Goal: Task Accomplishment & Management: Manage account settings

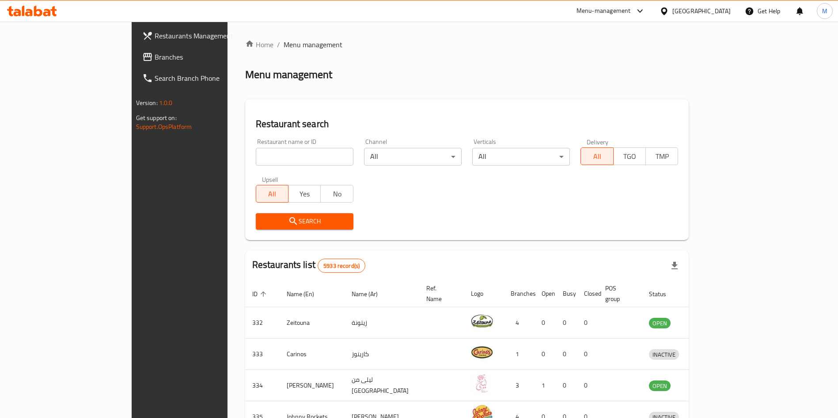
click at [256, 154] on input "search" at bounding box center [305, 157] width 98 height 18
type input "monster"
click button "Search" at bounding box center [305, 221] width 98 height 16
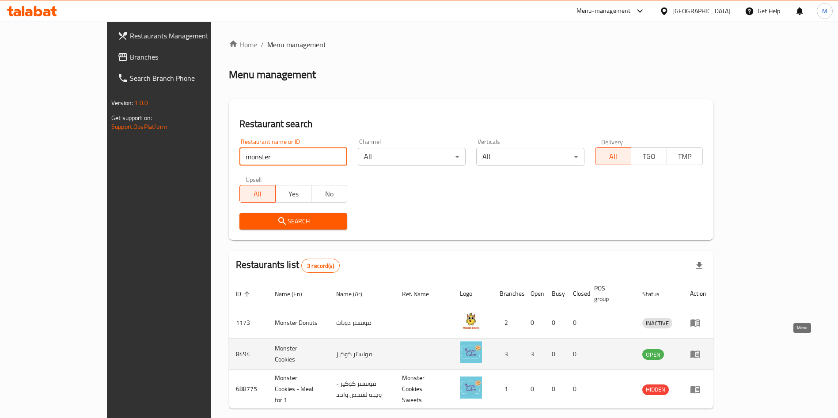
click at [700, 351] on icon "enhanced table" at bounding box center [695, 355] width 10 height 8
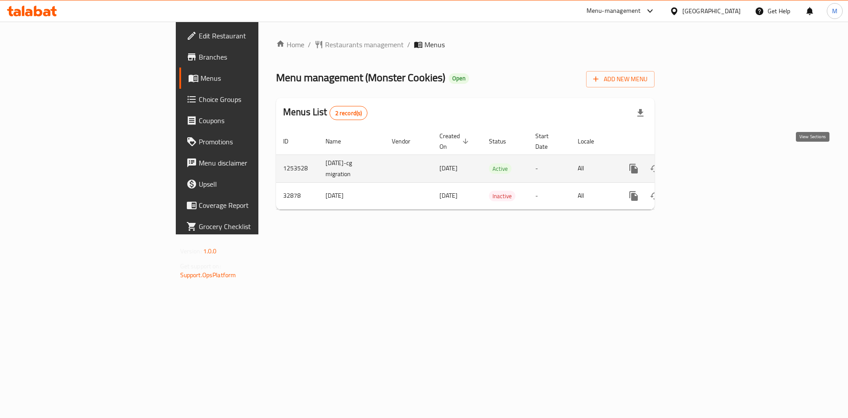
click at [708, 165] on link "enhanced table" at bounding box center [697, 168] width 21 height 21
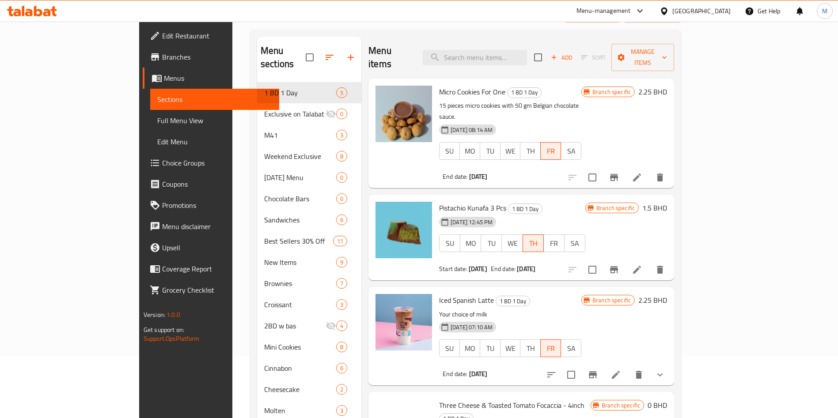
scroll to position [199, 0]
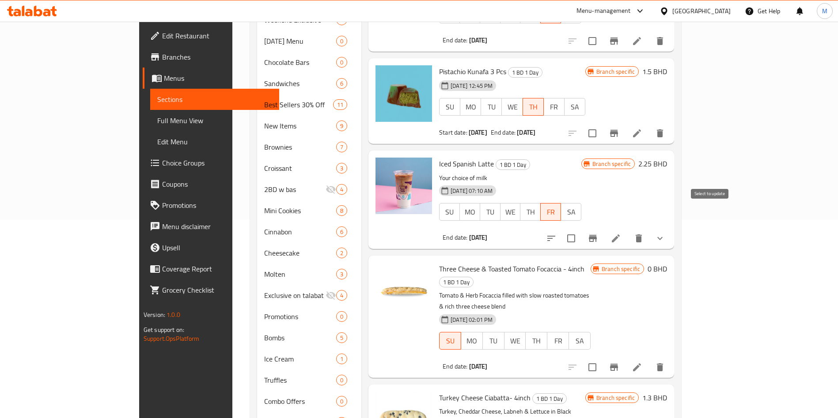
click at [580, 229] on input "checkbox" at bounding box center [571, 238] width 19 height 19
checkbox input "true"
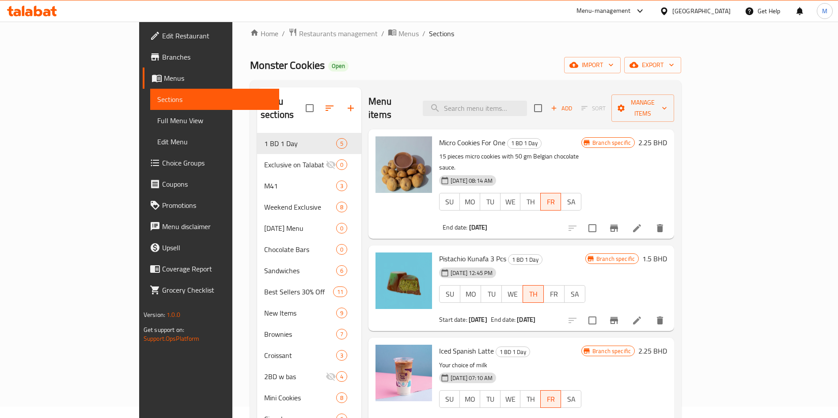
scroll to position [0, 0]
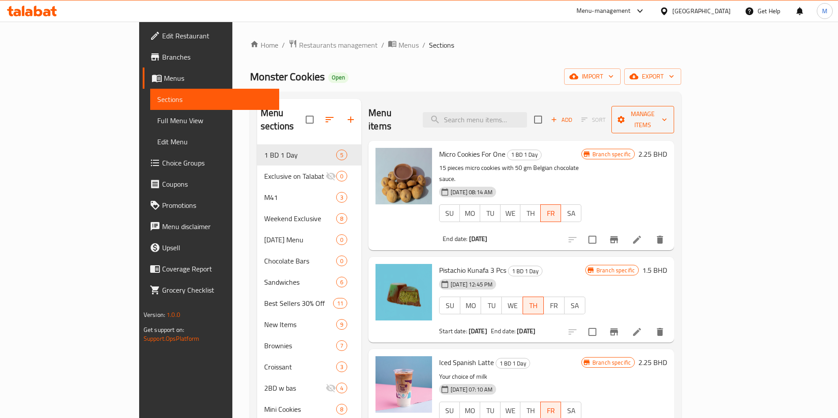
click at [667, 113] on span "Manage items" at bounding box center [642, 120] width 49 height 22
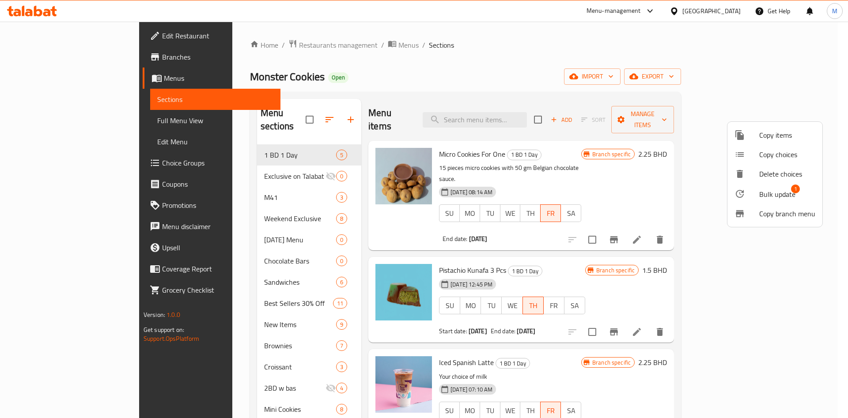
click at [767, 195] on span "Bulk update" at bounding box center [777, 194] width 36 height 11
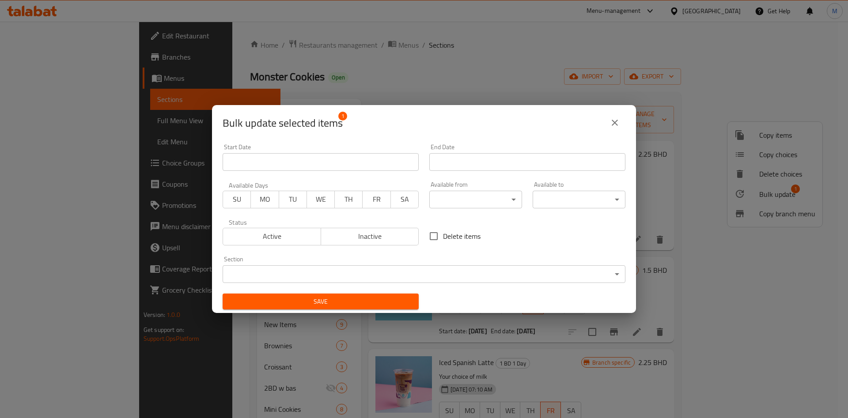
click at [327, 198] on span "WE" at bounding box center [320, 199] width 21 height 13
click at [288, 237] on span "Active" at bounding box center [272, 236] width 91 height 13
click at [474, 159] on input "Start Date" at bounding box center [527, 162] width 196 height 18
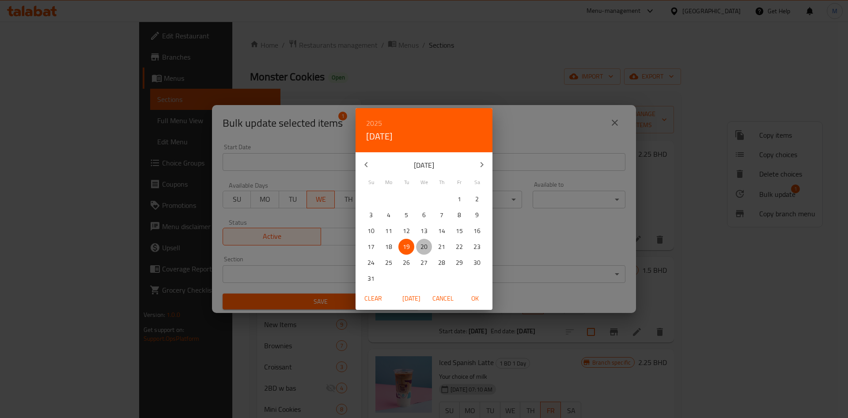
click at [423, 243] on p "20" at bounding box center [423, 247] width 7 height 11
click at [474, 302] on span "OK" at bounding box center [474, 298] width 21 height 11
type input "20-08-2025"
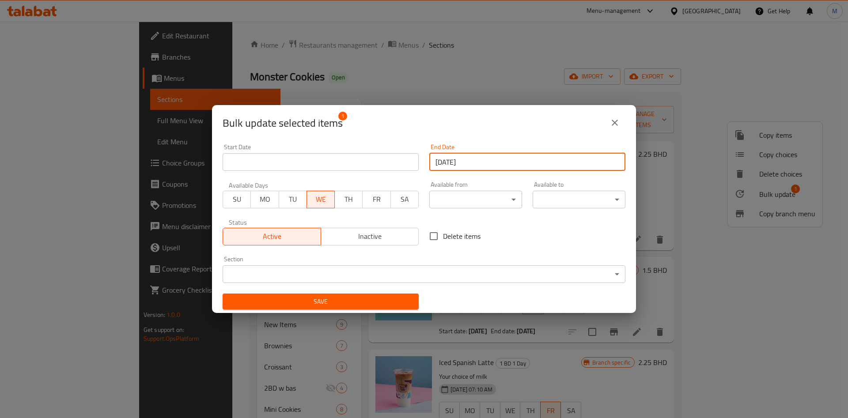
click at [396, 300] on span "Save" at bounding box center [321, 301] width 182 height 11
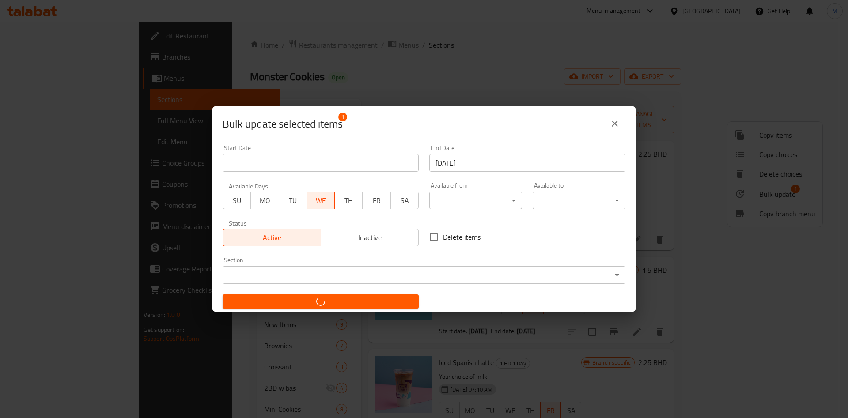
checkbox input "false"
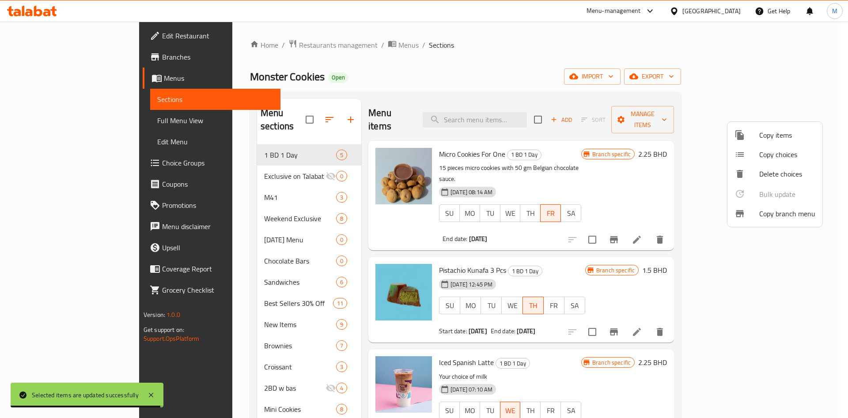
click at [484, 61] on div at bounding box center [424, 209] width 848 height 418
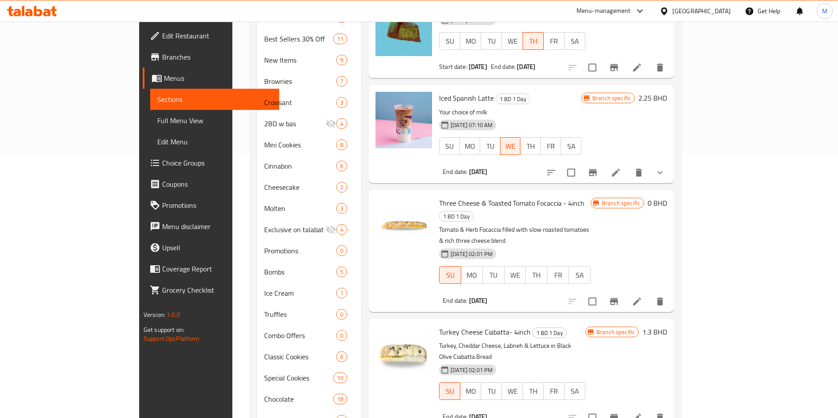
scroll to position [199, 0]
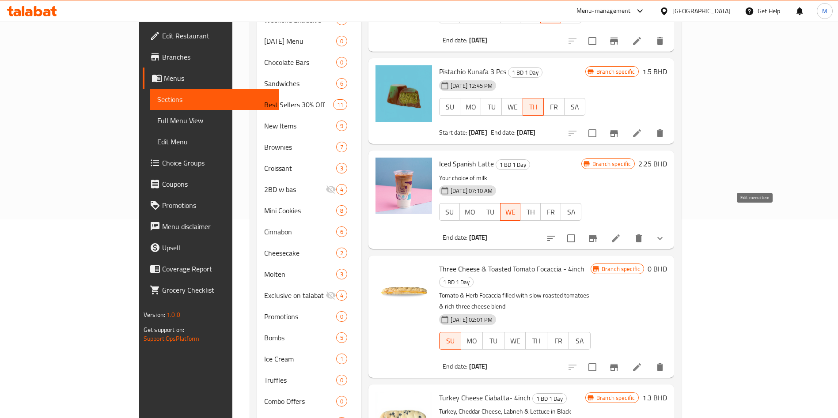
click at [621, 233] on icon at bounding box center [615, 238] width 11 height 11
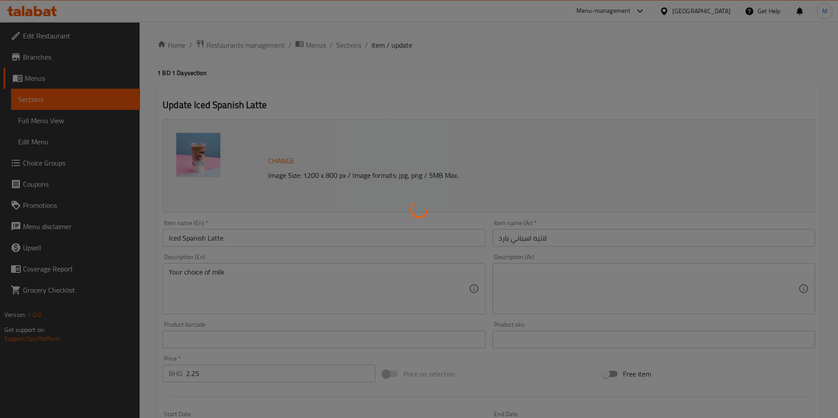
type input "إختيارك من الحليب:"
type input "1"
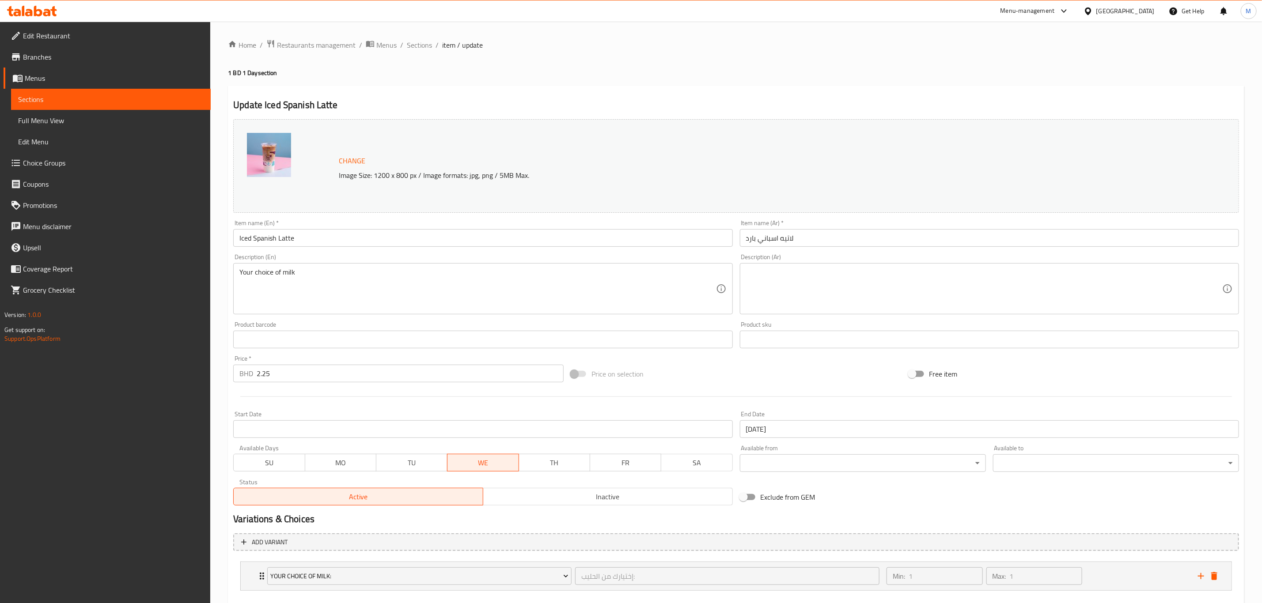
click at [36, 61] on span "Branches" at bounding box center [113, 57] width 181 height 11
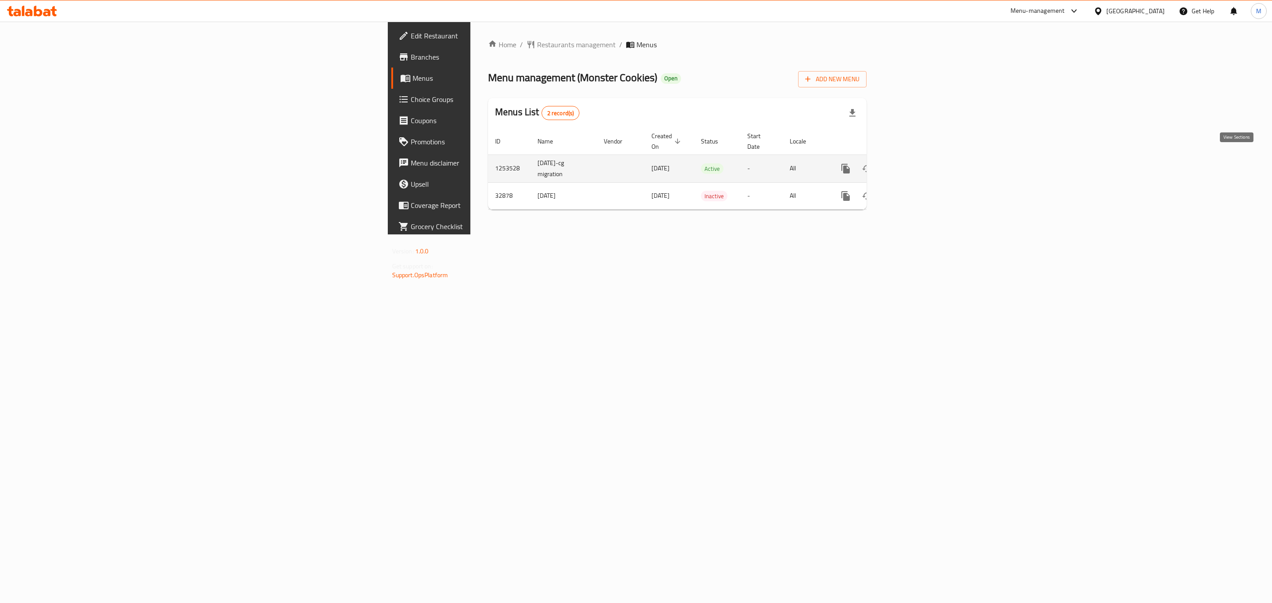
click at [920, 158] on link "enhanced table" at bounding box center [909, 168] width 21 height 21
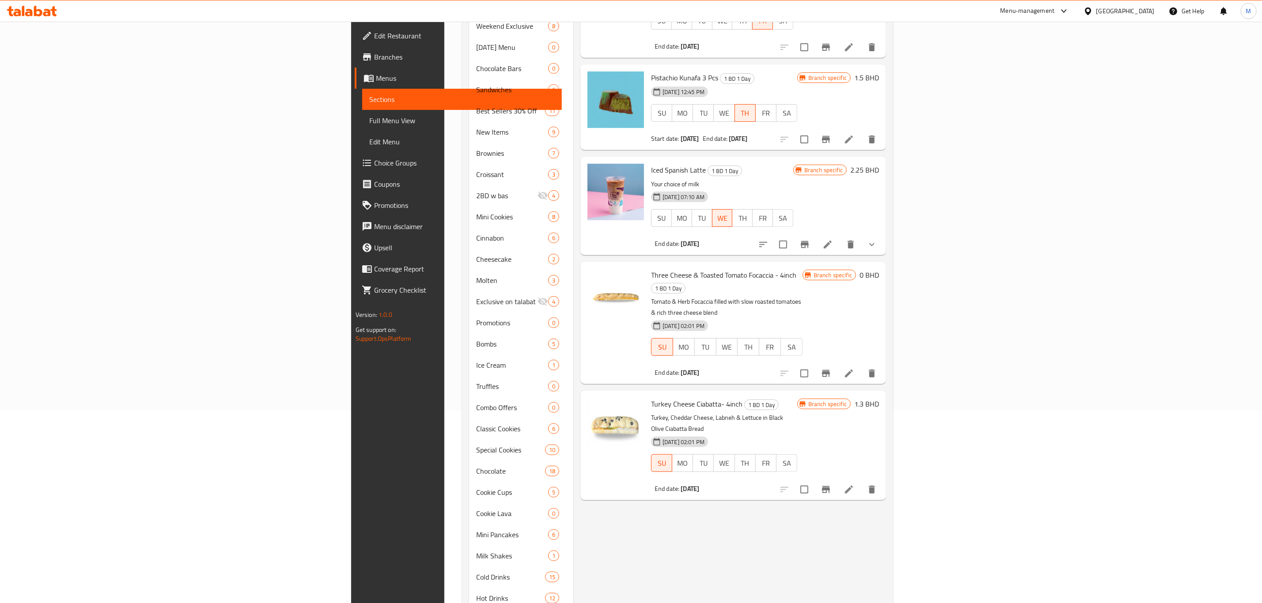
scroll to position [199, 0]
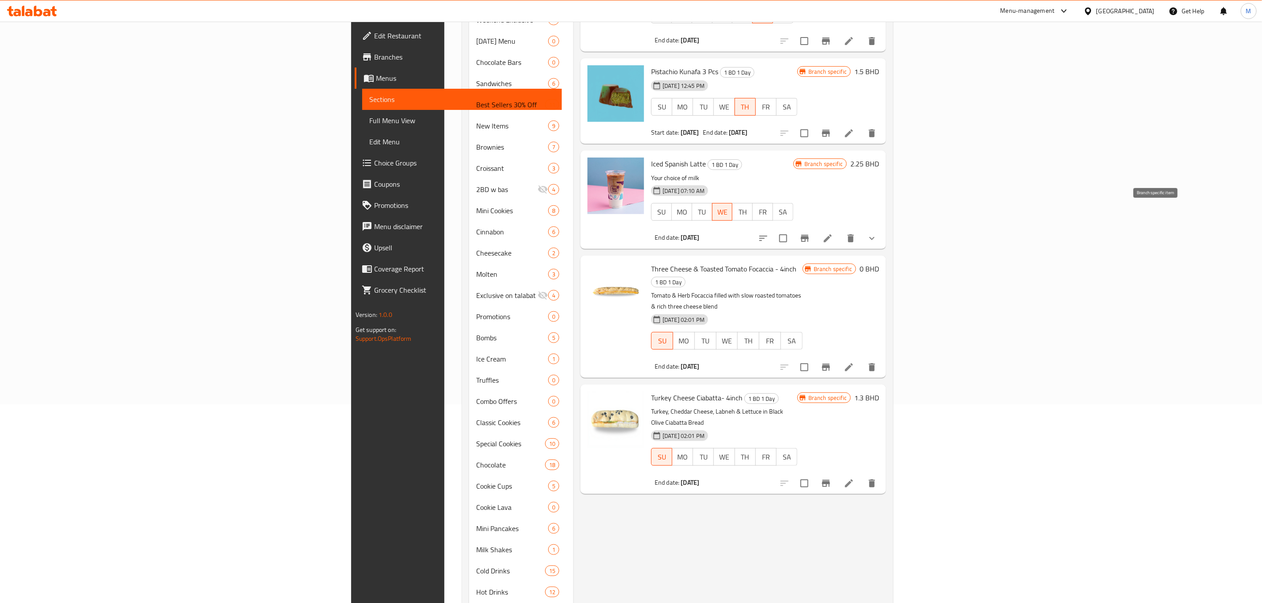
click at [810, 233] on icon "Branch-specific-item" at bounding box center [804, 238] width 11 height 11
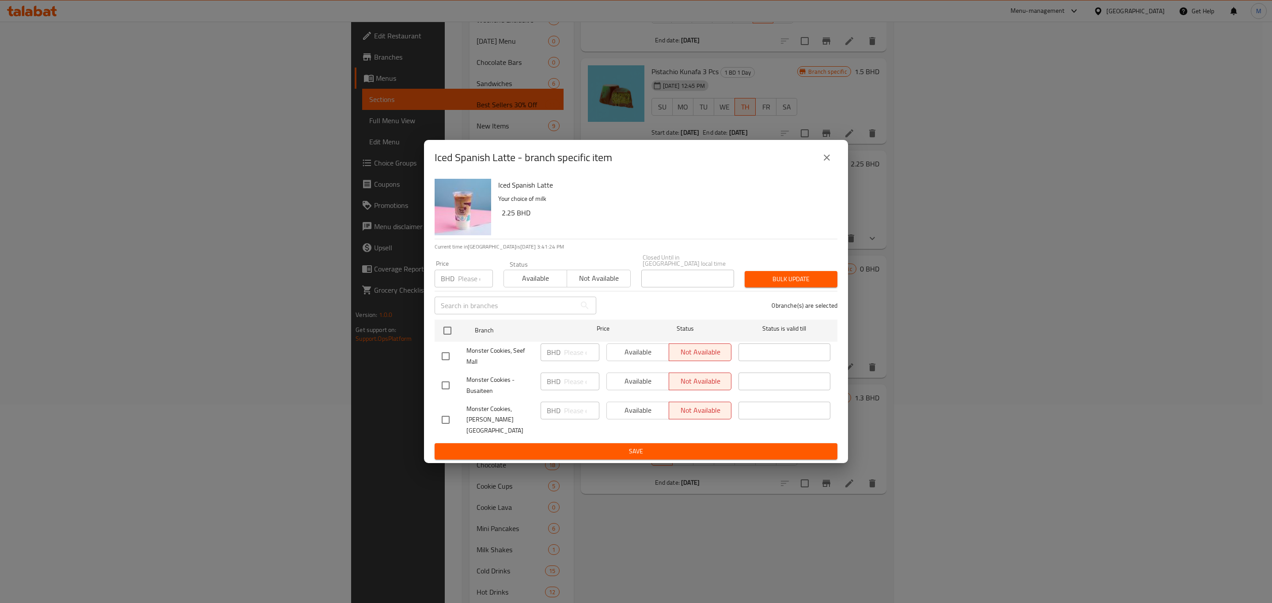
click at [836, 160] on div "Iced Spanish Latte - branch specific item" at bounding box center [636, 157] width 403 height 21
click at [830, 163] on icon "close" at bounding box center [826, 157] width 11 height 11
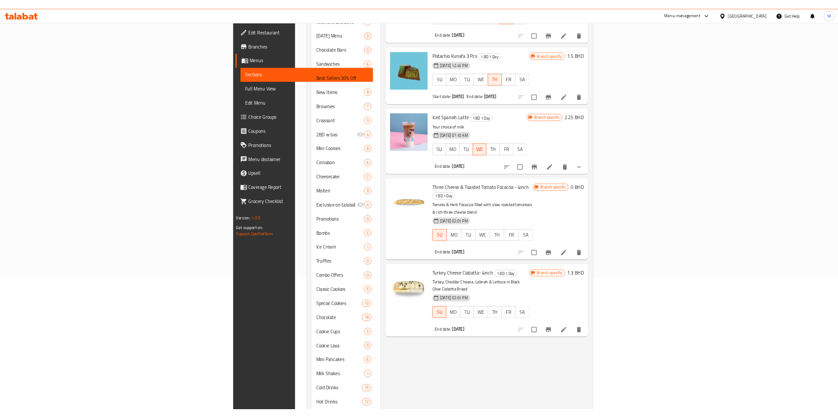
scroll to position [0, 0]
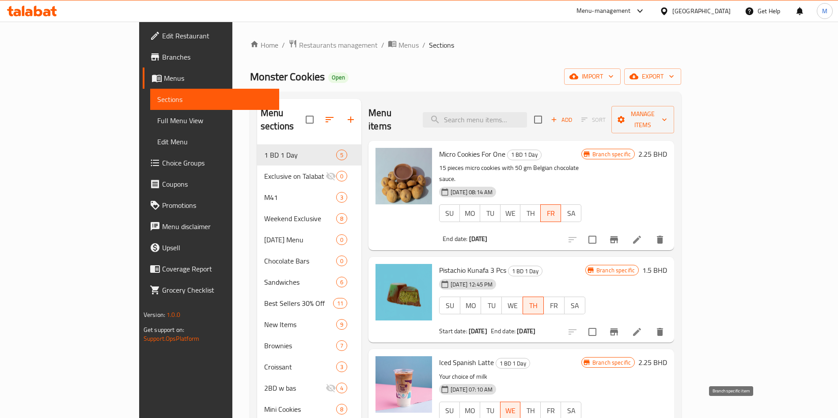
click at [53, 11] on icon at bounding box center [53, 11] width 6 height 10
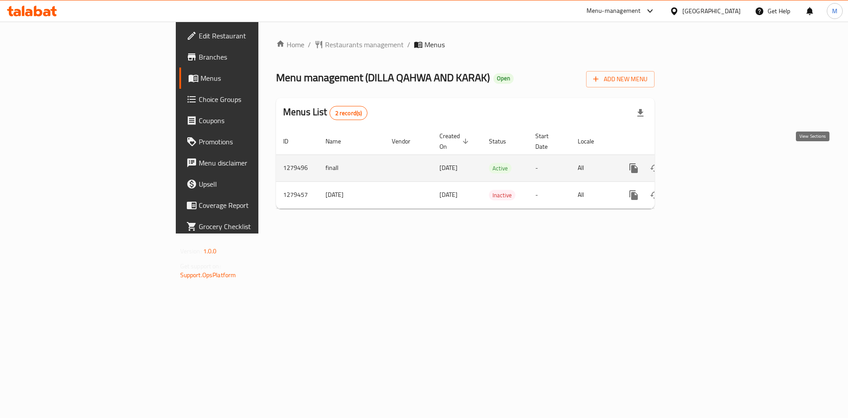
click at [708, 158] on link "enhanced table" at bounding box center [697, 168] width 21 height 21
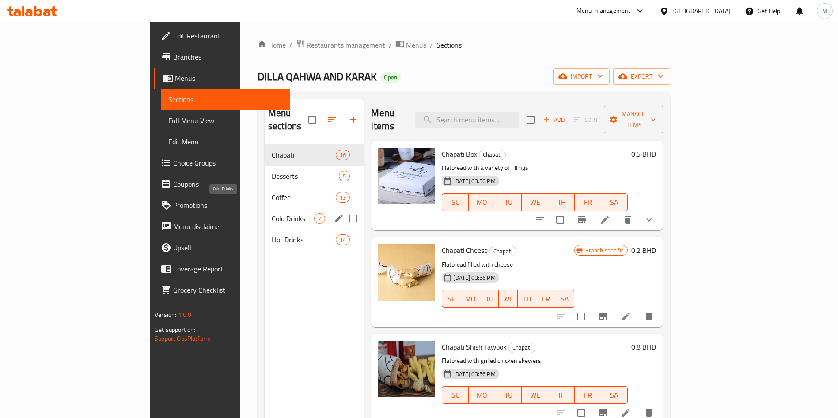
click at [272, 213] on span "Cold Drinks" at bounding box center [293, 218] width 42 height 11
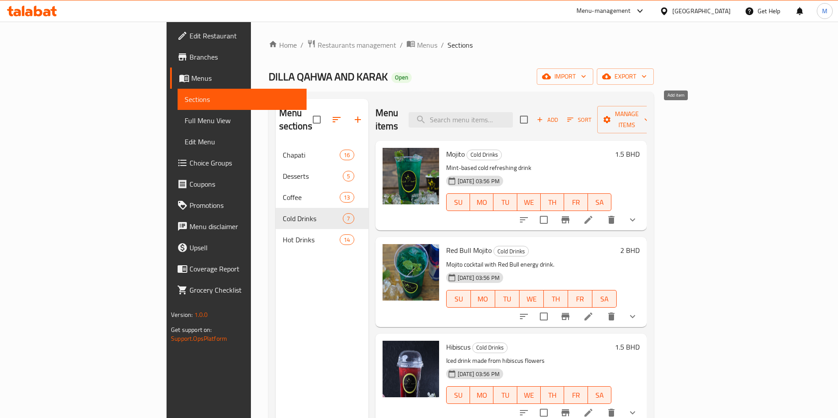
click at [559, 115] on span "Add" at bounding box center [547, 120] width 24 height 10
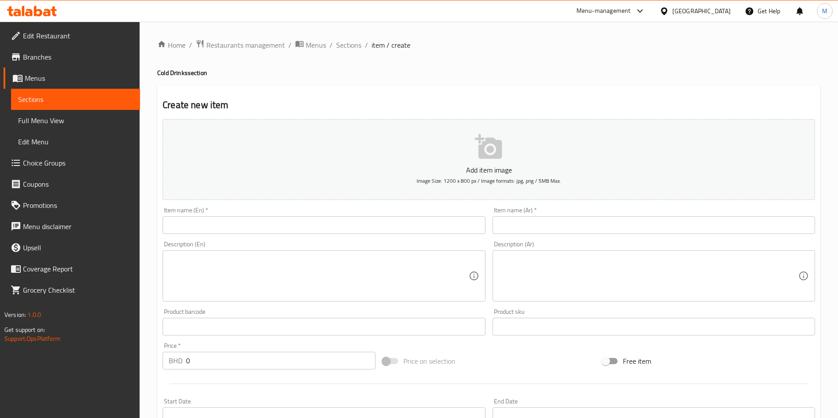
click at [321, 228] on input "text" at bounding box center [324, 225] width 322 height 18
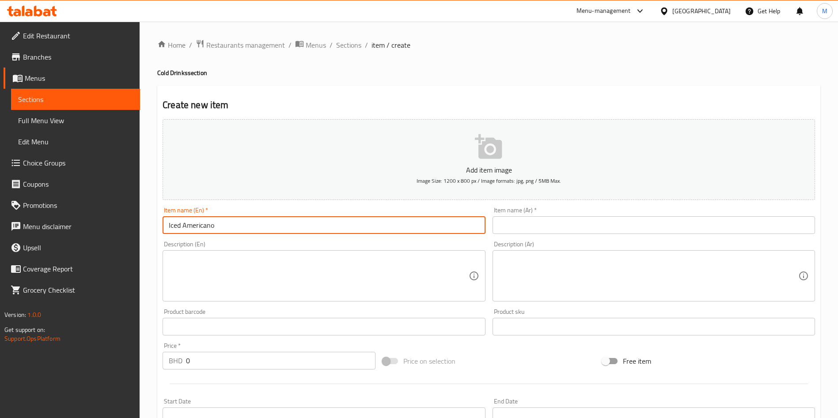
type input "Iced Americano"
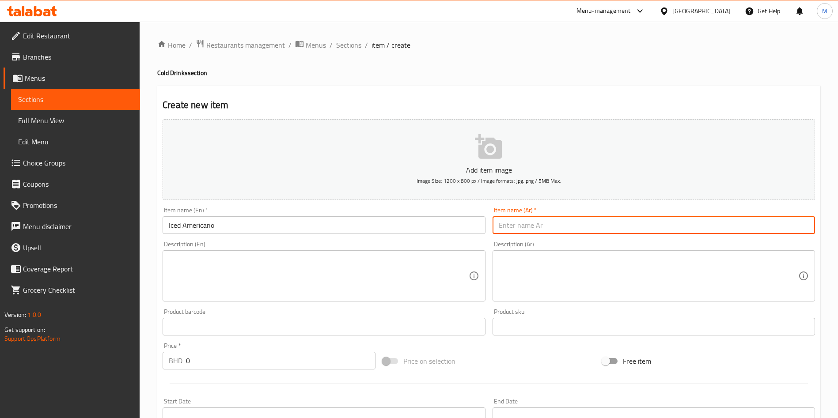
click at [515, 228] on input "text" at bounding box center [653, 225] width 322 height 18
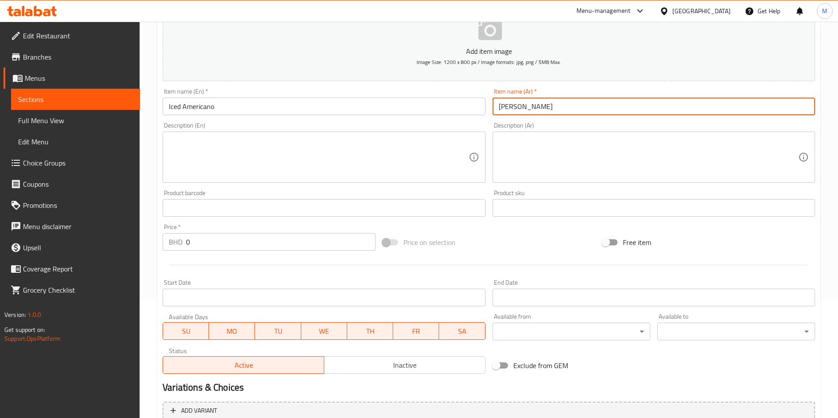
scroll to position [199, 0]
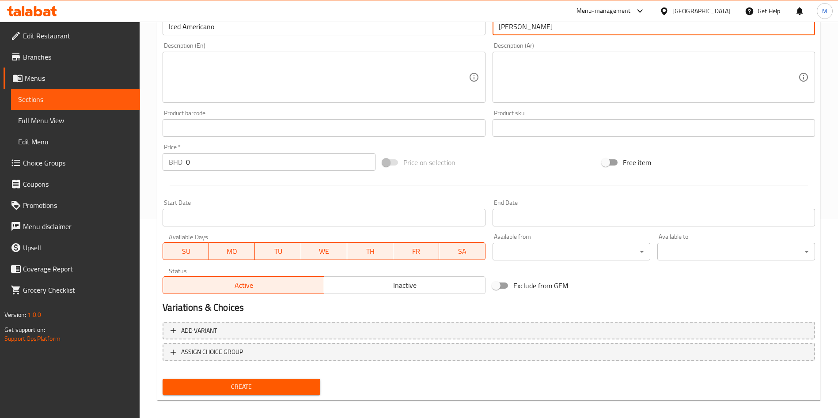
type input "امريكانو بارد"
click at [261, 165] on input "0" at bounding box center [280, 162] width 189 height 18
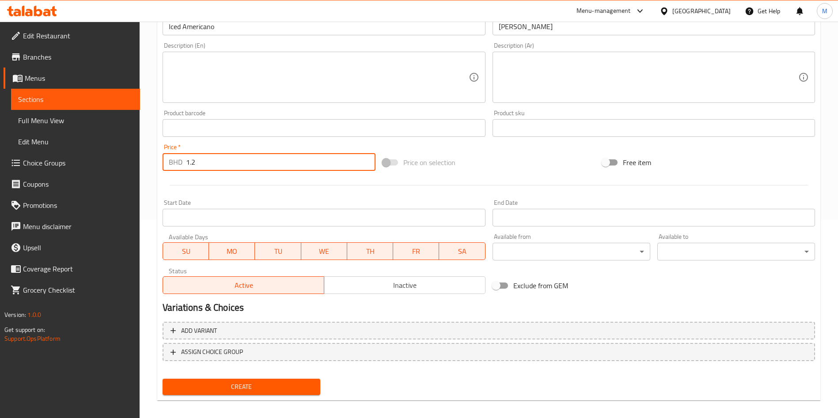
type input "1.2"
click at [310, 386] on span "Create" at bounding box center [242, 387] width 144 height 11
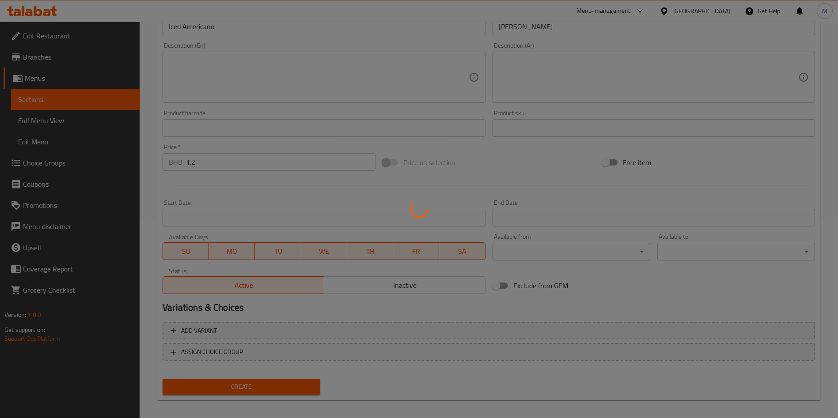
type input "0"
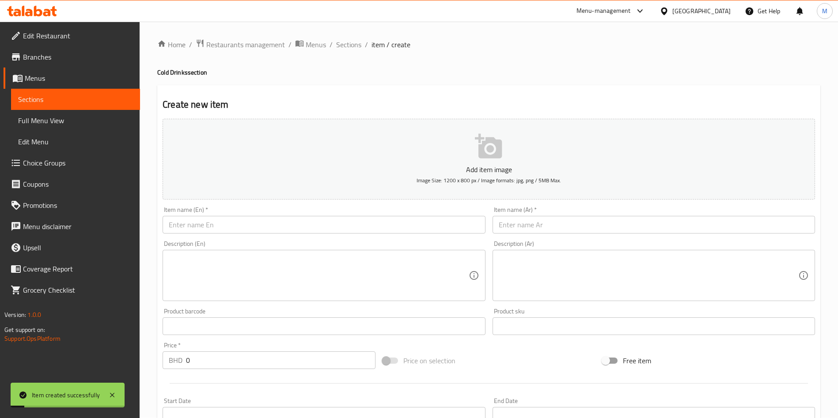
scroll to position [0, 0]
click at [279, 224] on input "text" at bounding box center [324, 225] width 322 height 18
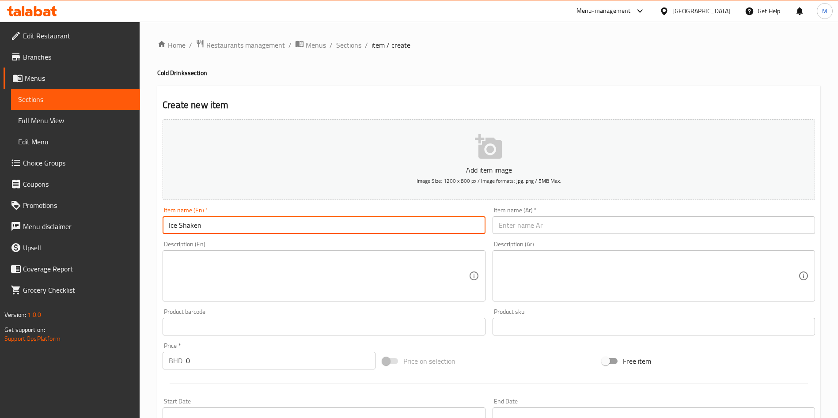
type input "Ice Shaken"
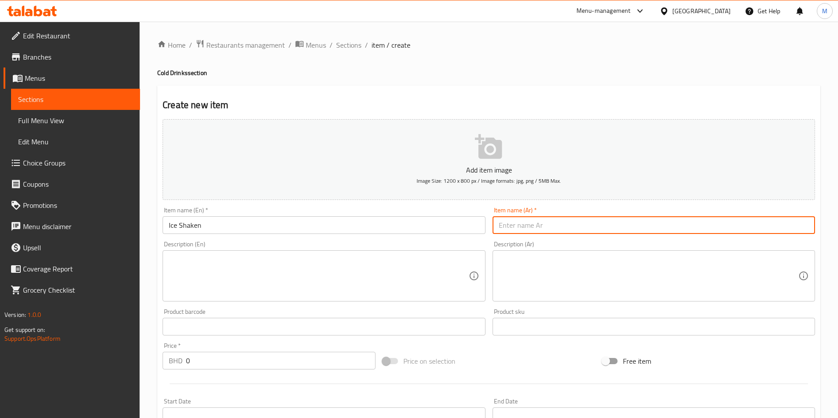
click at [515, 225] on input "text" at bounding box center [653, 225] width 322 height 18
type input "ايس شايكن"
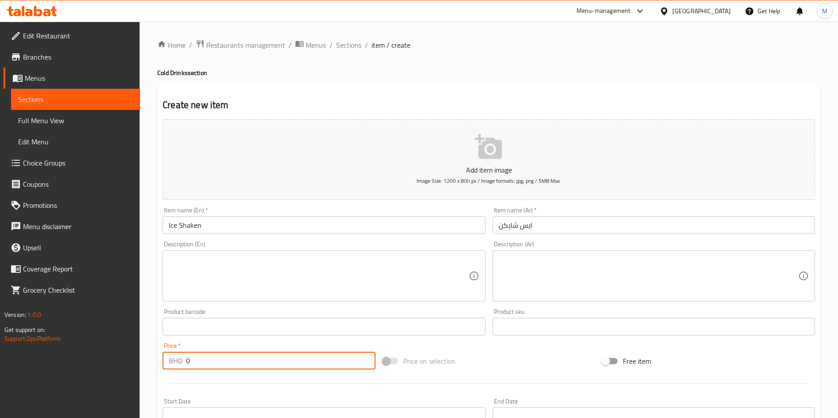
click at [263, 357] on input "0" at bounding box center [280, 361] width 189 height 18
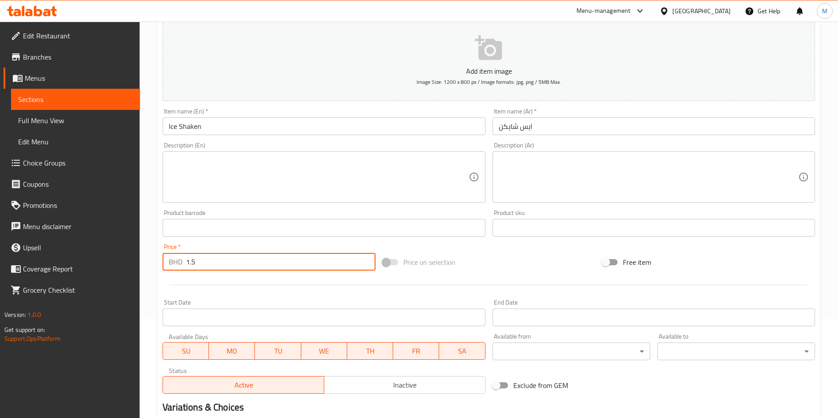
scroll to position [206, 0]
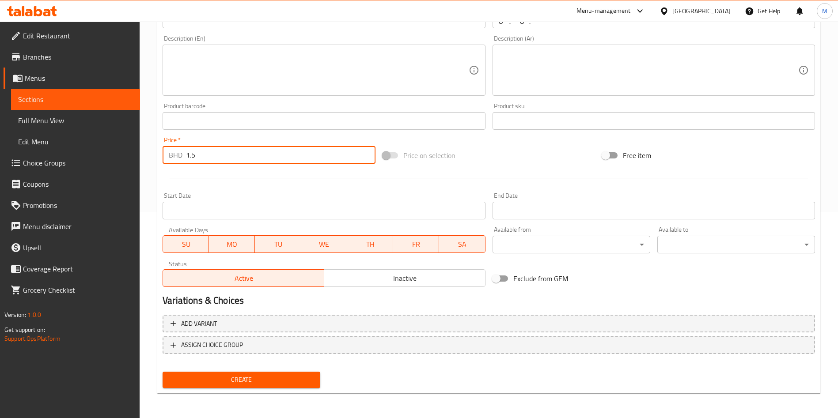
type input "1.5"
click at [292, 381] on span "Create" at bounding box center [242, 379] width 144 height 11
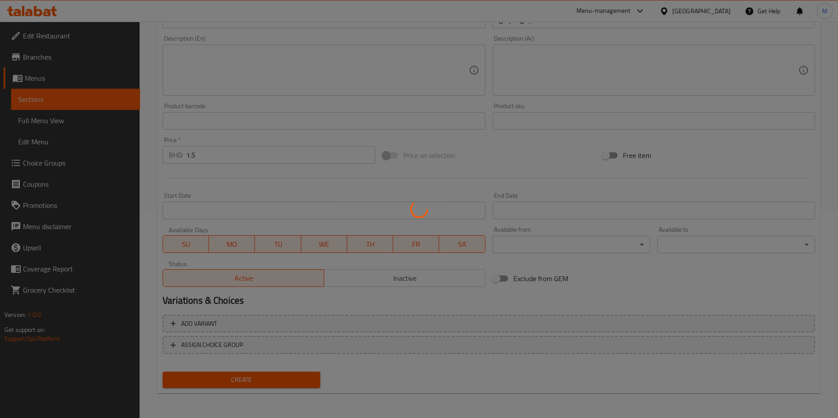
type input "0"
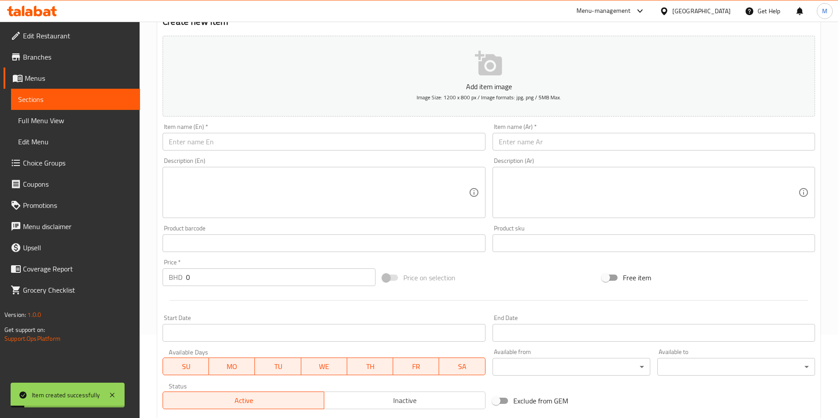
scroll to position [0, 0]
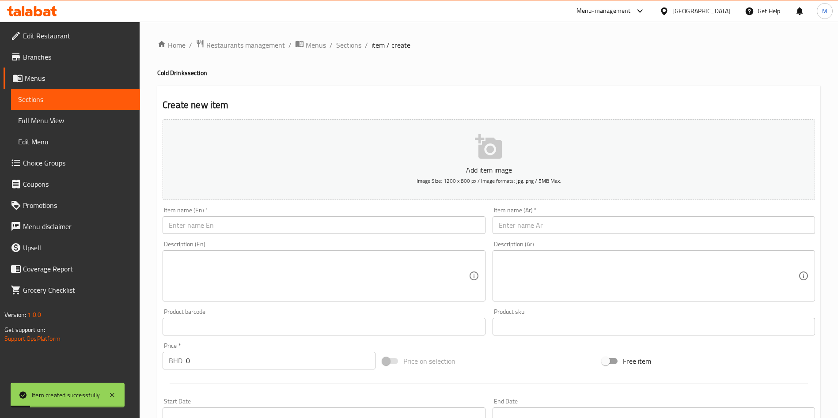
click at [235, 235] on div "Item name (En)   * Item name (En) *" at bounding box center [323, 221] width 329 height 34
click at [235, 224] on input "text" at bounding box center [324, 225] width 322 height 18
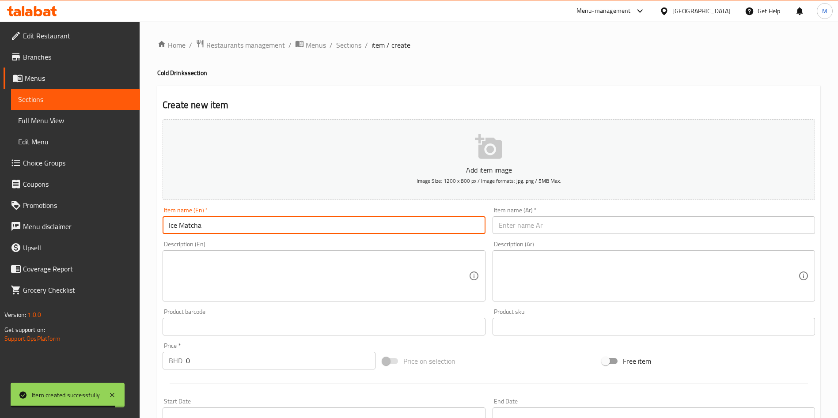
type input "Ice Matcha"
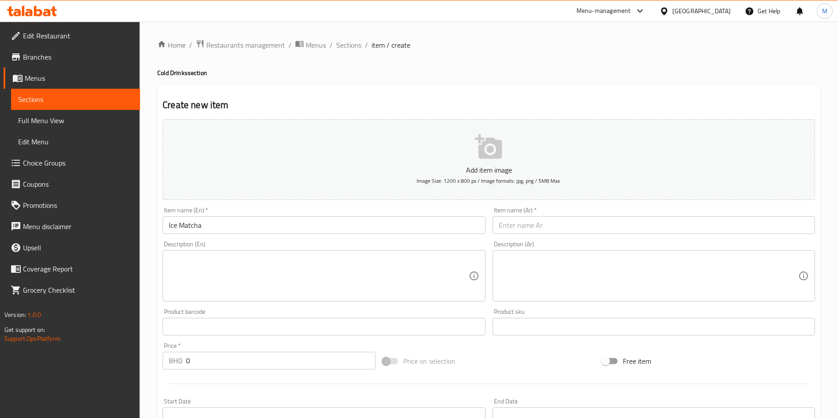
click at [300, 231] on input "Ice Matcha" at bounding box center [324, 225] width 322 height 18
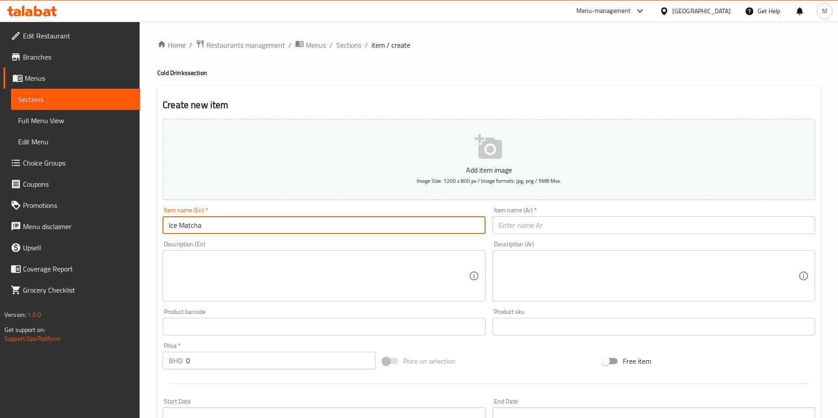
click at [300, 231] on input "Ice Matcha" at bounding box center [324, 225] width 322 height 18
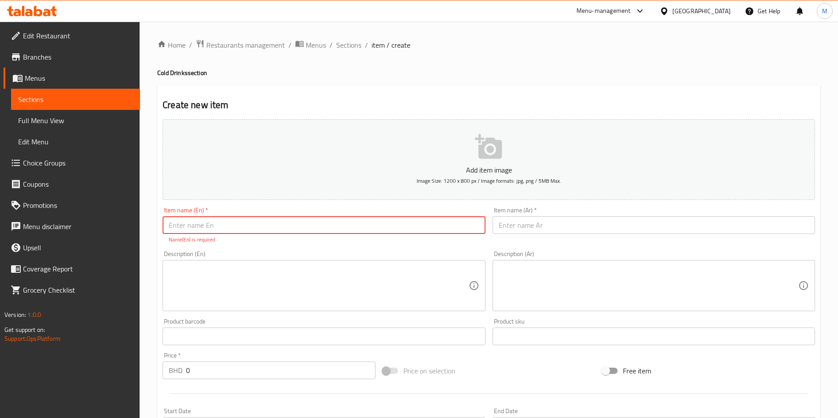
paste input "ice matcha with beres 2.3.JPG"
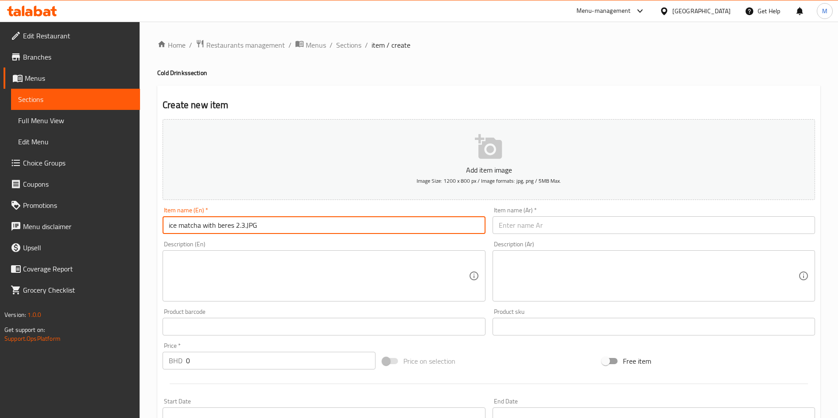
type input "ice matcha with beres 2.3.JPG"
click at [236, 356] on input "0" at bounding box center [280, 361] width 189 height 18
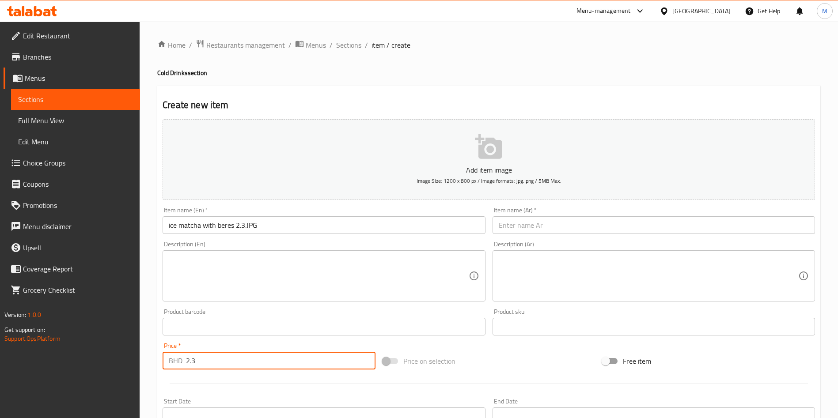
type input "2.3"
click at [282, 227] on input "ice matcha with beres 2.3.JPG" at bounding box center [324, 225] width 322 height 18
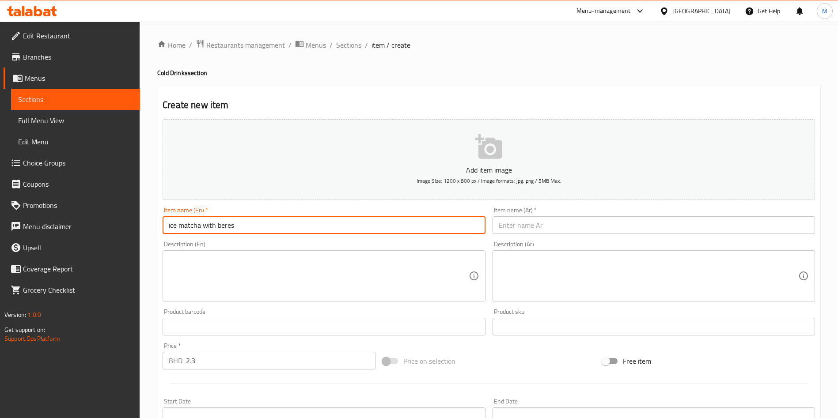
type input "ice matcha with beres"
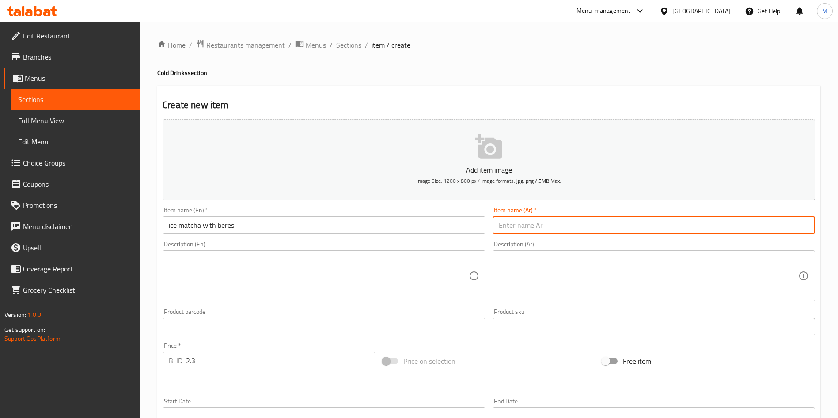
click at [574, 229] on input "text" at bounding box center [653, 225] width 322 height 18
click at [572, 227] on input "text" at bounding box center [653, 225] width 322 height 18
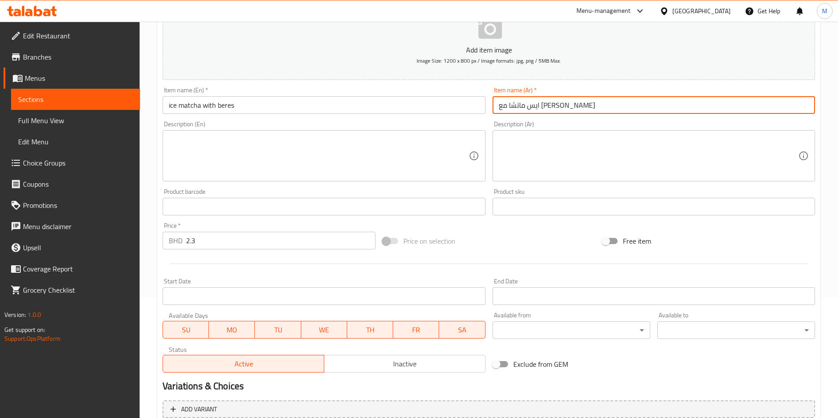
scroll to position [206, 0]
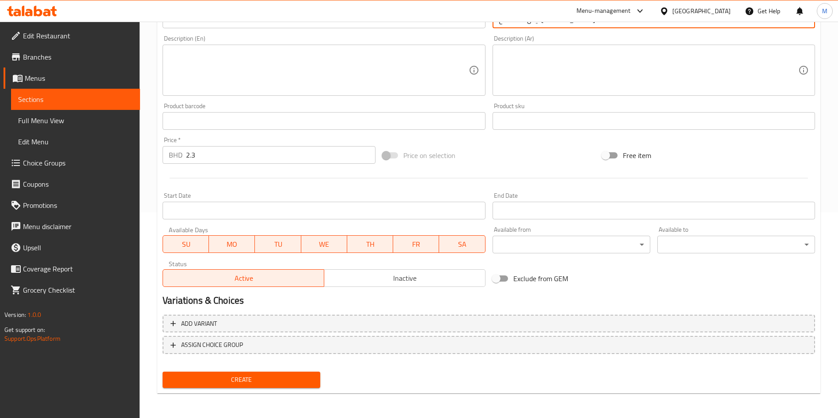
type input "ايس ماتشا مع بيريز"
click at [278, 374] on button "Create" at bounding box center [242, 380] width 158 height 16
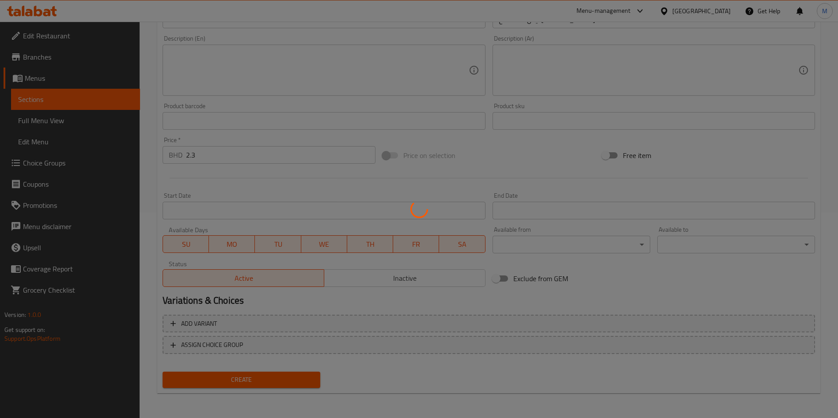
type input "0"
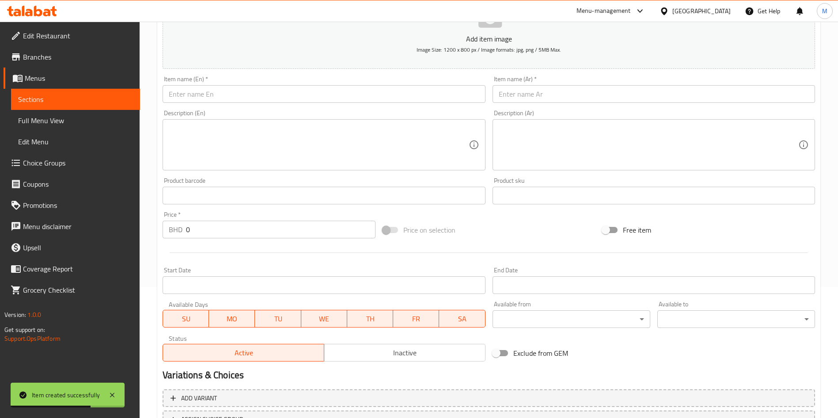
scroll to position [73, 0]
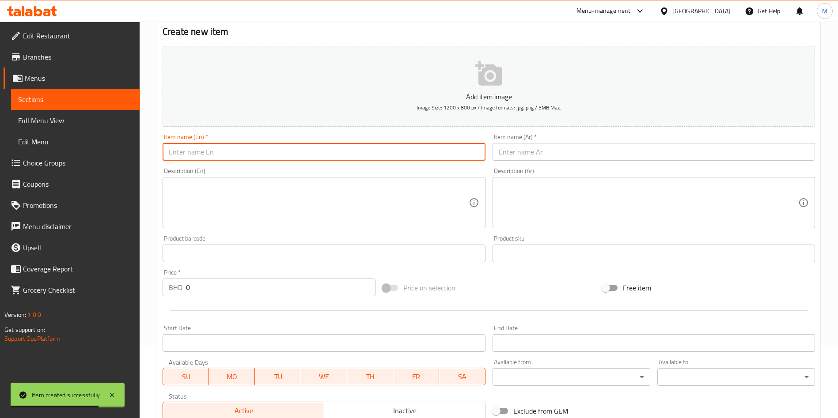
click at [220, 150] on input "text" at bounding box center [324, 152] width 322 height 18
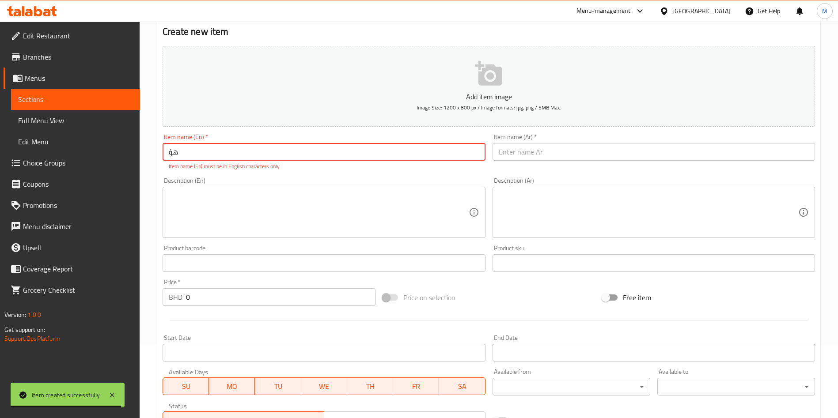
type input "ه"
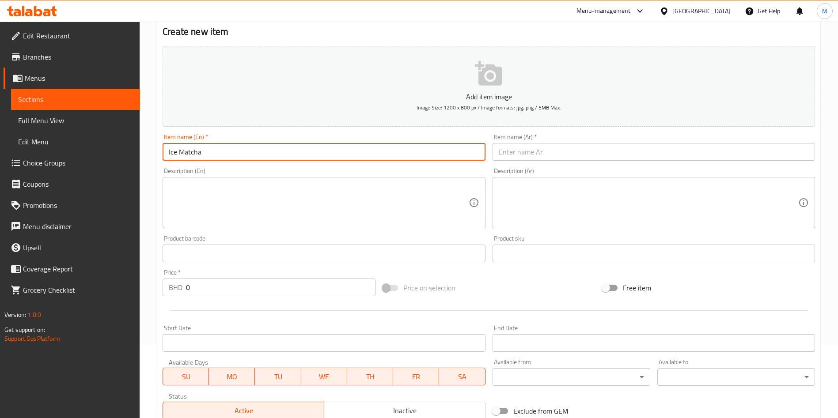
type input "Ice Matcha"
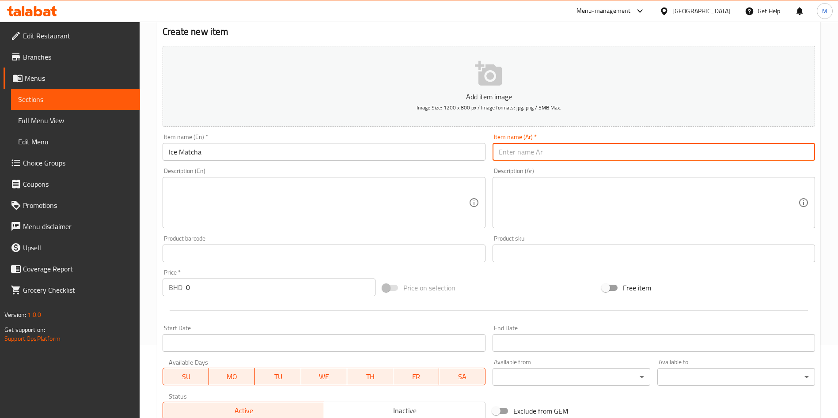
click at [548, 155] on input "text" at bounding box center [653, 152] width 322 height 18
type input "ايس ماتشا"
click at [283, 282] on input "0" at bounding box center [280, 288] width 189 height 18
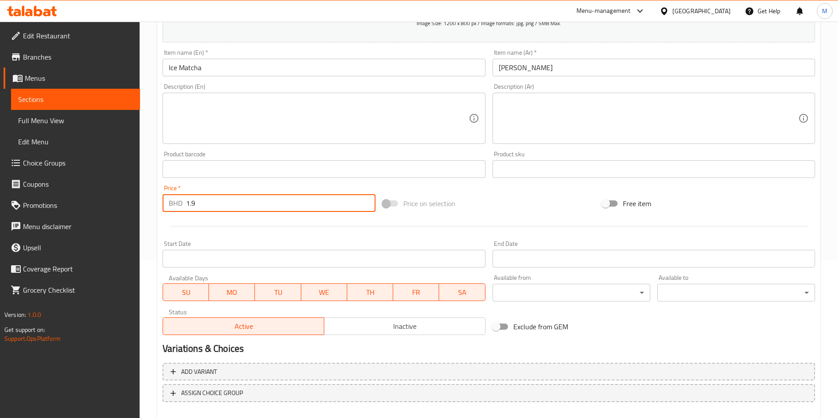
scroll to position [206, 0]
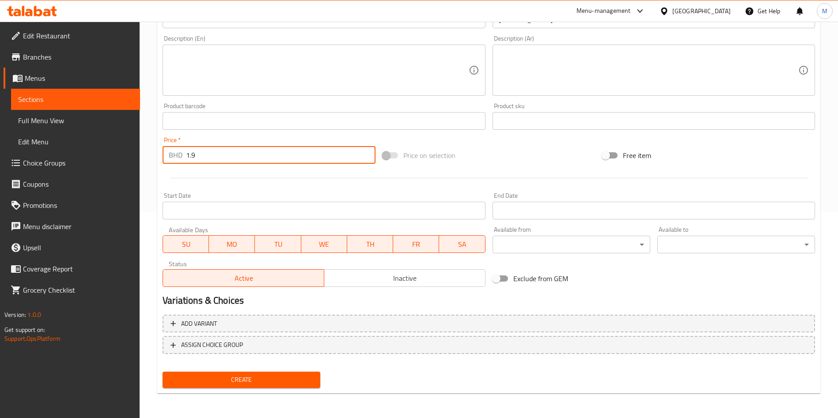
type input "1.9"
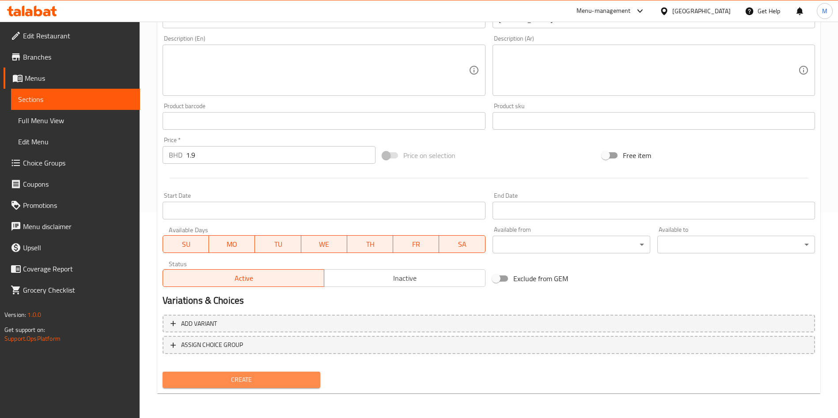
click at [265, 383] on span "Create" at bounding box center [242, 379] width 144 height 11
click at [265, 383] on div at bounding box center [419, 209] width 838 height 418
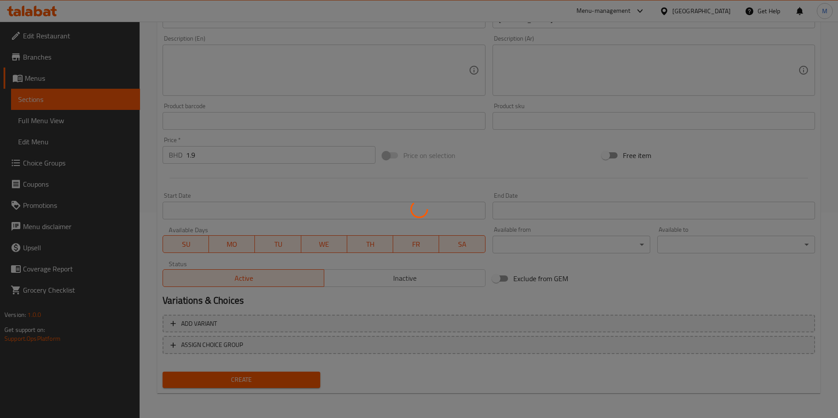
type input "0"
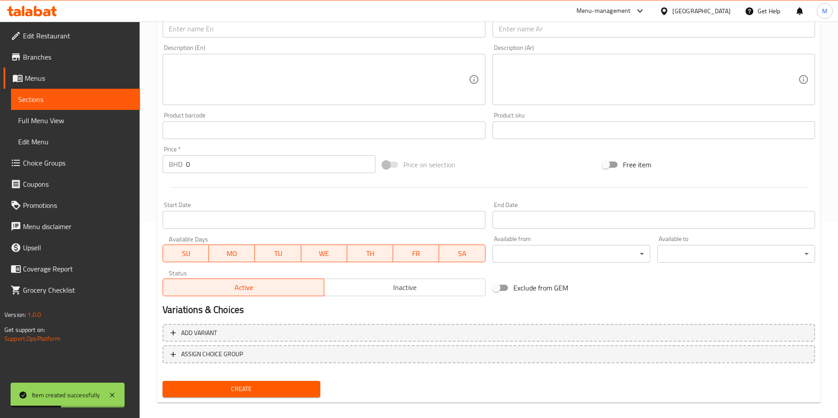
scroll to position [73, 0]
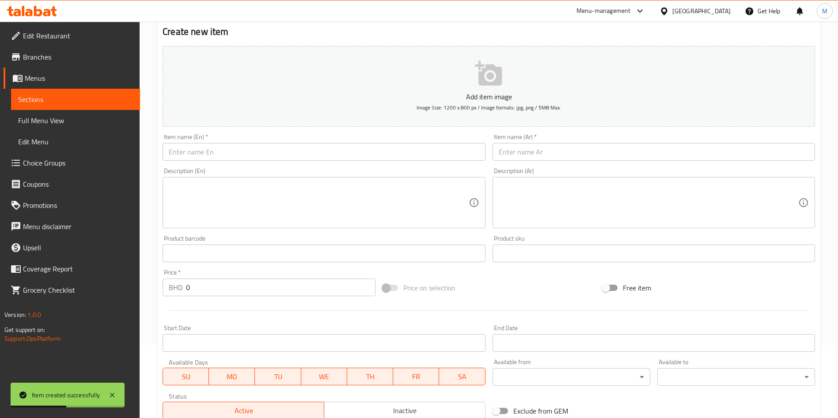
click at [253, 157] on input "text" at bounding box center [324, 152] width 322 height 18
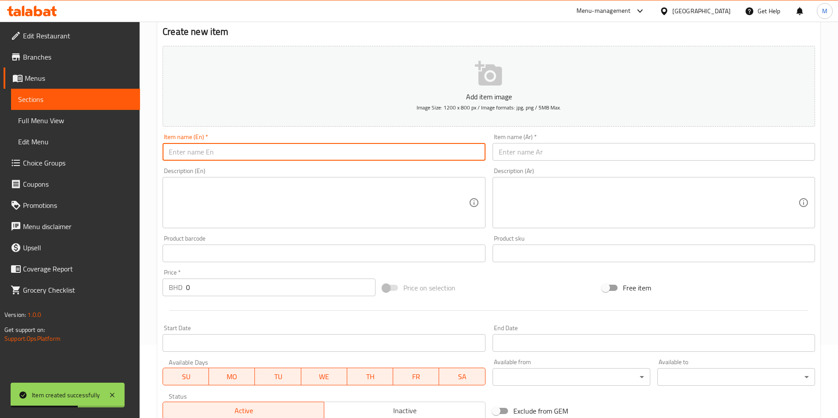
type input "i"
type input "O"
type input "Ice flat white"
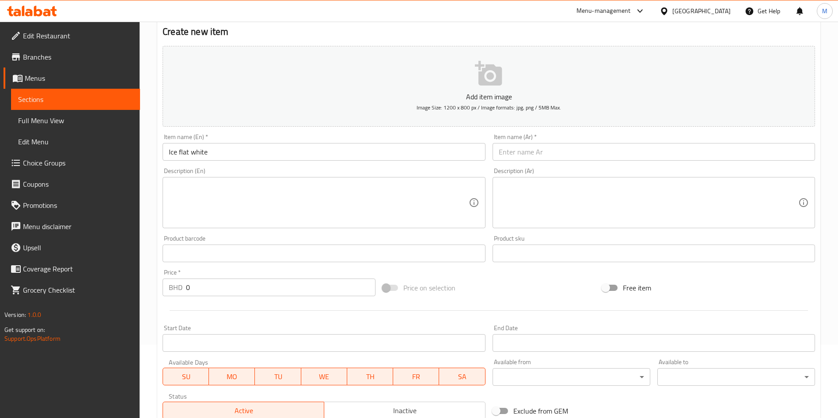
click at [533, 141] on div "Item name (Ar)   * Item name (Ar) *" at bounding box center [653, 147] width 322 height 27
drag, startPoint x: 533, startPoint y: 141, endPoint x: 534, endPoint y: 151, distance: 9.4
click at [534, 151] on div "Item name (Ar)   * Item name (Ar) *" at bounding box center [653, 147] width 322 height 27
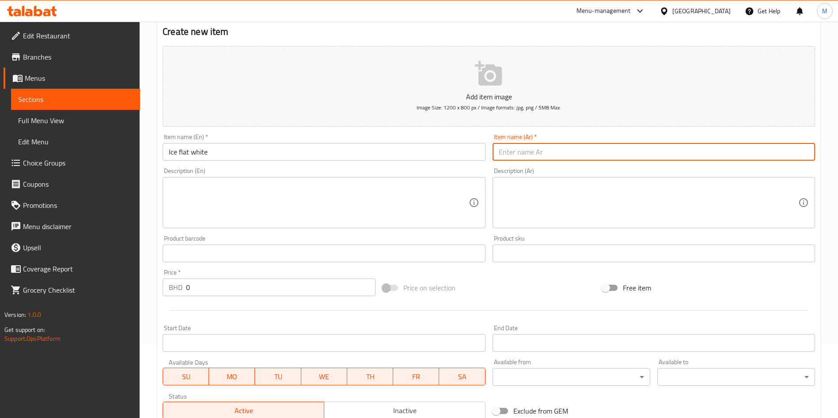
click at [534, 151] on input "text" at bounding box center [653, 152] width 322 height 18
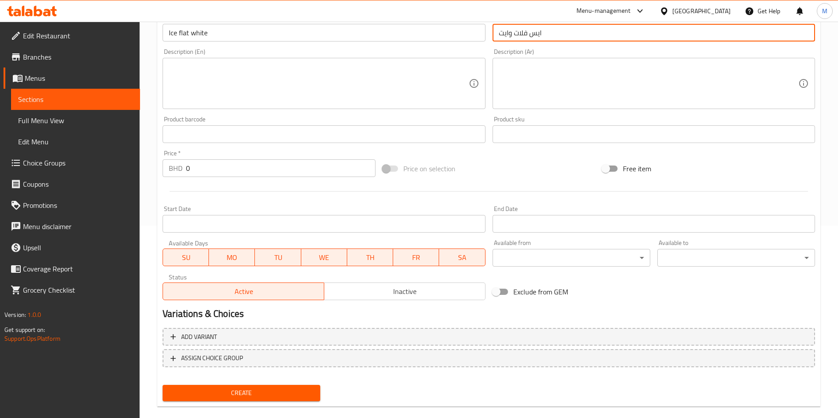
scroll to position [206, 0]
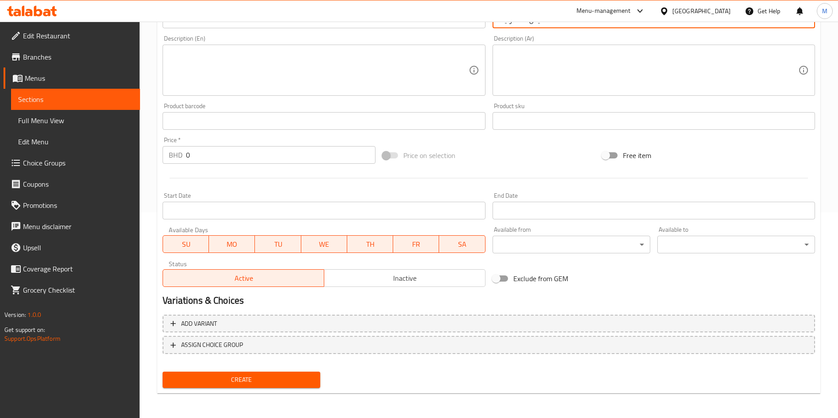
type input "ايس فلات وايت"
drag, startPoint x: 260, startPoint y: 172, endPoint x: 258, endPoint y: 167, distance: 5.0
click at [259, 171] on div at bounding box center [488, 178] width 659 height 22
click at [256, 155] on input "0" at bounding box center [280, 155] width 189 height 18
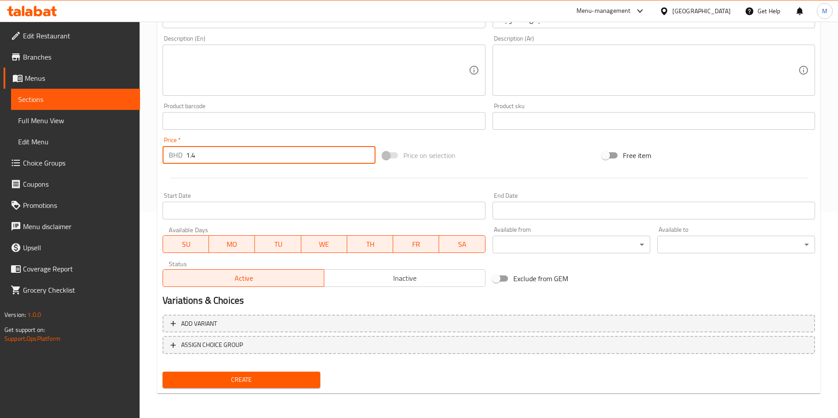
type input "1.4"
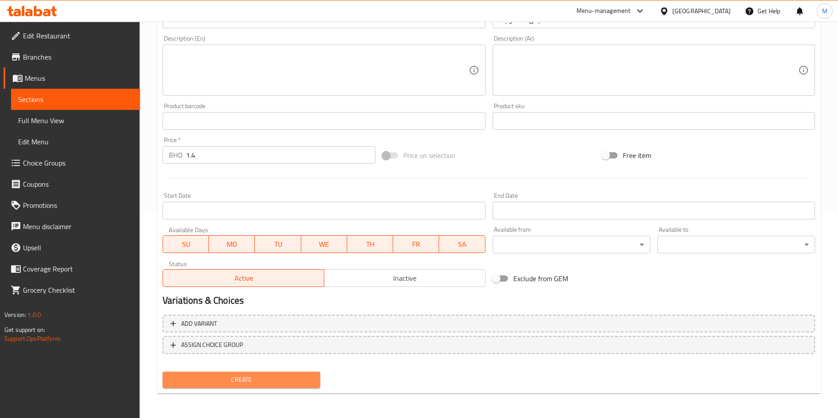
click at [273, 374] on span "Create" at bounding box center [242, 379] width 144 height 11
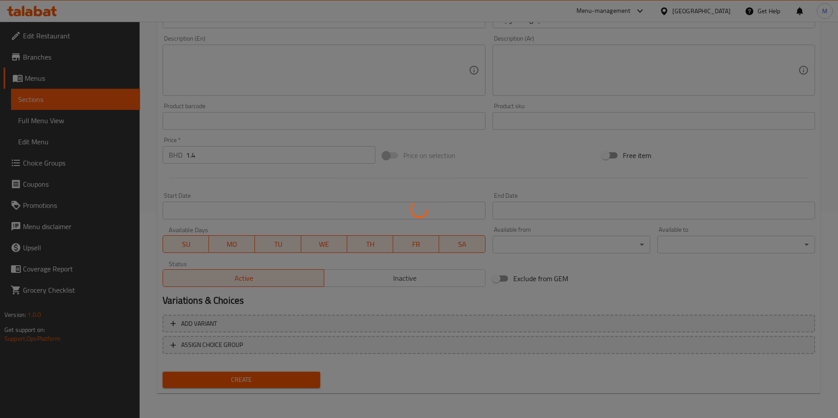
type input "0"
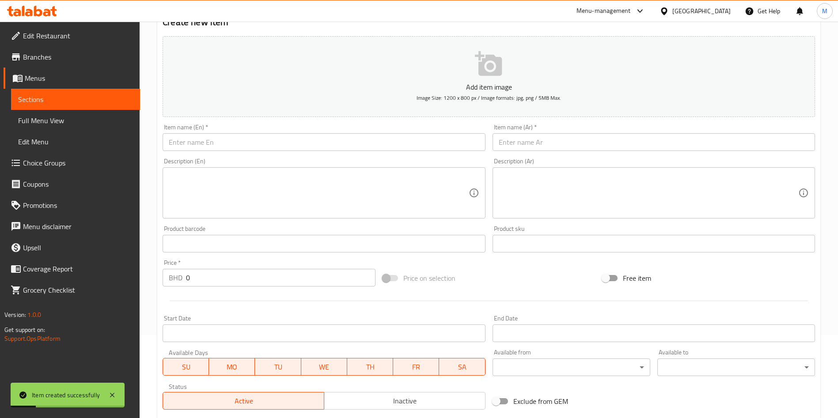
scroll to position [0, 0]
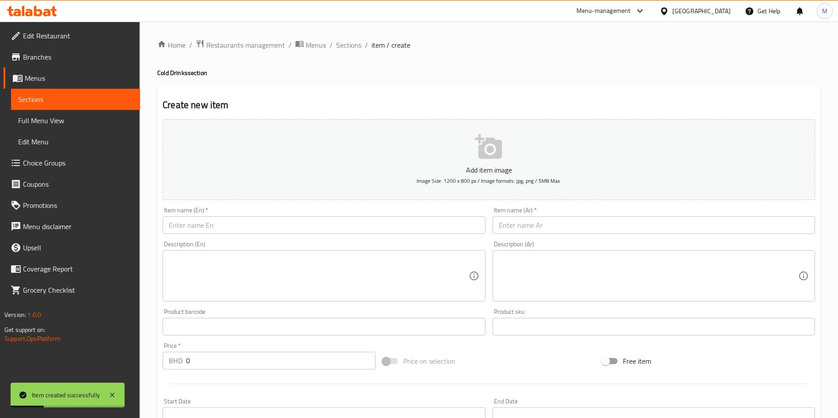
click at [188, 225] on input "text" at bounding box center [324, 225] width 322 height 18
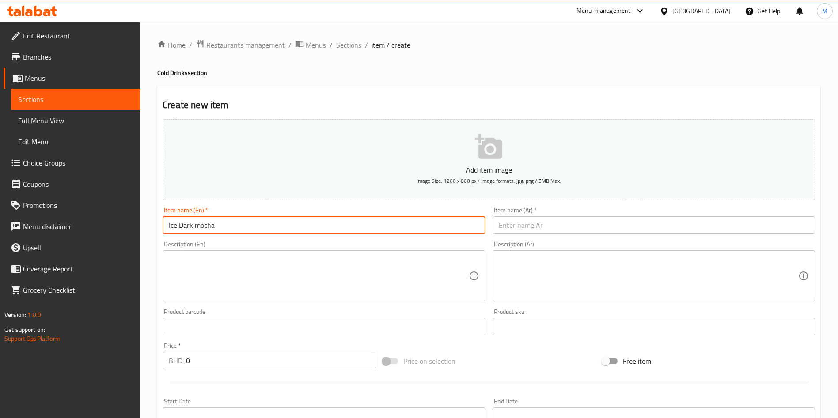
type input "Ice Dark mocha"
click at [498, 225] on input "text" at bounding box center [653, 225] width 322 height 18
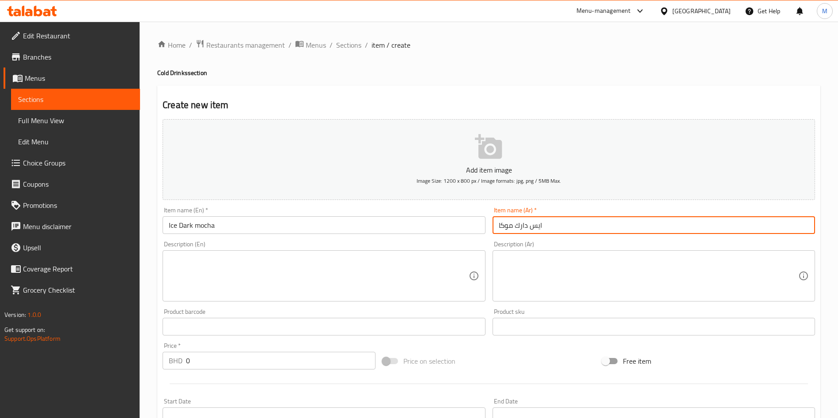
scroll to position [206, 0]
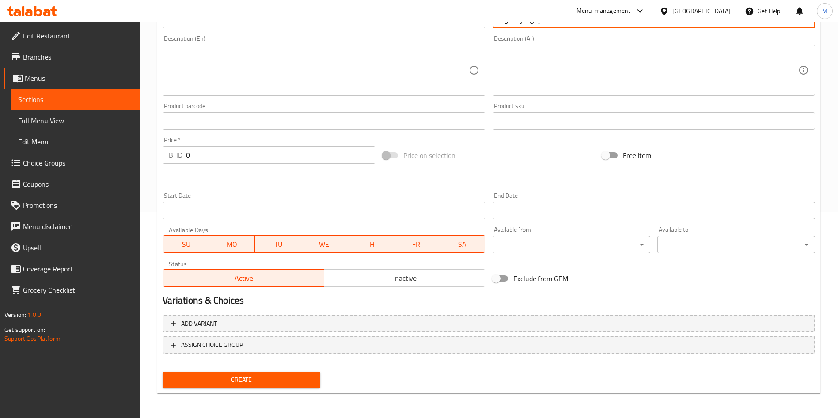
type input "ايس دارك موكا"
click at [266, 378] on span "Create" at bounding box center [242, 379] width 144 height 11
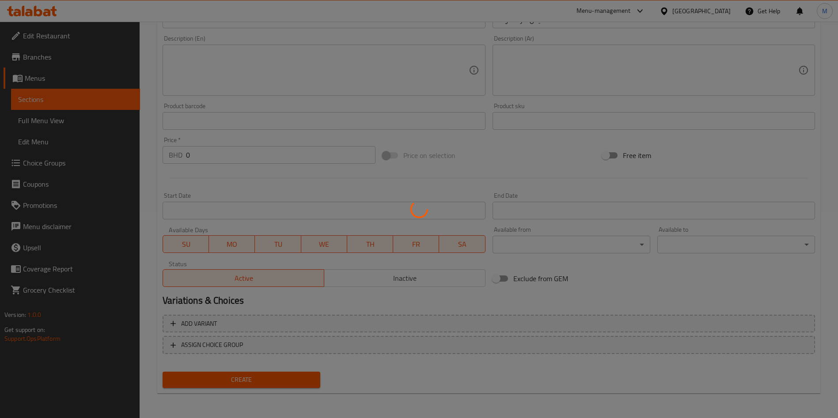
scroll to position [0, 0]
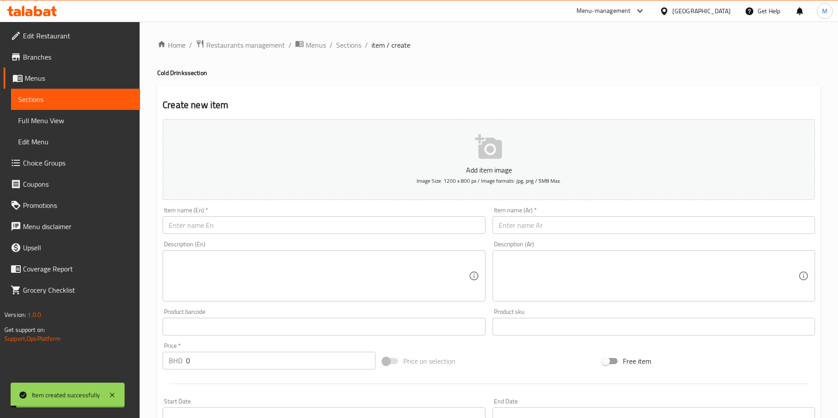
click at [215, 223] on input "text" at bounding box center [324, 225] width 322 height 18
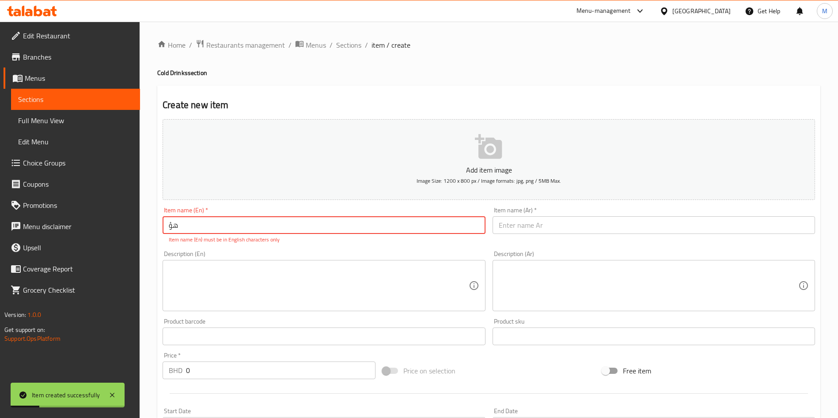
type input "ه"
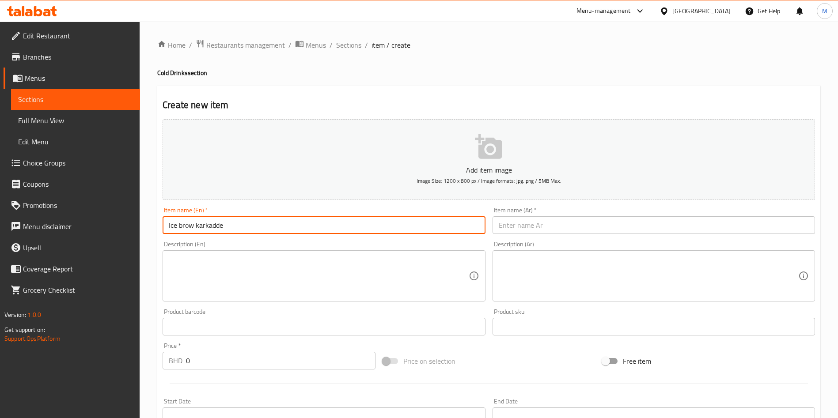
type input "Ice brow karkadde"
click at [630, 227] on input "text" at bounding box center [653, 225] width 322 height 18
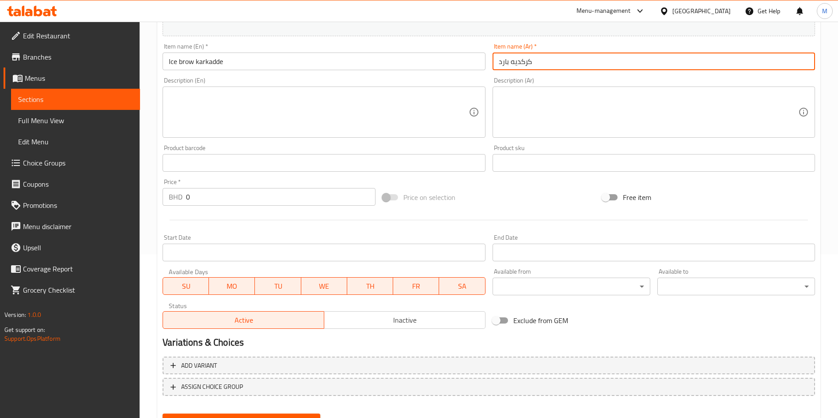
scroll to position [73, 0]
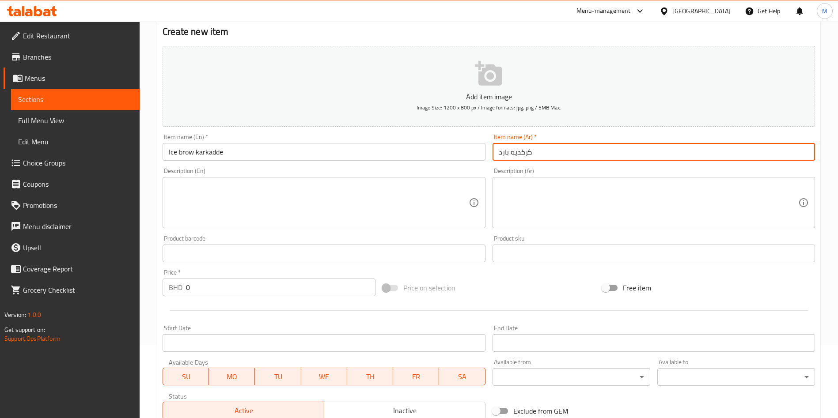
type input "كركديه بارد"
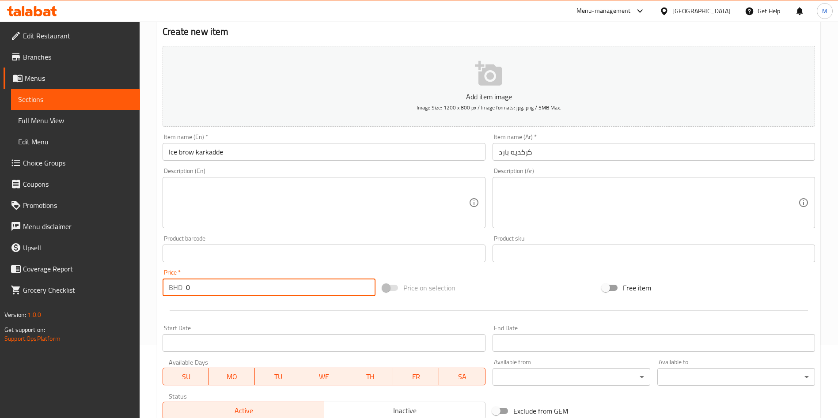
click at [280, 279] on input "0" at bounding box center [280, 288] width 189 height 18
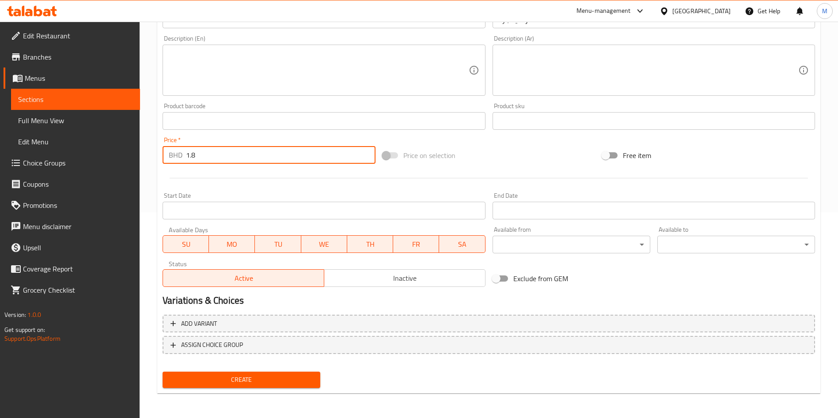
type input "1.8"
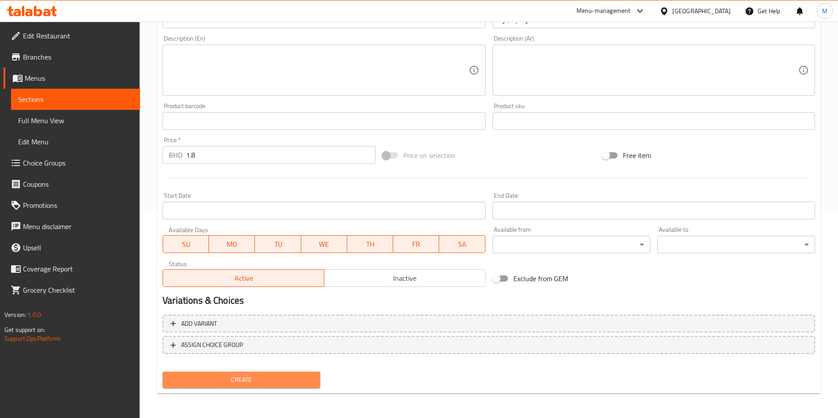
click at [288, 375] on span "Create" at bounding box center [242, 379] width 144 height 11
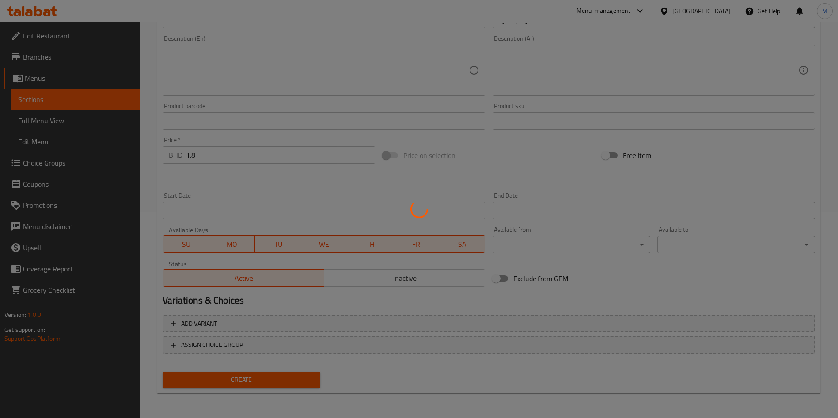
type input "0"
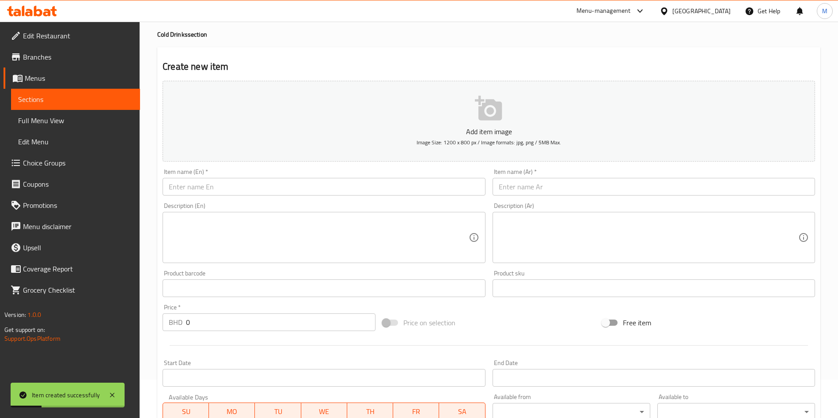
scroll to position [7, 0]
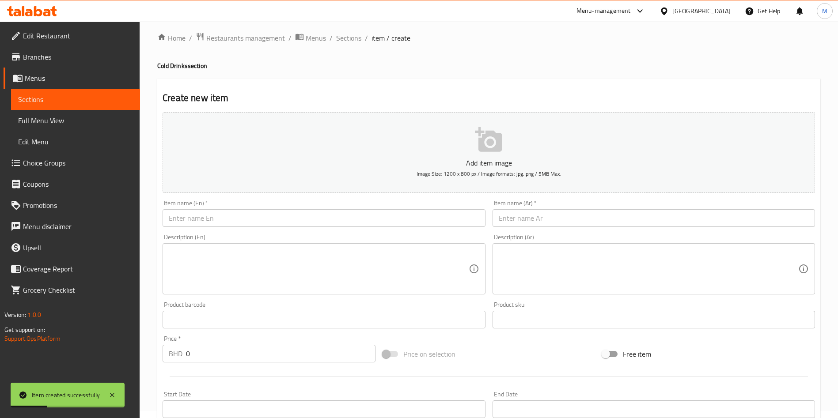
click at [255, 211] on input "text" at bounding box center [324, 218] width 322 height 18
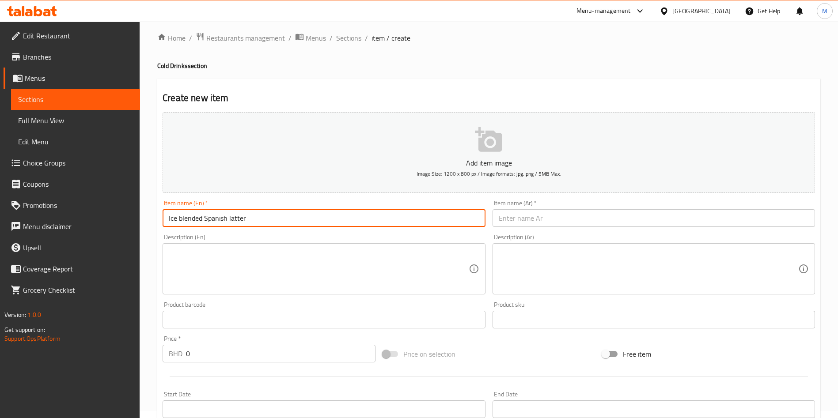
type input "Ice blended Spanish latter"
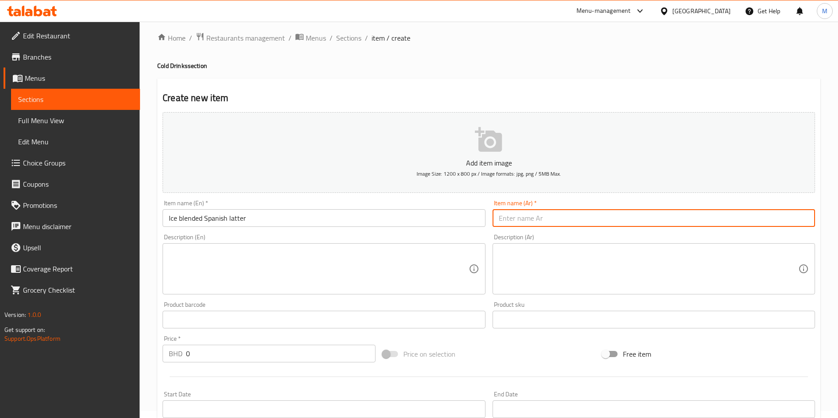
click at [567, 223] on input "text" at bounding box center [653, 218] width 322 height 18
type input "ايس سبانيسش لاتيه"
click at [293, 345] on input "0" at bounding box center [280, 354] width 189 height 18
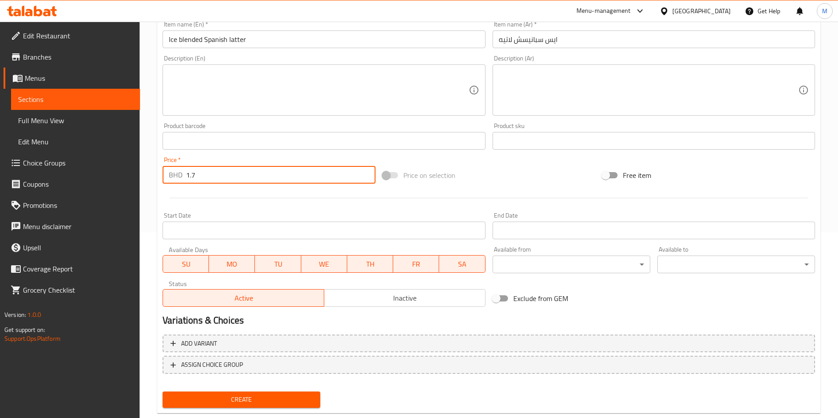
scroll to position [206, 0]
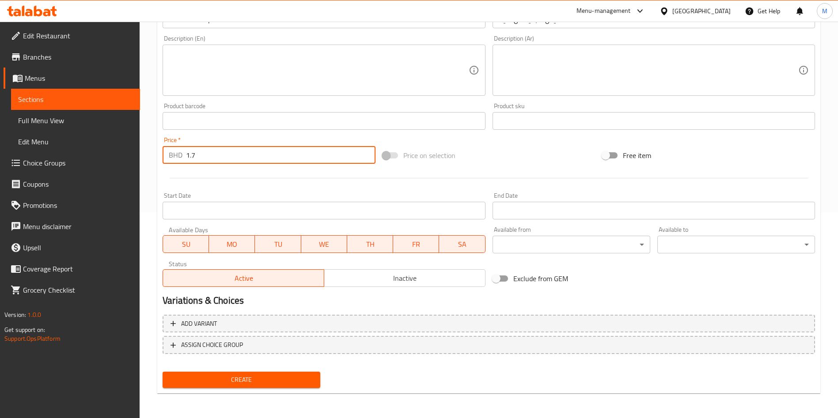
type input "1.7"
click at [273, 378] on span "Create" at bounding box center [242, 379] width 144 height 11
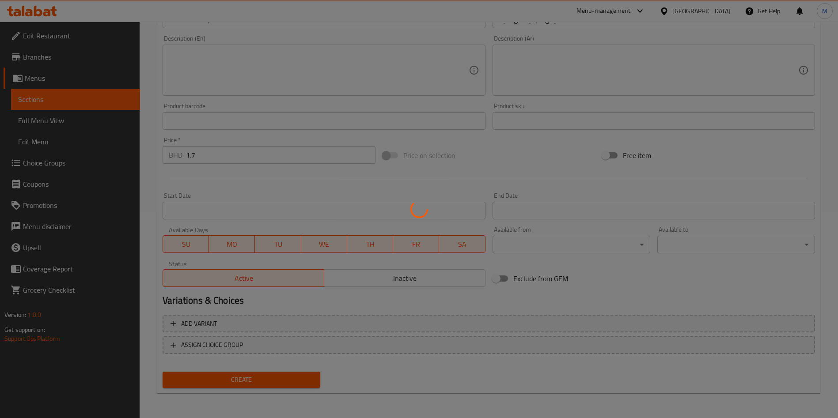
type input "0"
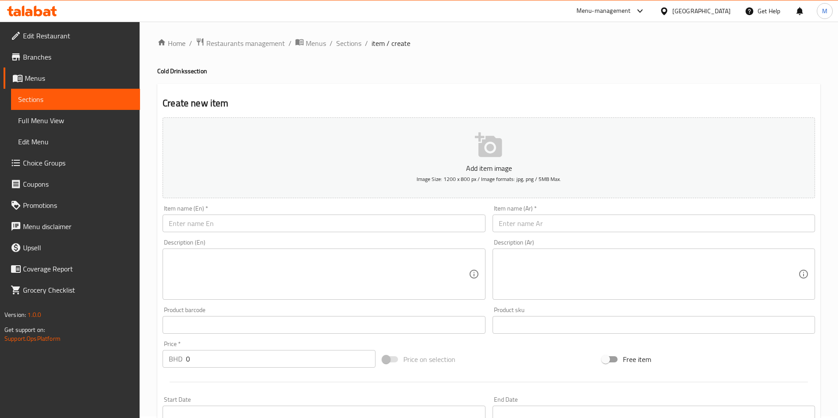
scroll to position [0, 0]
click at [353, 46] on span "Sections" at bounding box center [348, 45] width 25 height 11
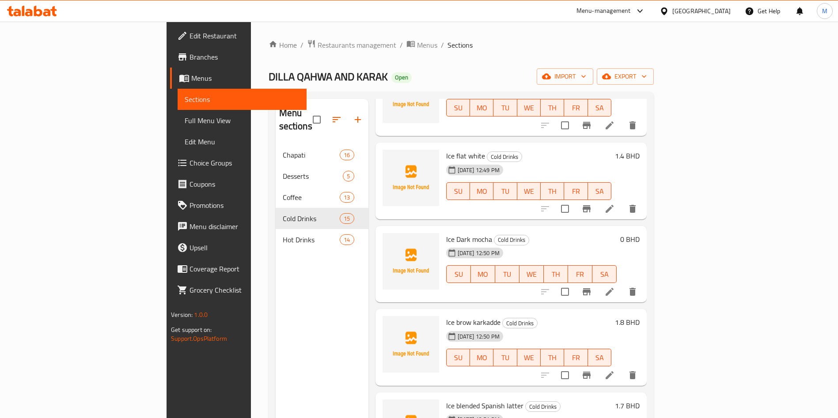
scroll to position [265, 0]
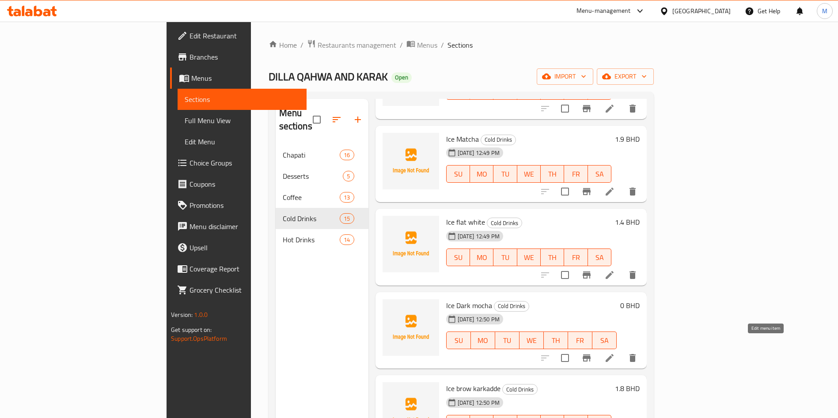
click at [615, 353] on icon at bounding box center [609, 358] width 11 height 11
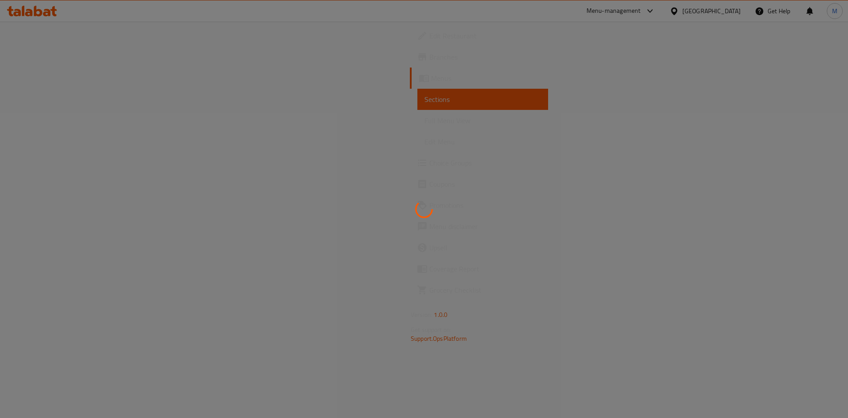
click at [770, 344] on div at bounding box center [424, 209] width 848 height 418
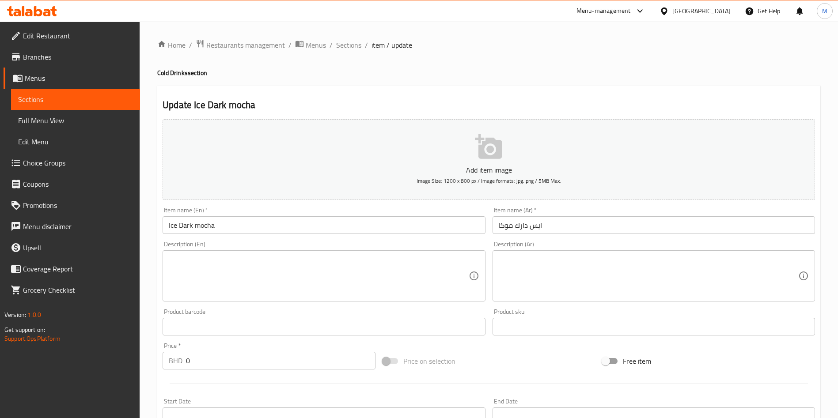
drag, startPoint x: 352, startPoint y: 44, endPoint x: 346, endPoint y: 52, distance: 10.3
click at [352, 44] on span "Sections" at bounding box center [348, 45] width 25 height 11
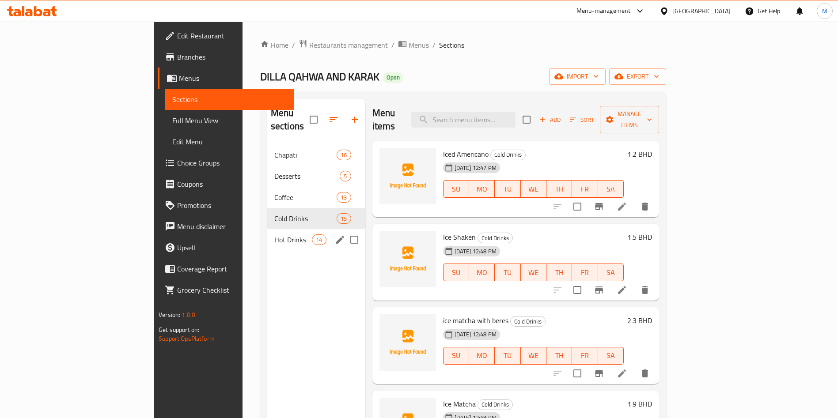
click at [274, 234] on span "Hot Drinks" at bounding box center [293, 239] width 38 height 11
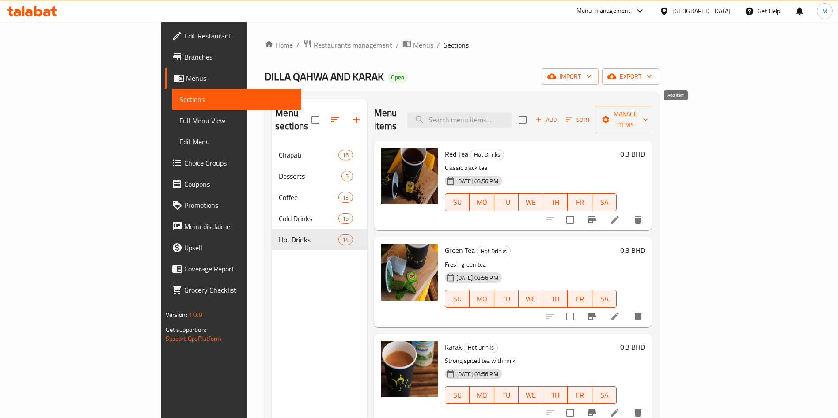
click at [542, 116] on icon "button" at bounding box center [538, 120] width 8 height 8
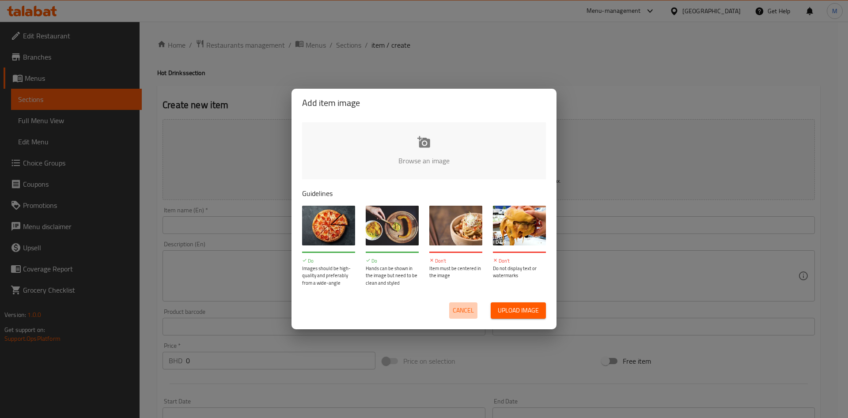
click at [459, 308] on span "Cancel" at bounding box center [463, 310] width 21 height 11
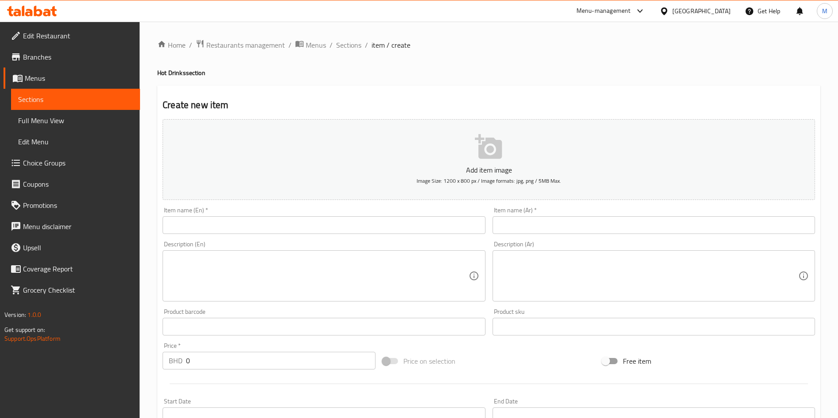
click at [291, 233] on input "text" at bounding box center [324, 225] width 322 height 18
paste input "salted caramel latte 1.6"
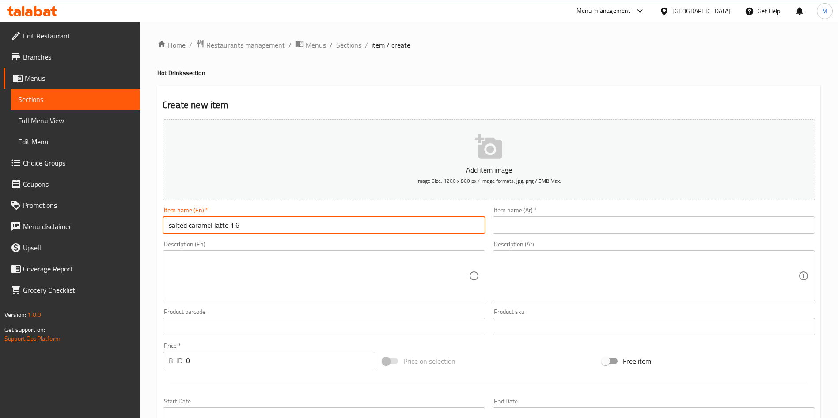
click at [244, 225] on input "salted caramel latte 1.6" at bounding box center [324, 225] width 322 height 18
click at [243, 225] on input "salted caramel latte 1.6" at bounding box center [324, 225] width 322 height 18
click at [234, 225] on input "salted caramel latte 1.6" at bounding box center [324, 225] width 322 height 18
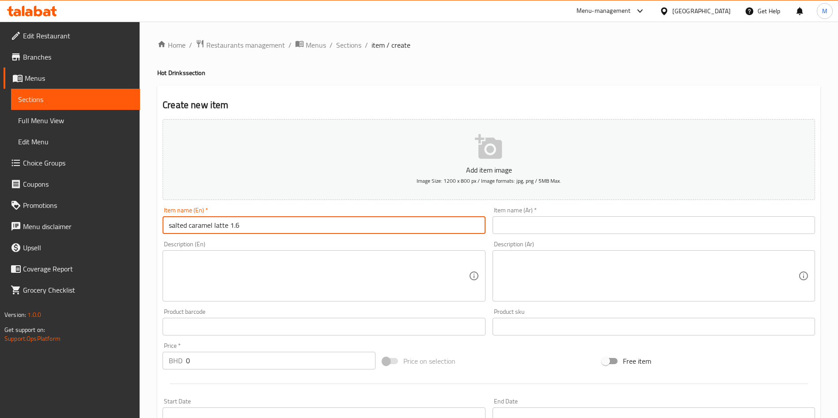
click at [234, 225] on input "salted caramel latte 1.6" at bounding box center [324, 225] width 322 height 18
click at [236, 225] on input "salted caramel latte 1.6" at bounding box center [324, 225] width 322 height 18
click at [237, 225] on input "salted caramel latte 1.6" at bounding box center [324, 225] width 322 height 18
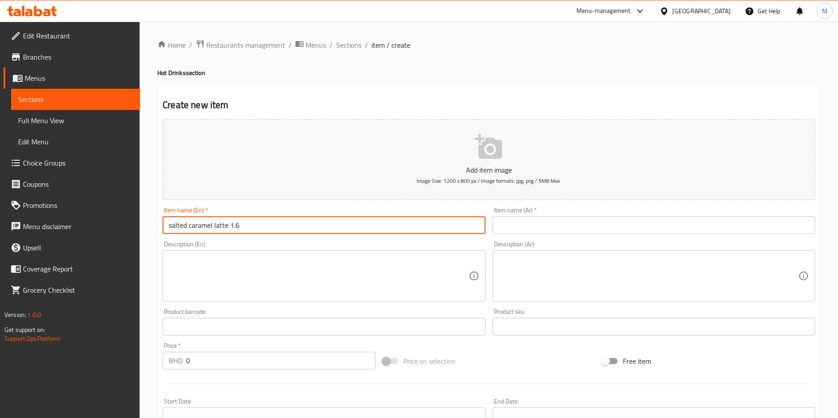
click at [237, 225] on input "salted caramel latte 1.6" at bounding box center [324, 225] width 322 height 18
type input "salted caramel latte"
click at [231, 368] on input "0" at bounding box center [280, 361] width 189 height 18
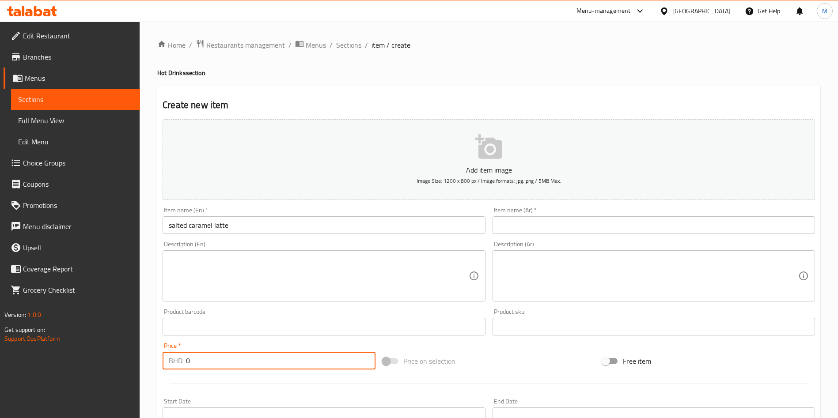
paste input "1.6"
type input "0"
paste input "1.6"
type input "1.6"
click at [570, 230] on input "text" at bounding box center [653, 225] width 322 height 18
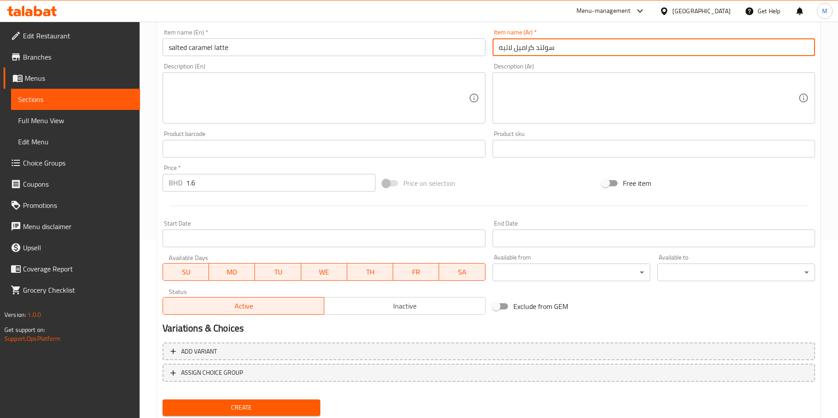
scroll to position [206, 0]
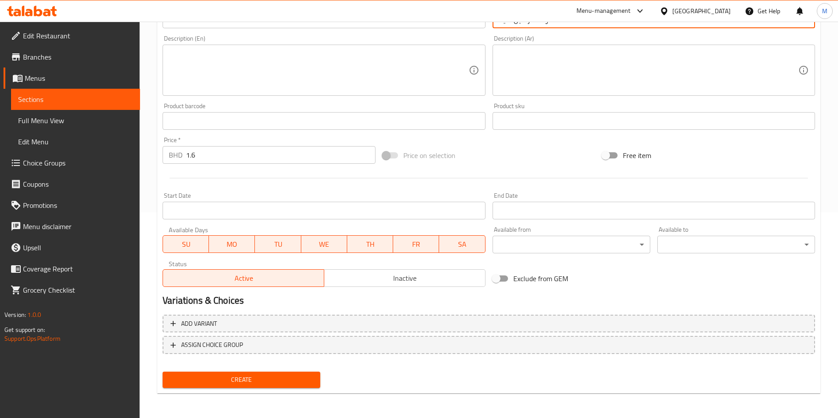
type input "سولتد كراميل لاتيه"
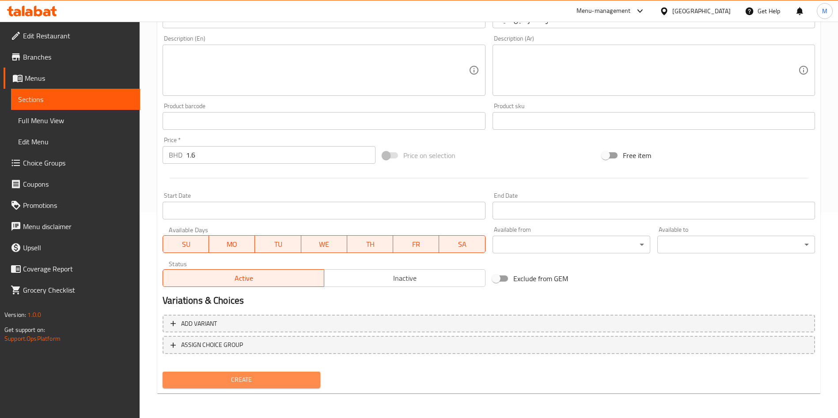
click at [269, 384] on span "Create" at bounding box center [242, 379] width 144 height 11
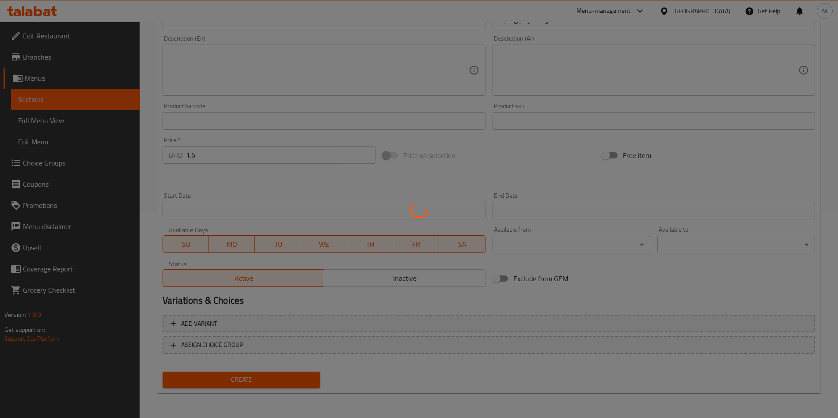
type input "0"
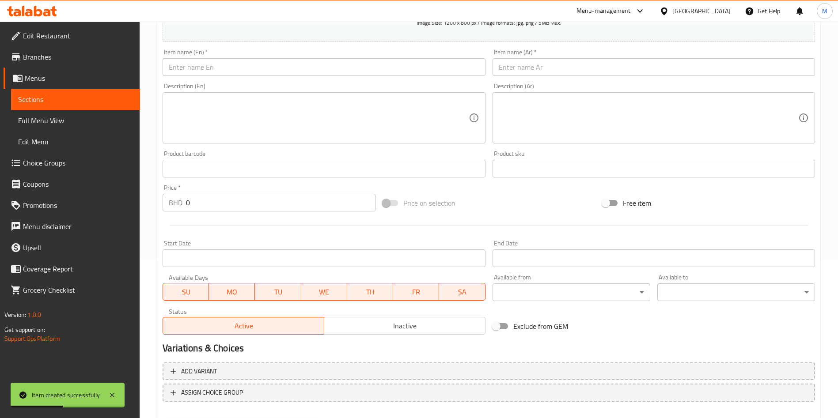
scroll to position [140, 0]
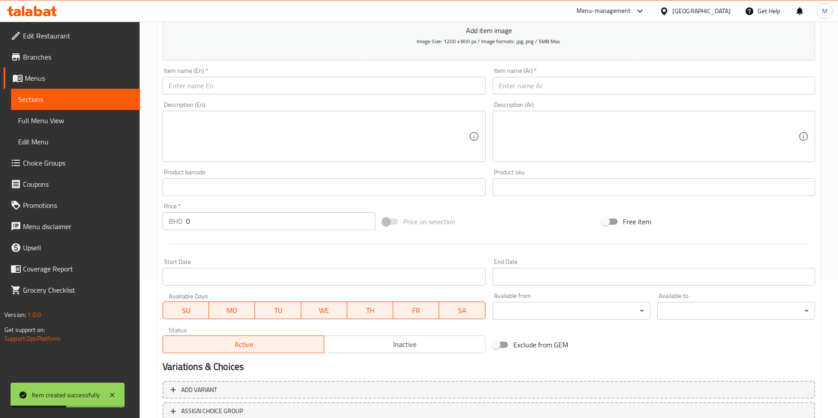
click at [206, 101] on div "Description (En) Description (En)" at bounding box center [323, 132] width 329 height 68
click at [207, 87] on input "text" at bounding box center [324, 86] width 322 height 18
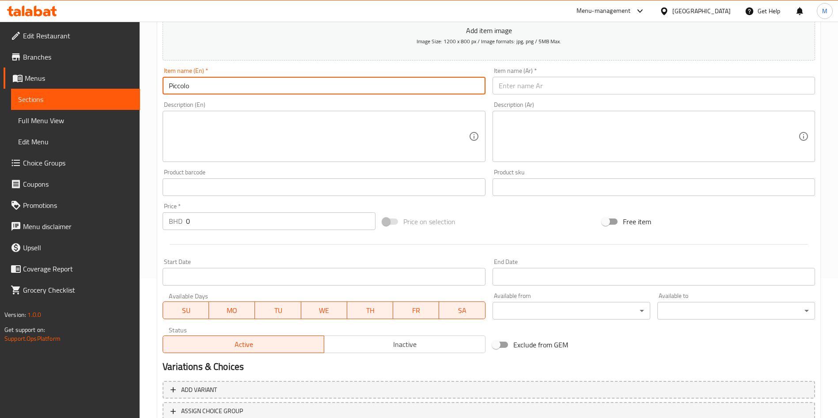
type input "Piccolo"
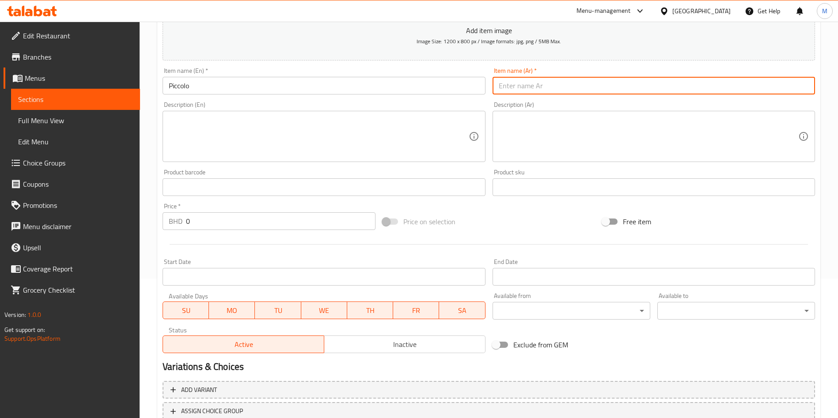
click at [560, 85] on input "text" at bounding box center [653, 86] width 322 height 18
type input "بكيلو"
click at [299, 226] on input "0" at bounding box center [280, 221] width 189 height 18
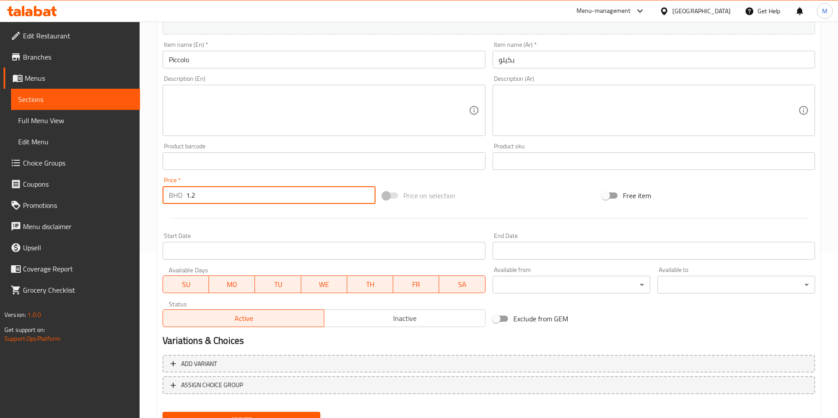
scroll to position [206, 0]
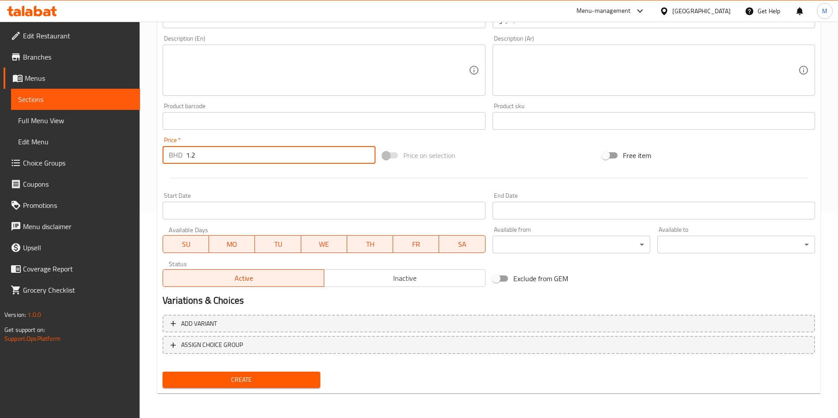
type input "1.2"
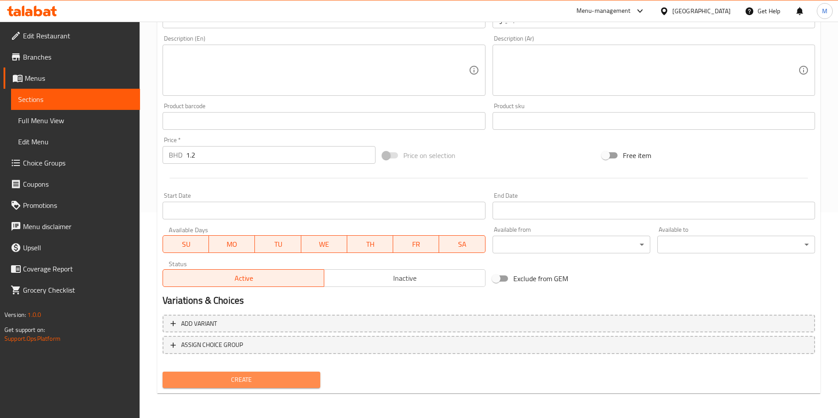
click at [276, 377] on span "Create" at bounding box center [242, 379] width 144 height 11
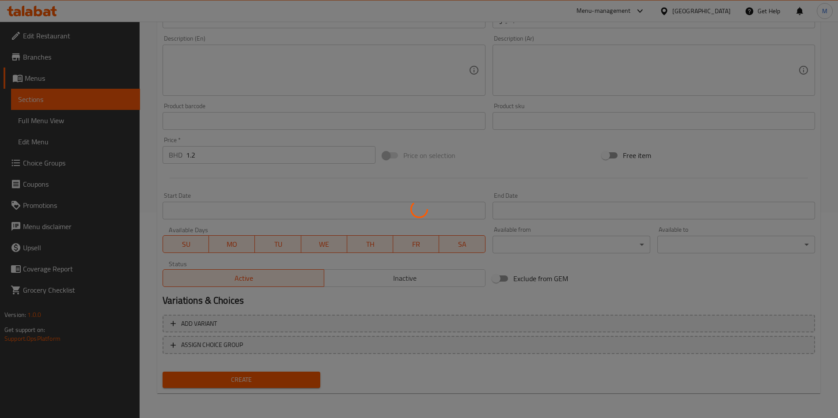
type input "0"
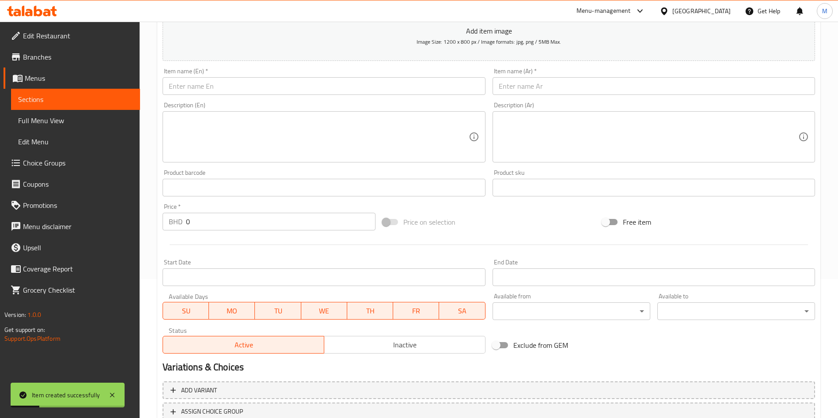
scroll to position [73, 0]
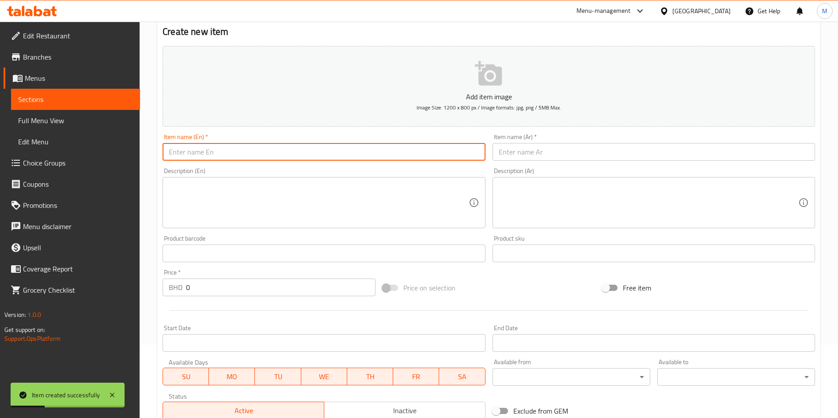
click at [246, 144] on input "text" at bounding box center [324, 152] width 322 height 18
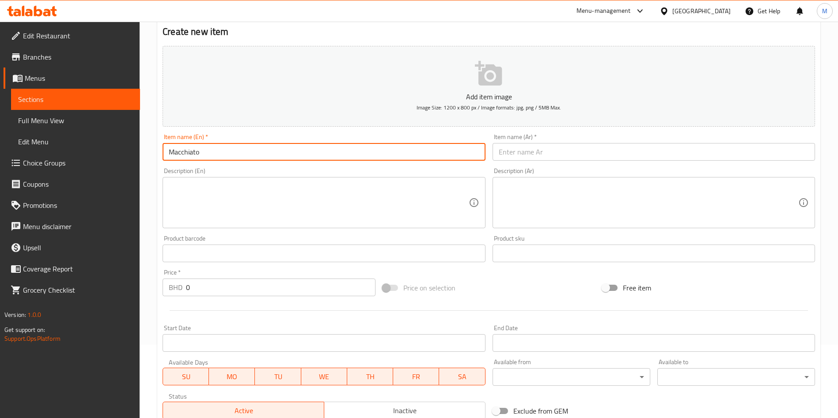
type input "Macchiato"
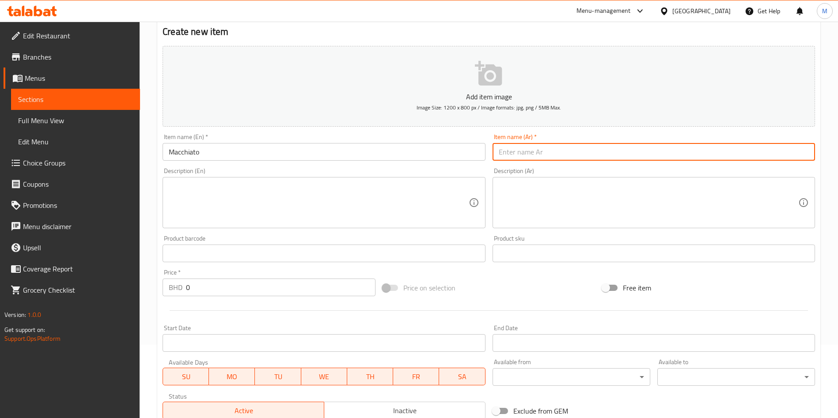
click at [531, 143] on input "text" at bounding box center [653, 152] width 322 height 18
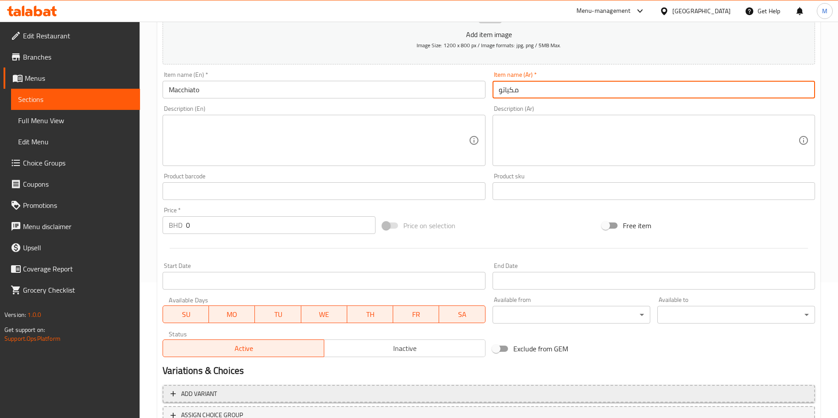
scroll to position [206, 0]
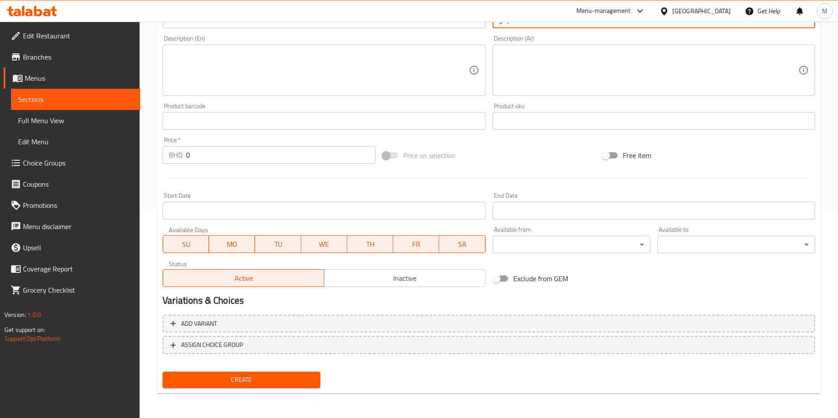
type input "مكياتو"
click at [265, 166] on div "Price   * BHD 0 Price *" at bounding box center [269, 150] width 220 height 34
click at [265, 159] on input "0" at bounding box center [280, 155] width 189 height 18
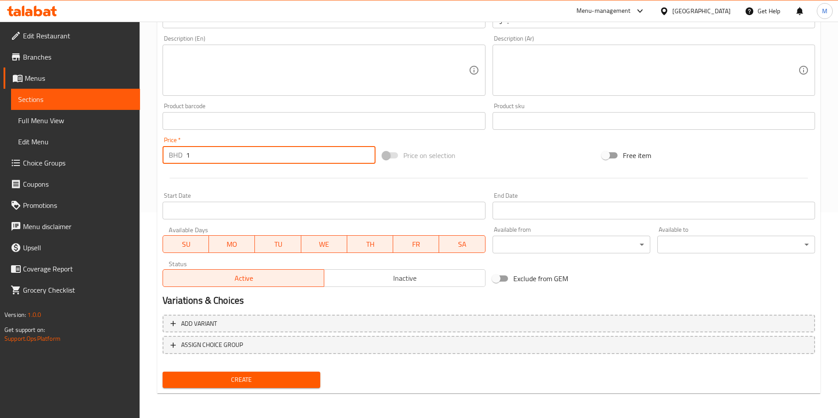
type input "1"
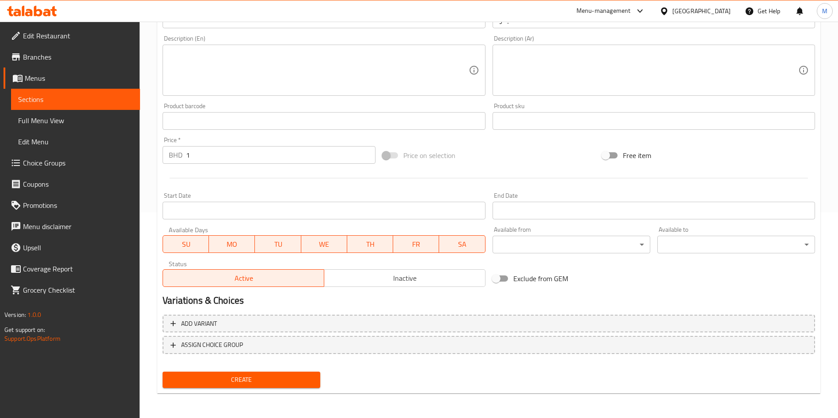
click at [295, 370] on div "Create" at bounding box center [241, 379] width 165 height 23
click at [295, 377] on span "Create" at bounding box center [242, 379] width 144 height 11
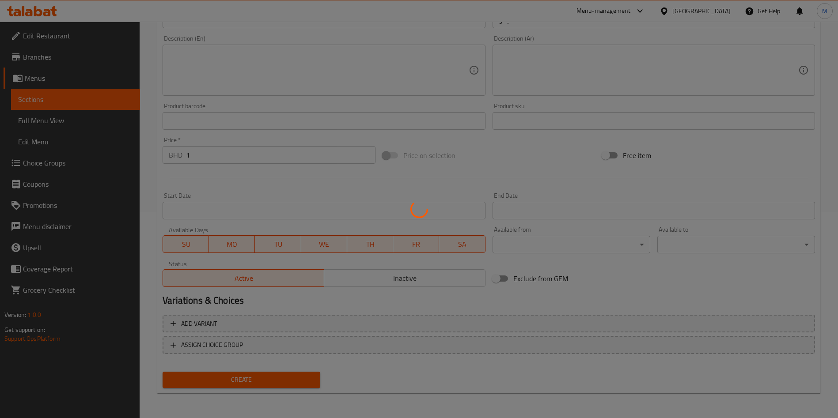
type input "0"
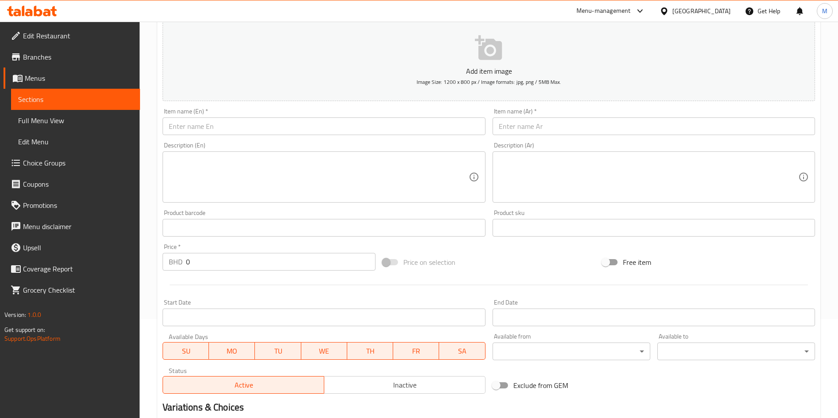
scroll to position [73, 0]
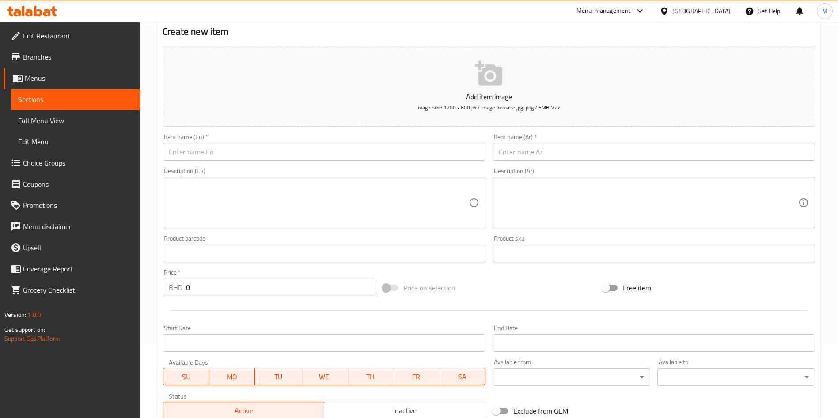
click at [255, 151] on input "text" at bounding box center [324, 152] width 322 height 18
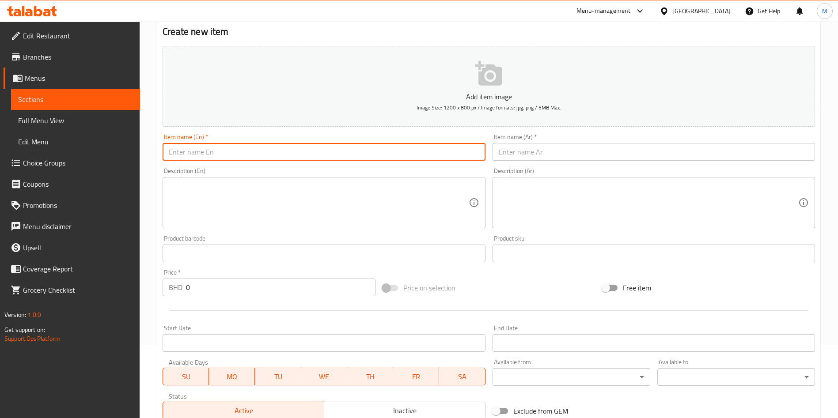
type input "ا"
type input "Hot Matcha"
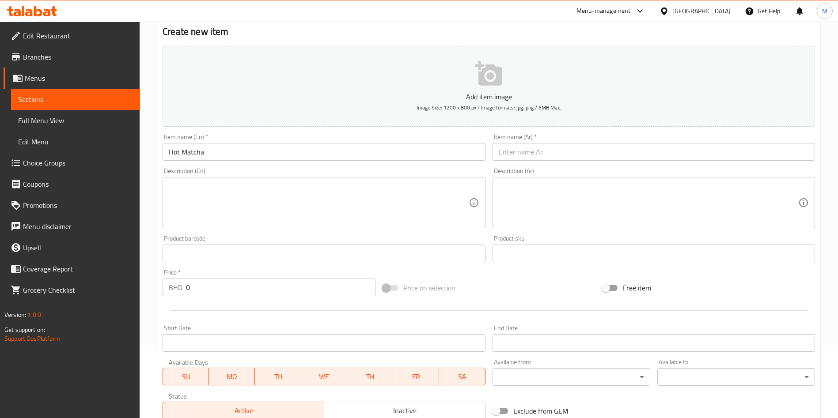
click at [565, 162] on div "Item name (Ar)   * Item name (Ar) *" at bounding box center [653, 147] width 329 height 34
click at [564, 142] on div "Item name (Ar)   * Item name (Ar) *" at bounding box center [653, 147] width 322 height 27
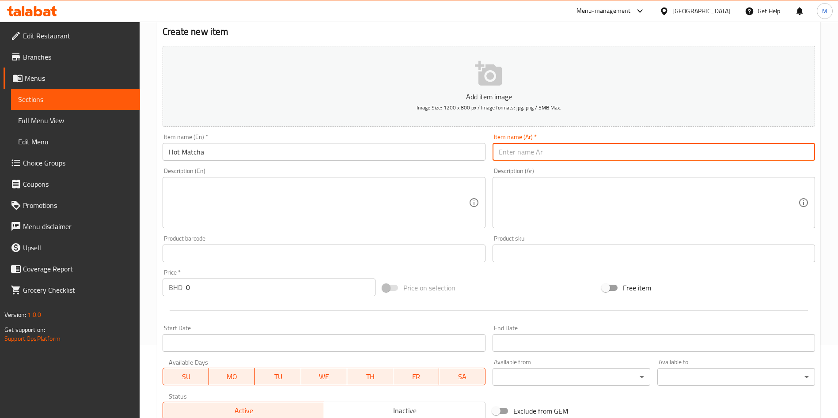
click at [564, 147] on input "text" at bounding box center [653, 152] width 322 height 18
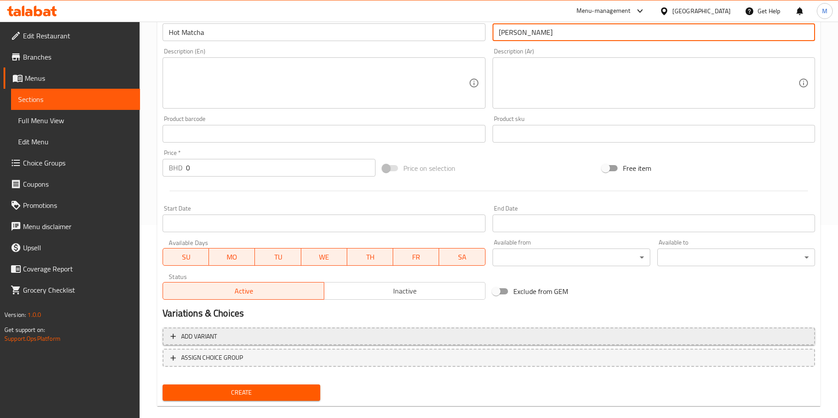
scroll to position [206, 0]
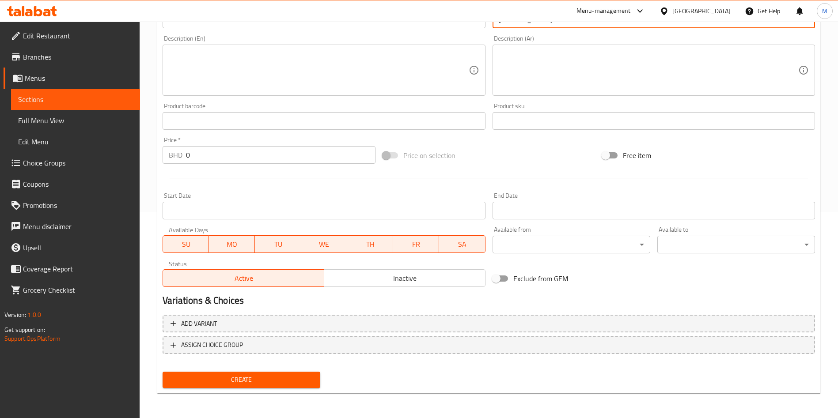
type input "ماتشا حار"
click at [267, 381] on span "Create" at bounding box center [242, 379] width 144 height 11
click at [267, 381] on div at bounding box center [419, 209] width 838 height 418
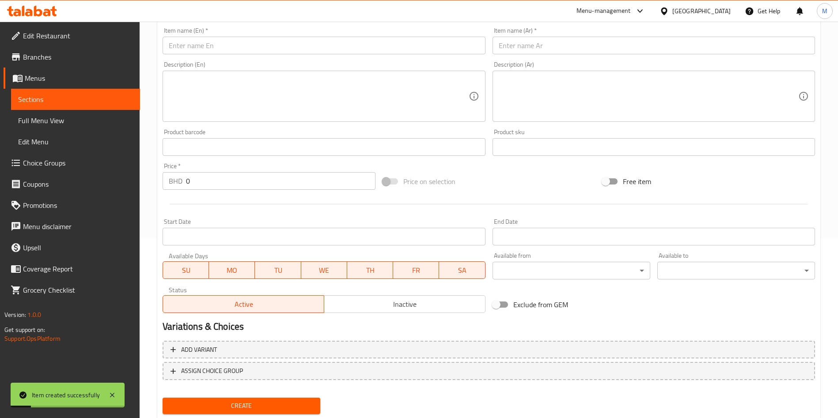
scroll to position [140, 0]
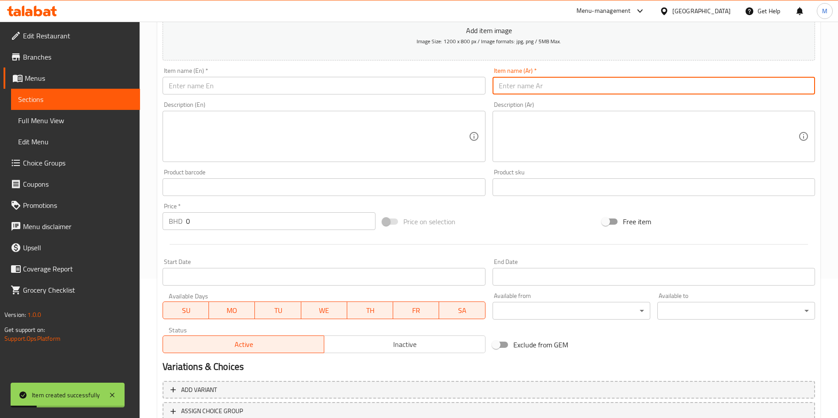
click at [523, 78] on input "text" at bounding box center [653, 86] width 322 height 18
type input "فلات وايت"
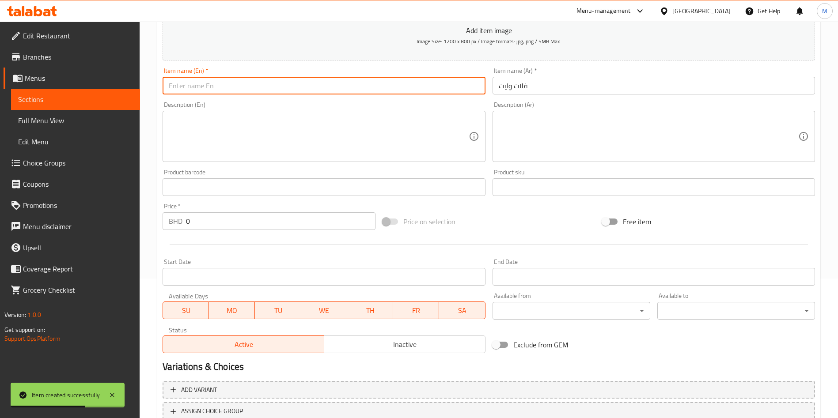
click at [423, 84] on input "text" at bounding box center [324, 86] width 322 height 18
click at [423, 84] on input "Flat white" at bounding box center [324, 86] width 322 height 18
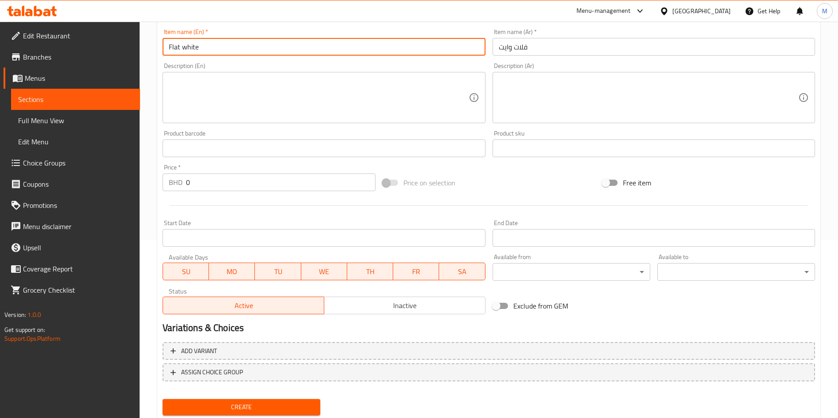
scroll to position [206, 0]
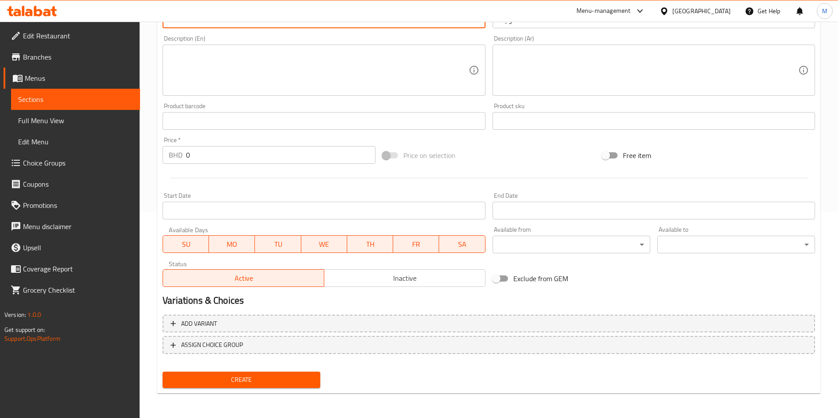
type input "Flat white"
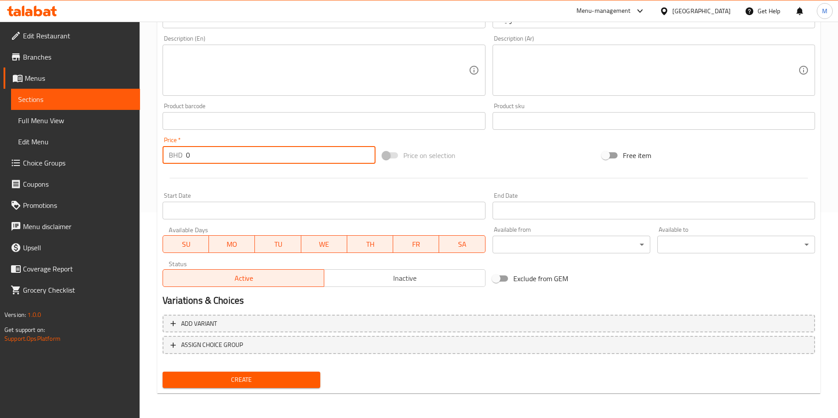
click at [235, 162] on input "0" at bounding box center [280, 155] width 189 height 18
type input "1.4"
click at [273, 372] on button "Create" at bounding box center [242, 380] width 158 height 16
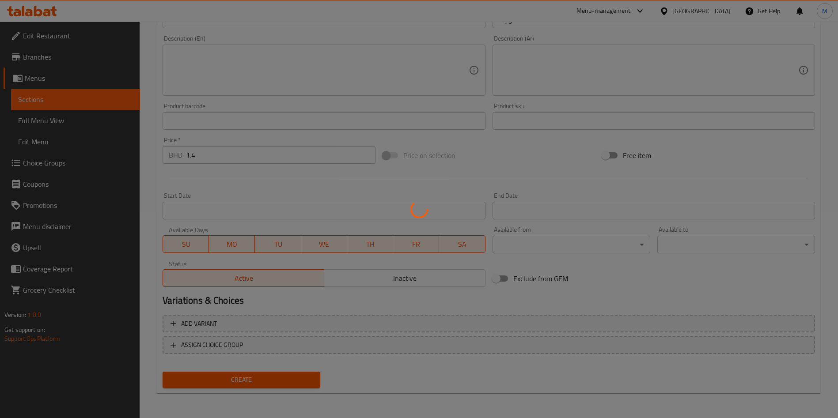
type input "0"
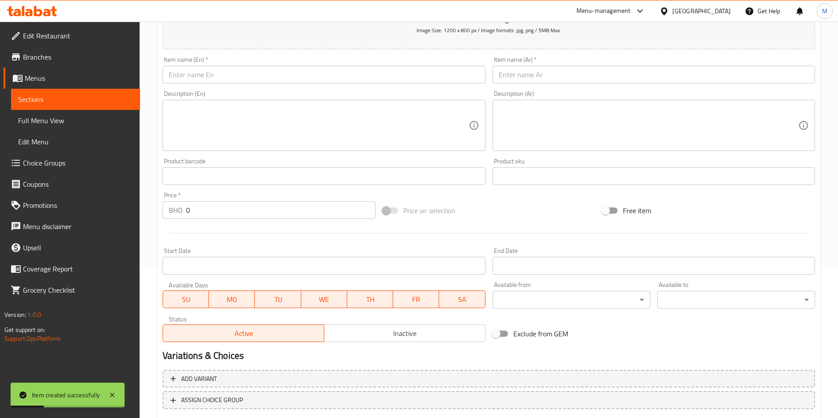
scroll to position [73, 0]
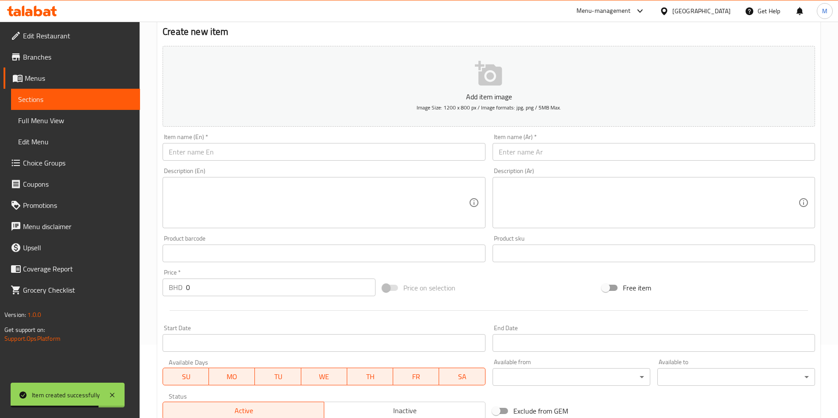
click at [235, 147] on input "text" at bounding box center [324, 152] width 322 height 18
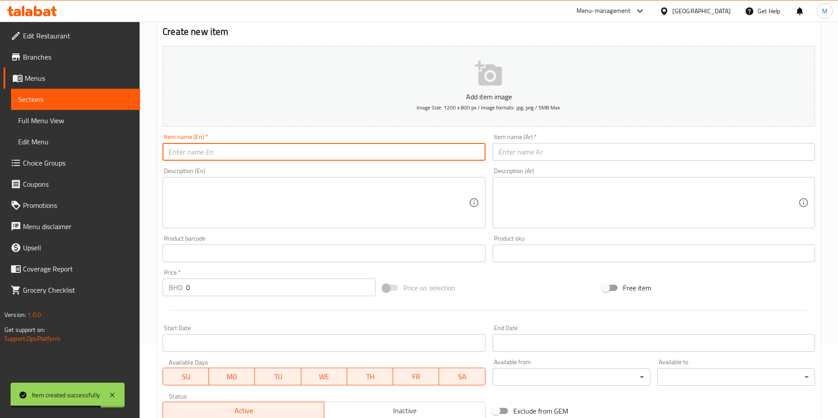
paste input "espresso macchiato 1.2.JPG"
click at [241, 151] on input "espresso macchiato 1.2.JPG" at bounding box center [324, 152] width 322 height 18
type input "espresso macchiato"
click at [235, 290] on input "0" at bounding box center [280, 288] width 189 height 18
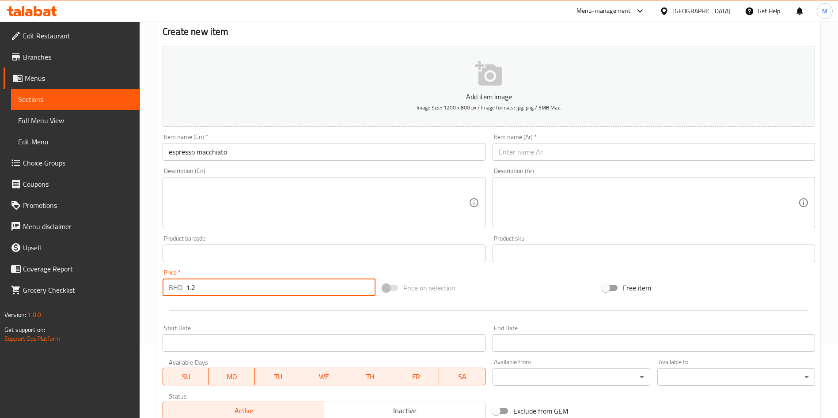
type input "1.2"
click at [556, 164] on div "Description (Ar) Description (Ar)" at bounding box center [653, 198] width 329 height 68
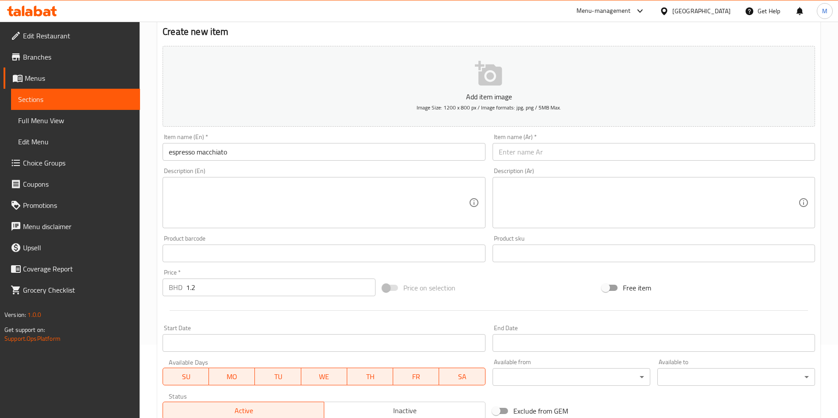
click at [556, 148] on input "text" at bounding box center [653, 152] width 322 height 18
click at [555, 148] on input "text" at bounding box center [653, 152] width 322 height 18
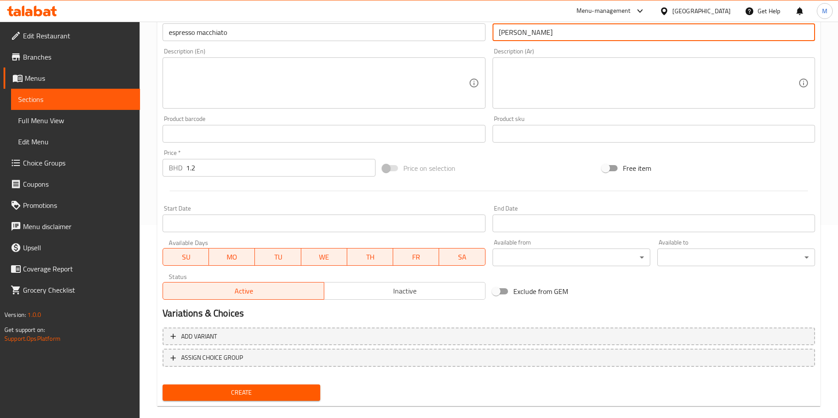
scroll to position [206, 0]
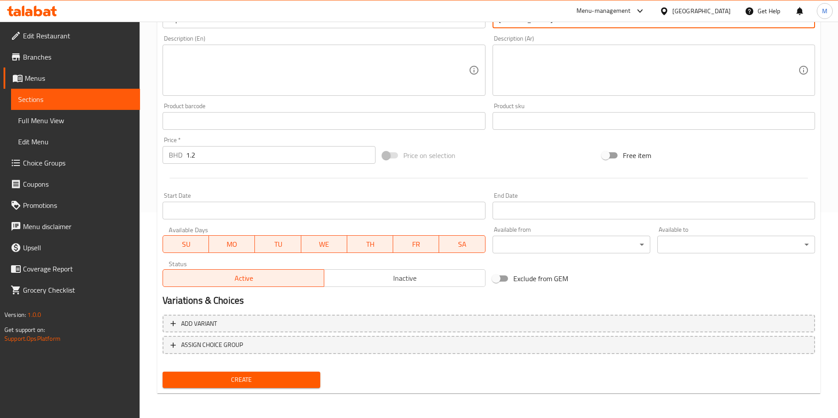
type input "اسبريسو مكياتو"
click at [253, 388] on button "Create" at bounding box center [242, 380] width 158 height 16
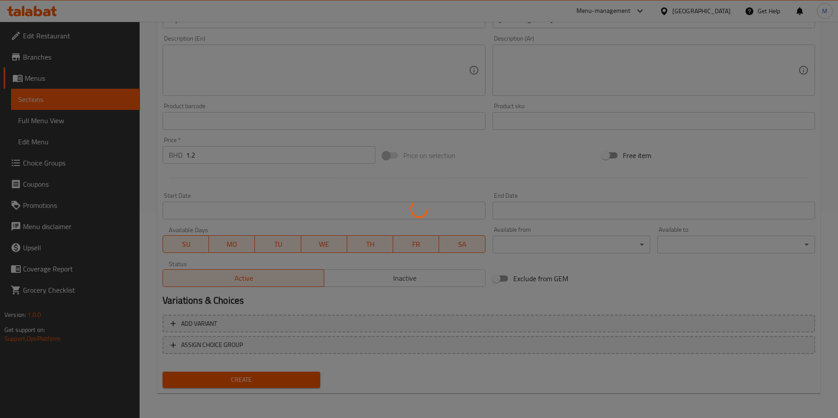
type input "0"
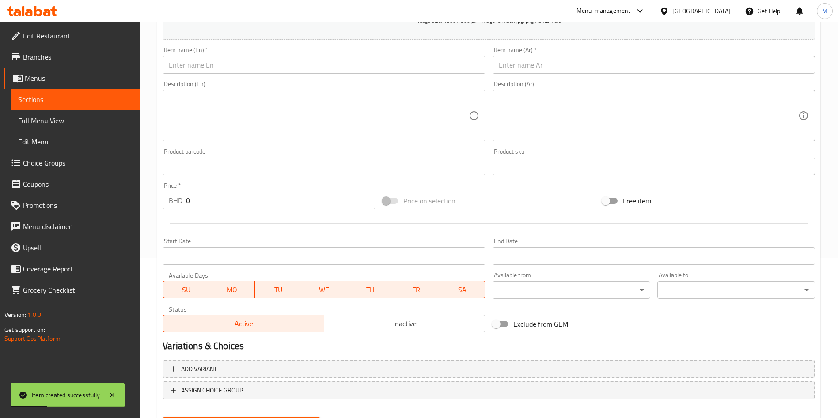
scroll to position [140, 0]
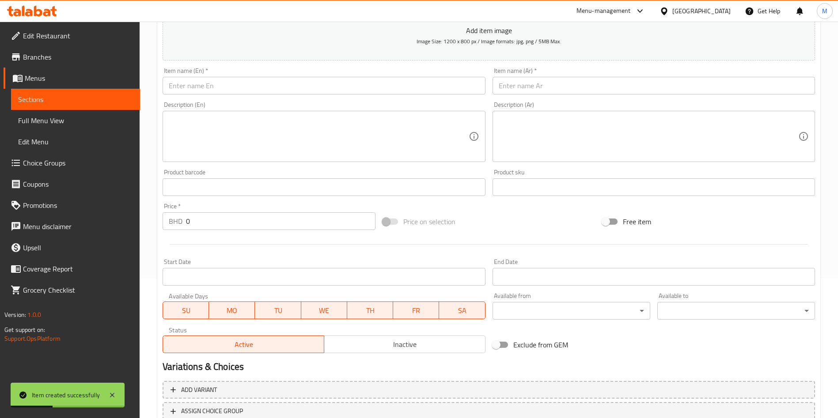
click at [547, 94] on div "Item name (Ar)   * Item name (Ar) *" at bounding box center [653, 81] width 329 height 34
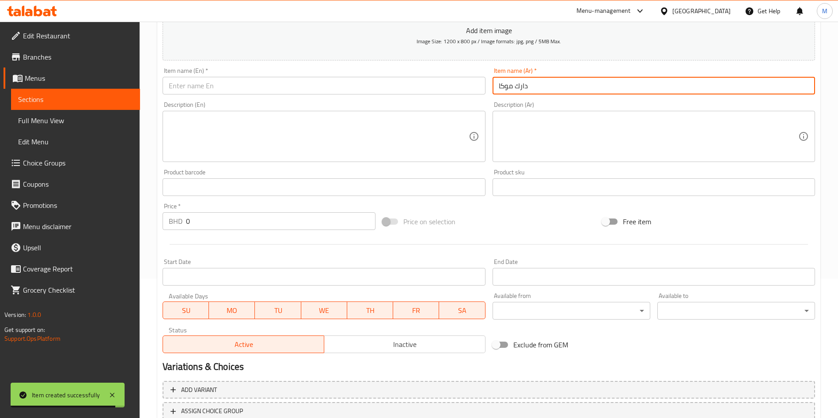
type input "دارك موكا"
click at [401, 83] on input "text" at bounding box center [324, 86] width 322 height 18
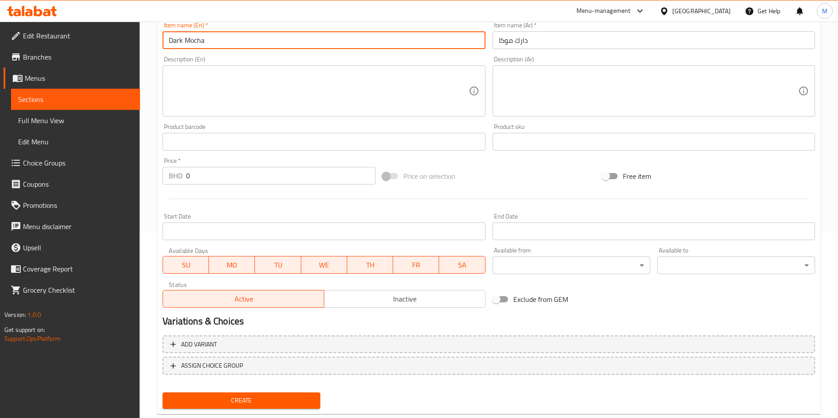
scroll to position [206, 0]
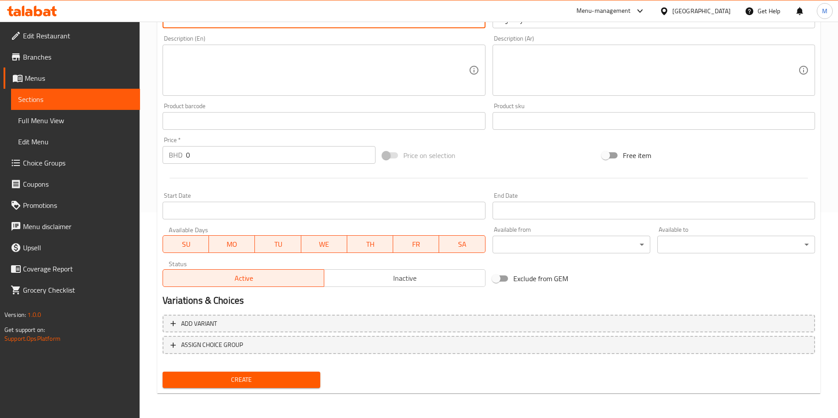
type input "Dark Mocha"
click at [287, 385] on span "Create" at bounding box center [242, 379] width 144 height 11
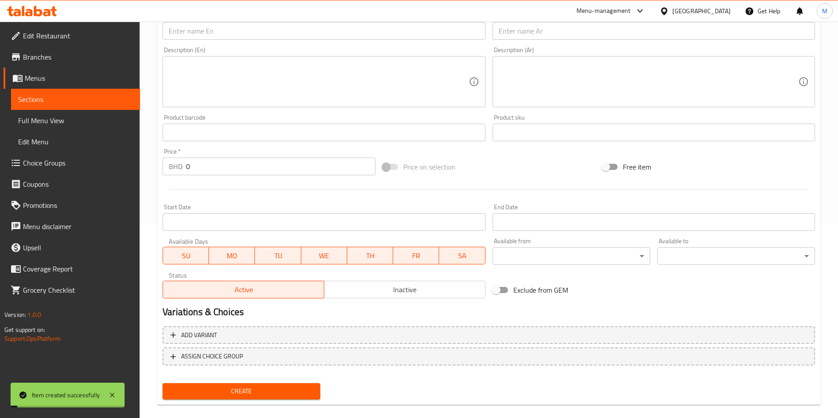
scroll to position [0, 0]
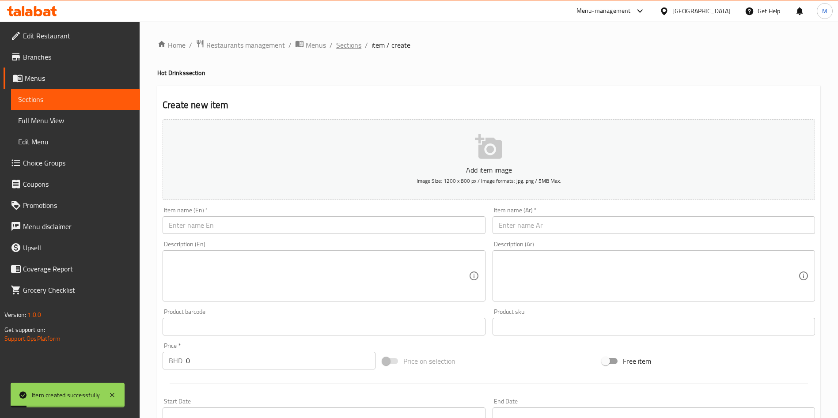
click at [345, 40] on span "Sections" at bounding box center [348, 45] width 25 height 11
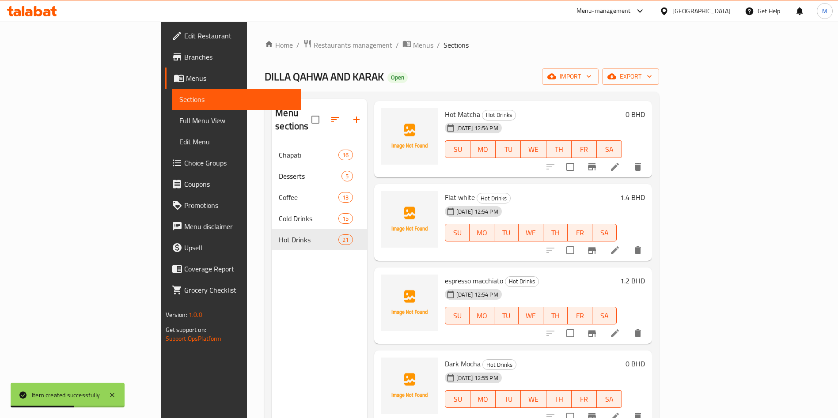
scroll to position [412, 0]
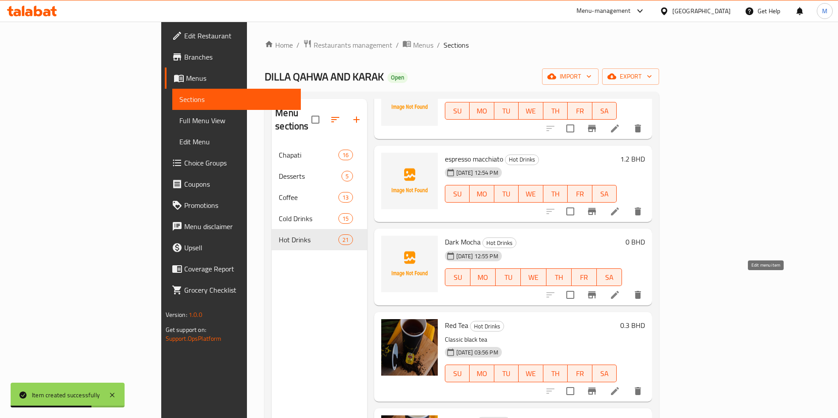
click at [620, 290] on icon at bounding box center [614, 295] width 11 height 11
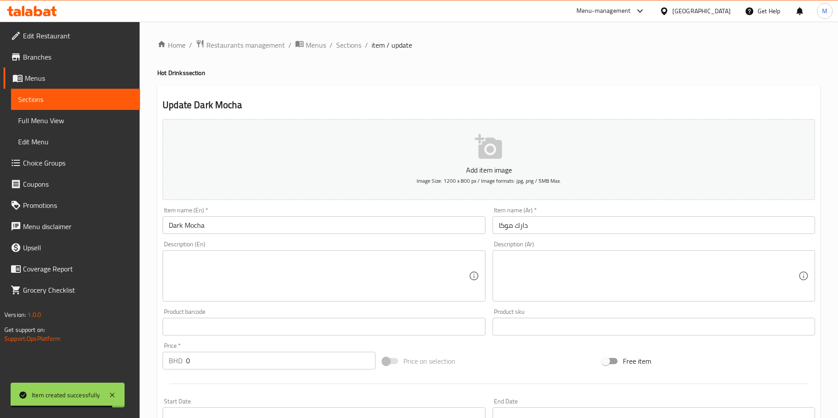
click at [242, 364] on input "0" at bounding box center [280, 361] width 189 height 18
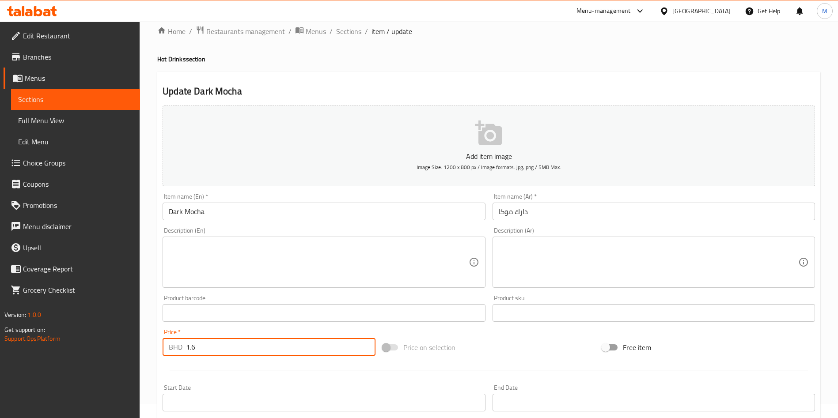
scroll to position [206, 0]
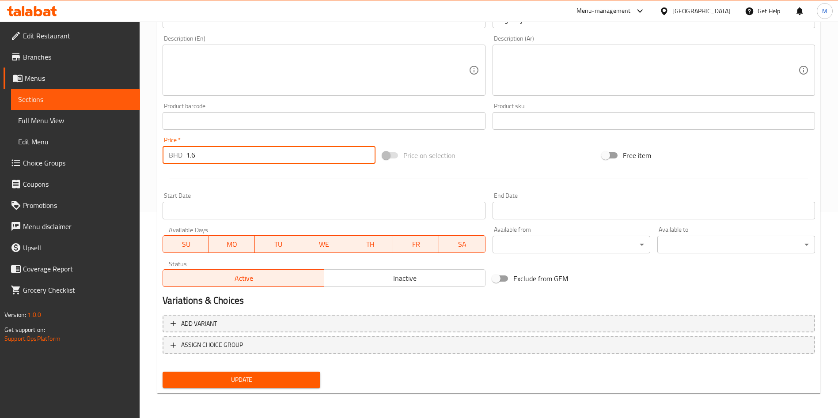
type input "1.6"
click at [211, 388] on div "Update" at bounding box center [241, 379] width 165 height 23
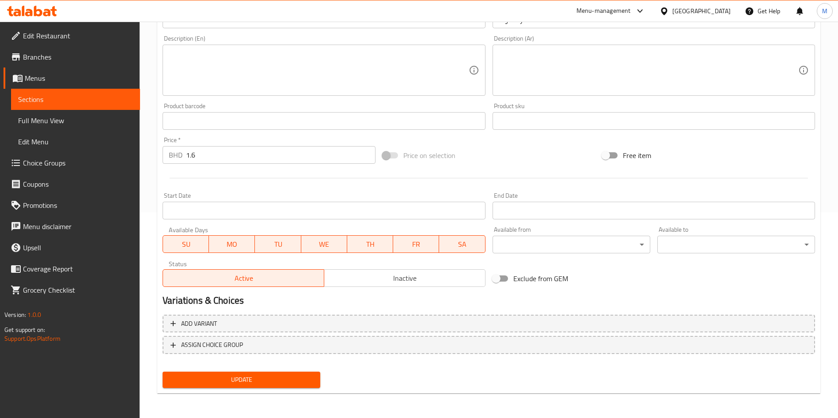
click at [217, 383] on span "Update" at bounding box center [242, 379] width 144 height 11
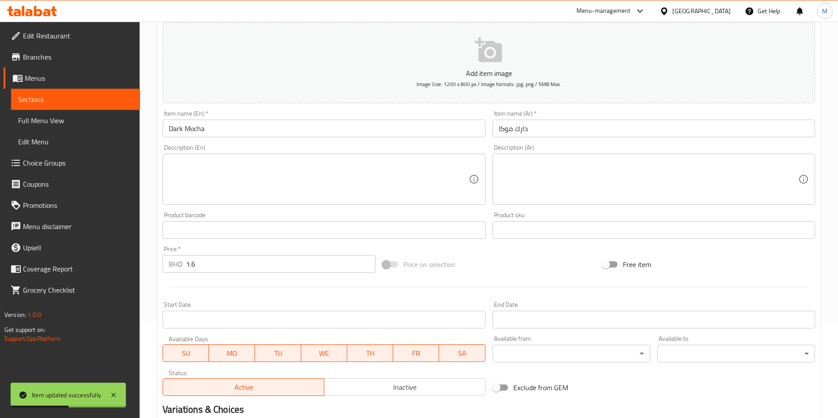
scroll to position [0, 0]
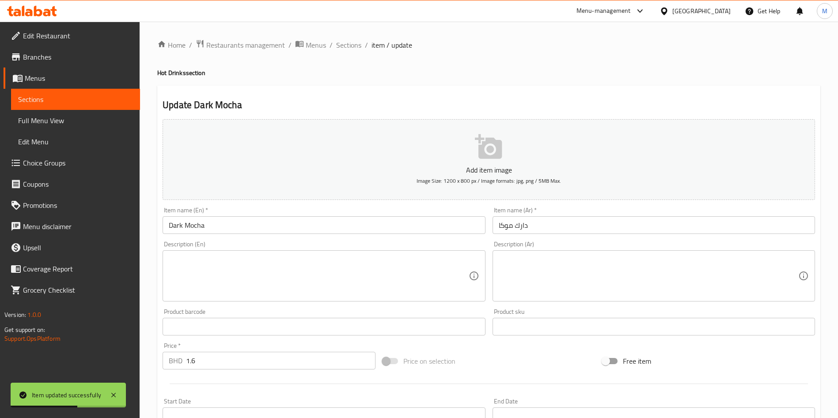
drag, startPoint x: 358, startPoint y: 40, endPoint x: 358, endPoint y: 68, distance: 27.8
click at [358, 40] on span "Sections" at bounding box center [348, 45] width 25 height 11
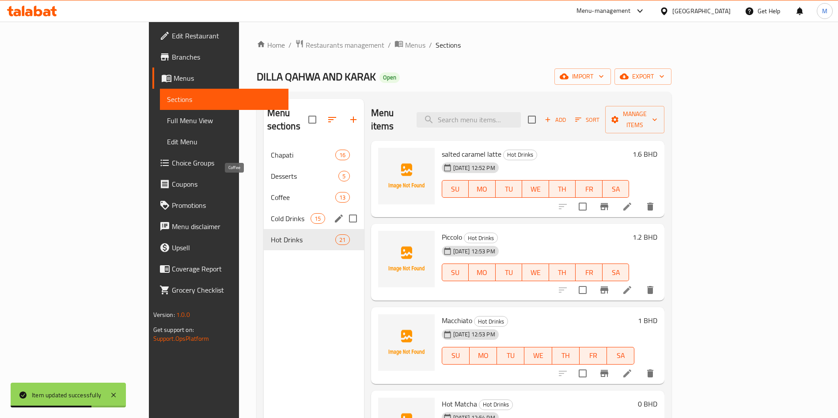
click at [271, 213] on span "Cold Drinks" at bounding box center [291, 218] width 40 height 11
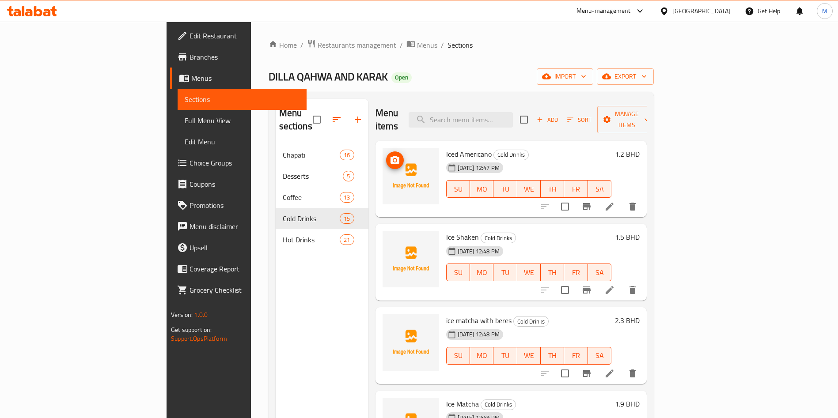
drag, startPoint x: 348, startPoint y: 155, endPoint x: 354, endPoint y: 144, distance: 12.1
click at [382, 155] on img at bounding box center [410, 176] width 57 height 57
click at [390, 156] on icon "upload picture" at bounding box center [394, 160] width 9 height 8
click at [382, 177] on div at bounding box center [410, 176] width 57 height 57
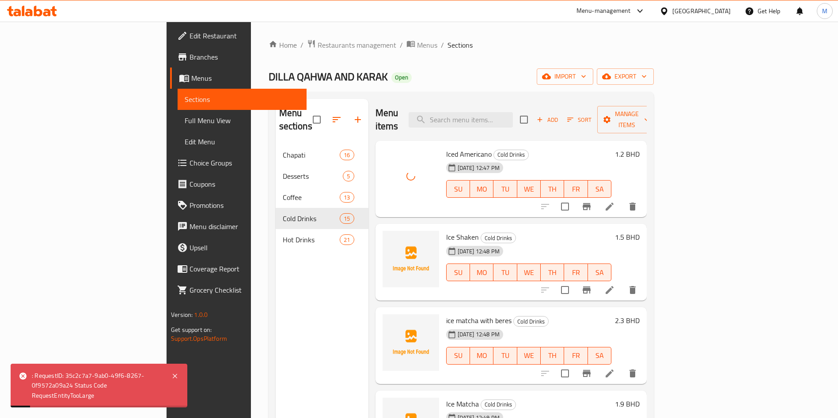
click at [83, 385] on div ": RequestID: 35c2c7a7-9ab0-49f6-8267-0f9572a09a24 Status Code RequestEntityTooL…" at bounding box center [97, 386] width 131 height 30
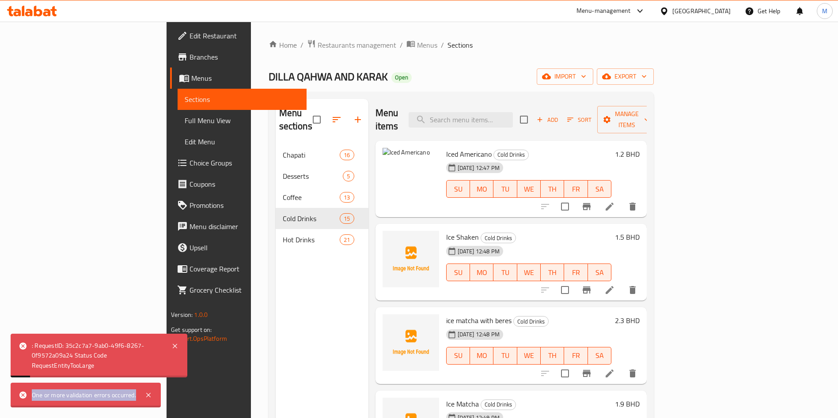
click at [83, 385] on div "One or more validation errors occurred." at bounding box center [86, 395] width 150 height 25
click at [176, 344] on icon at bounding box center [175, 346] width 11 height 11
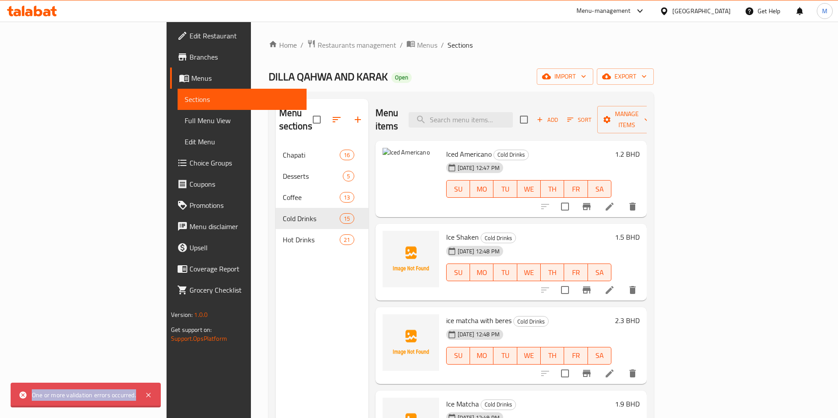
click at [154, 401] on div "One or more validation errors occurred." at bounding box center [86, 395] width 150 height 25
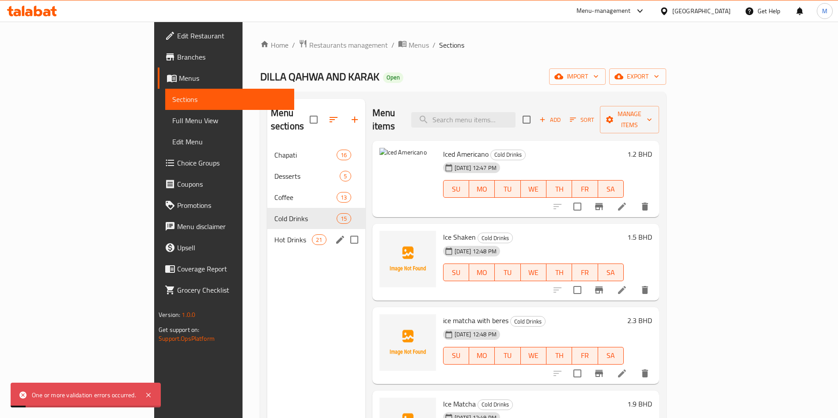
click at [274, 234] on span "Hot Drinks" at bounding box center [293, 239] width 38 height 11
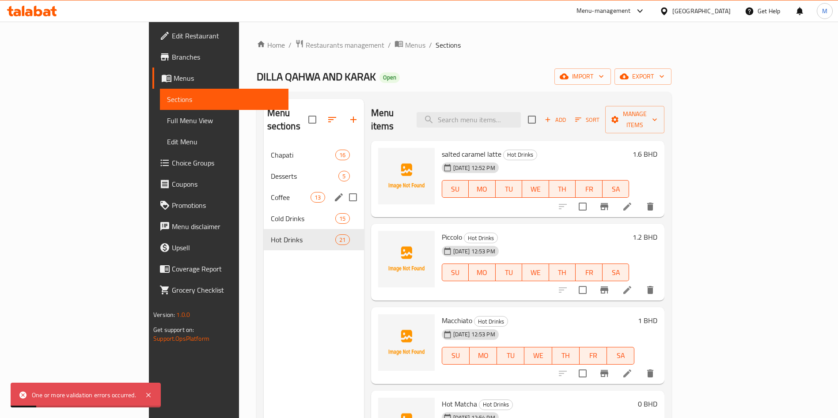
click at [264, 193] on div "Coffee 13" at bounding box center [314, 197] width 100 height 21
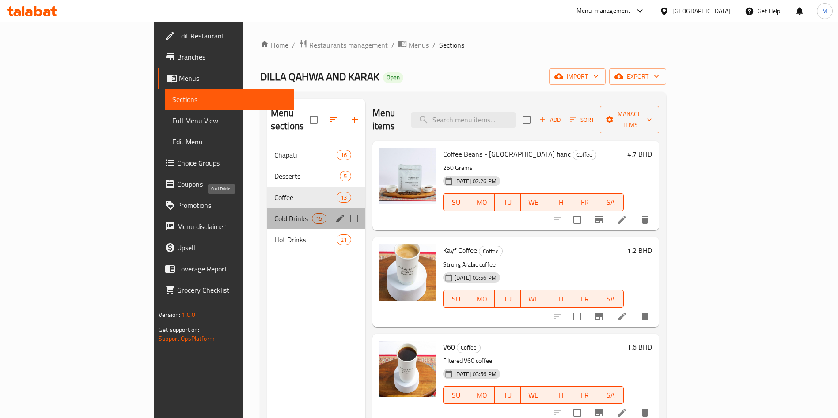
click at [274, 213] on span "Cold Drinks" at bounding box center [293, 218] width 38 height 11
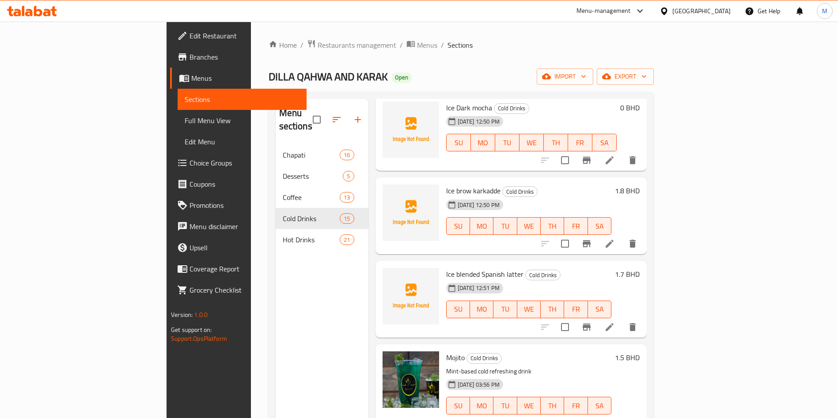
scroll to position [464, 0]
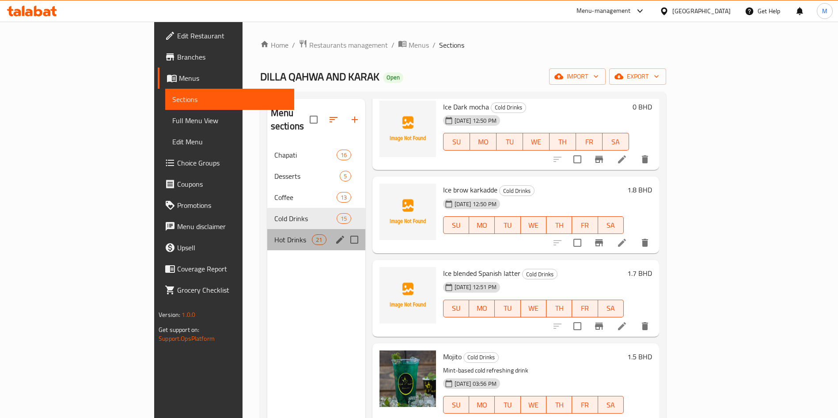
click at [267, 229] on div "Hot Drinks 21" at bounding box center [316, 239] width 98 height 21
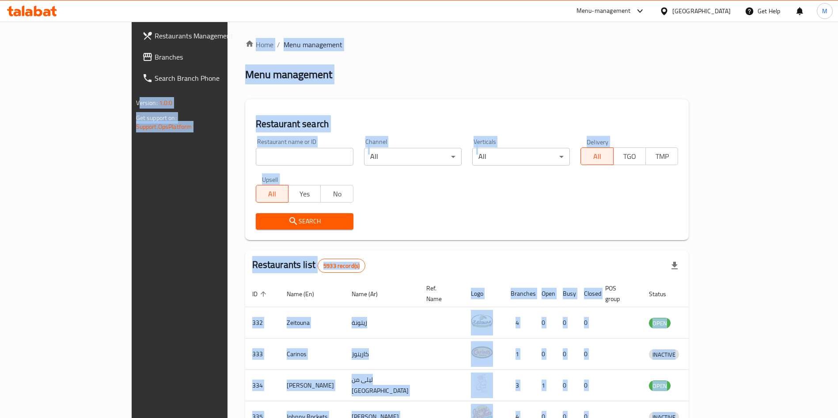
click at [282, 157] on input "search" at bounding box center [305, 157] width 98 height 18
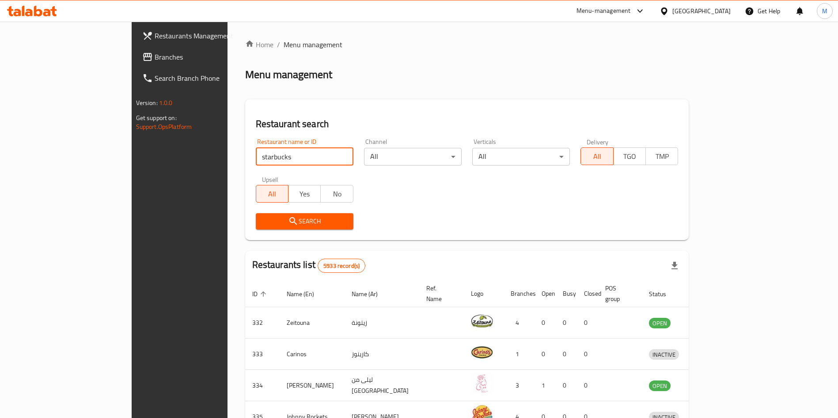
type input "starbucks"
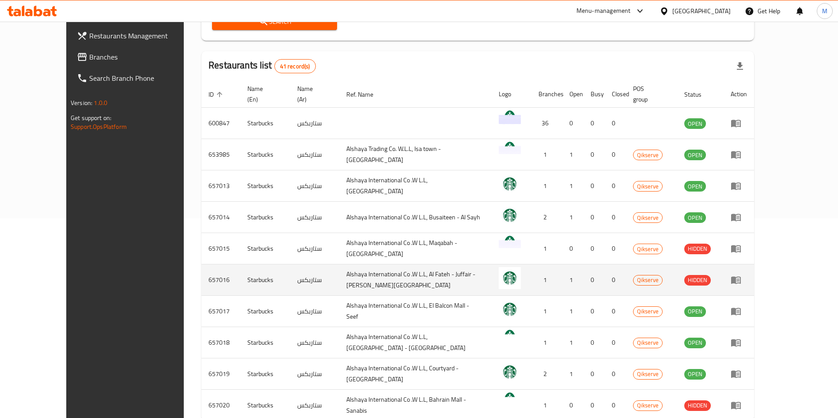
scroll to position [241, 0]
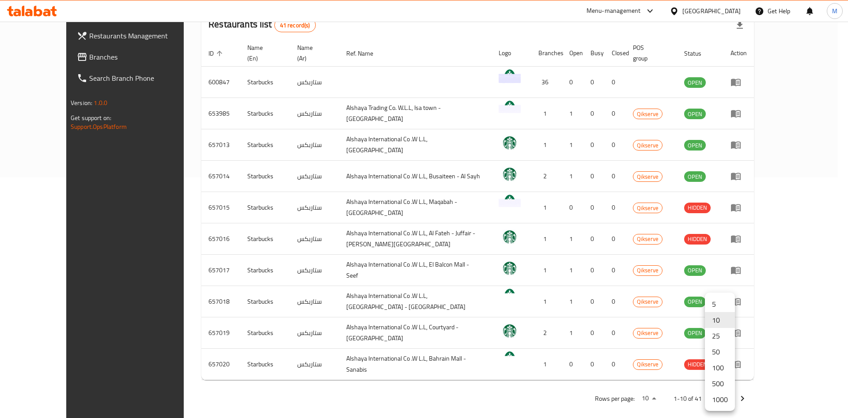
click at [719, 398] on li "1000" at bounding box center [720, 400] width 30 height 16
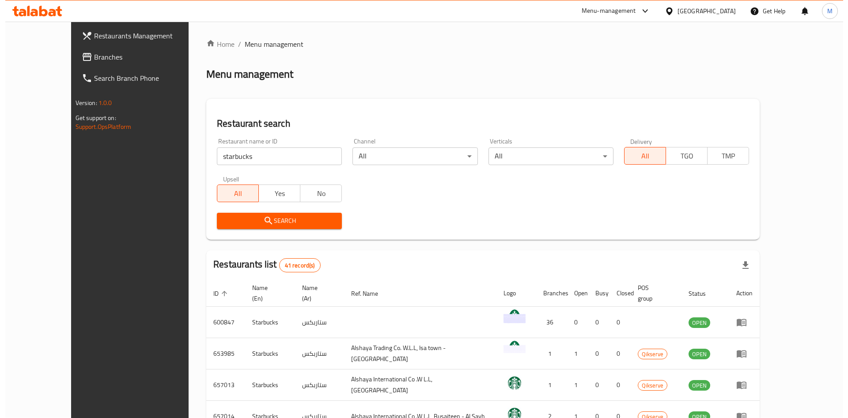
scroll to position [0, 0]
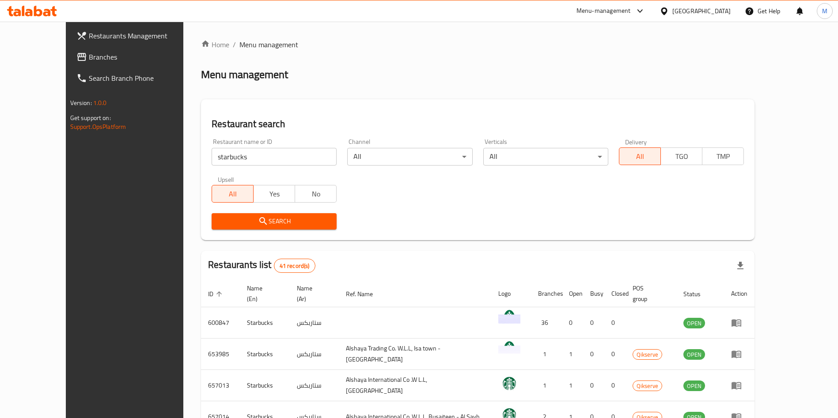
drag, startPoint x: 401, startPoint y: 94, endPoint x: 356, endPoint y: 99, distance: 45.8
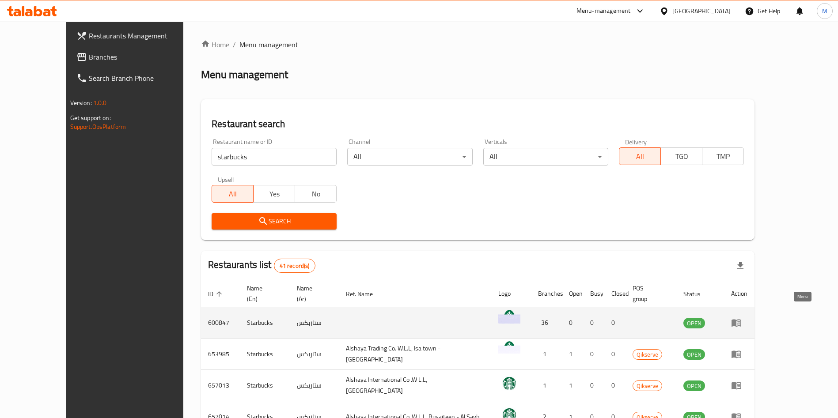
click at [741, 317] on icon "enhanced table" at bounding box center [736, 322] width 11 height 11
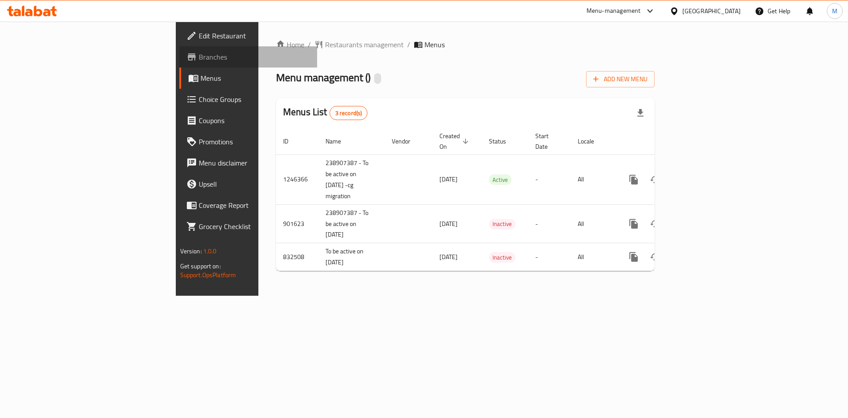
click at [199, 54] on span "Branches" at bounding box center [255, 57] width 112 height 11
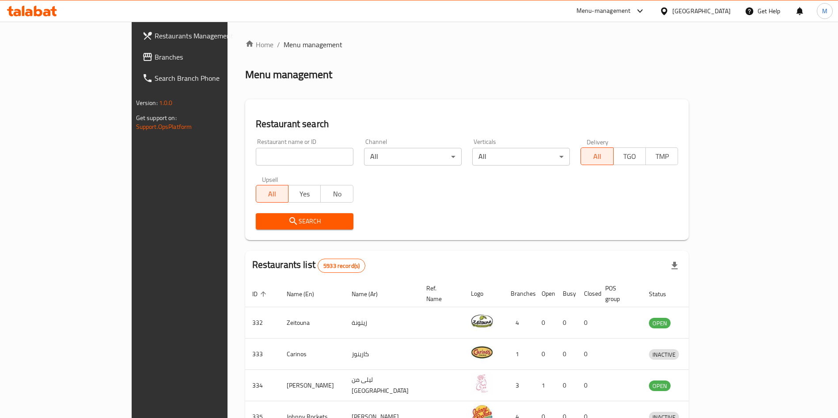
click at [256, 157] on input "search" at bounding box center [305, 157] width 98 height 18
type input "strabucks"
click button "Search" at bounding box center [305, 221] width 98 height 16
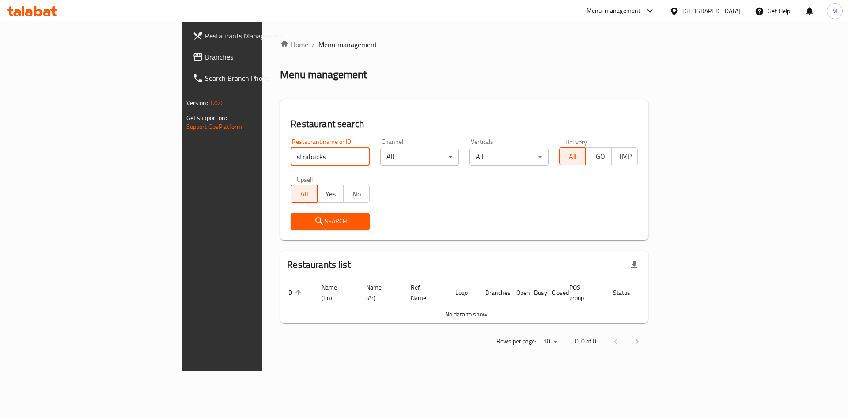
click at [291, 154] on input "strabucks" at bounding box center [330, 157] width 79 height 18
type input "starbucks"
click at [298, 216] on span "Search" at bounding box center [330, 221] width 65 height 11
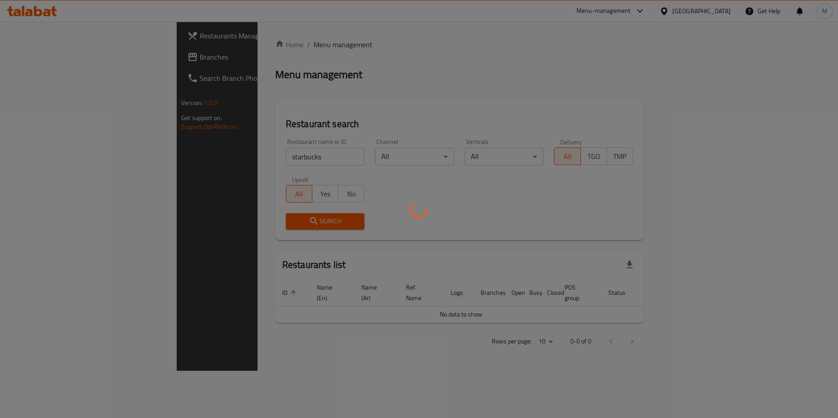
click at [249, 153] on div at bounding box center [419, 209] width 838 height 418
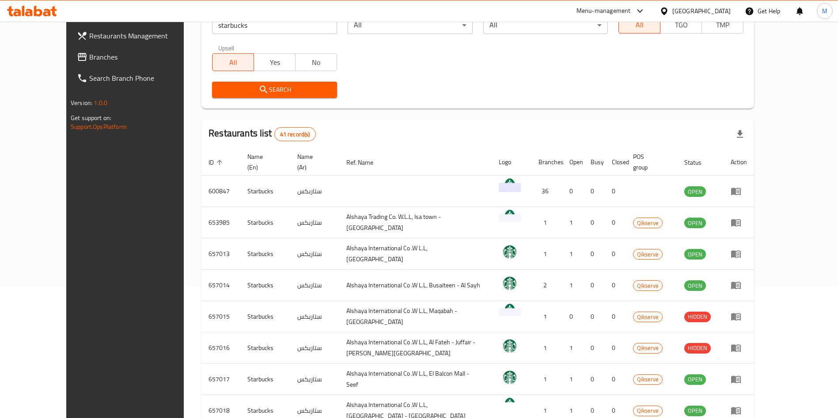
scroll to position [132, 0]
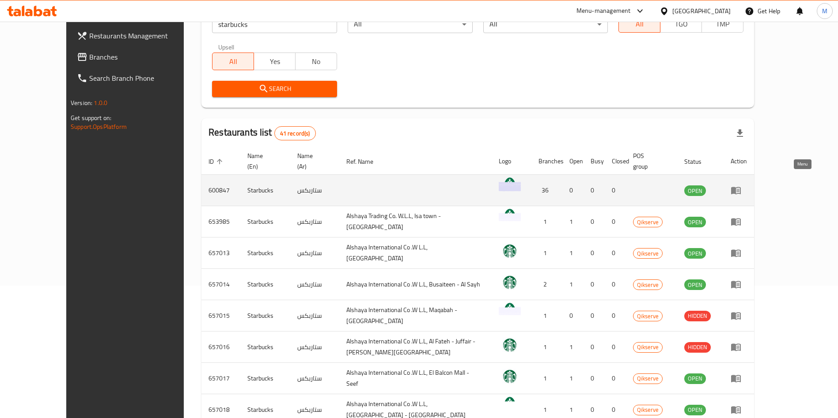
click at [747, 185] on link "enhanced table" at bounding box center [738, 190] width 16 height 11
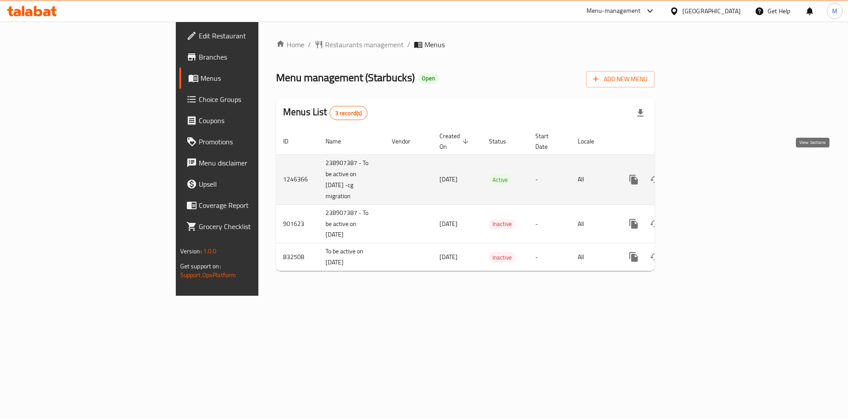
click at [708, 169] on link "enhanced table" at bounding box center [697, 179] width 21 height 21
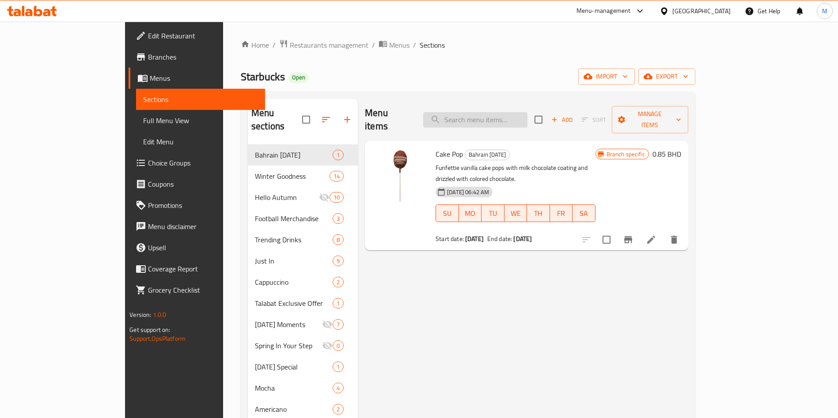
click at [503, 117] on input "search" at bounding box center [475, 119] width 104 height 15
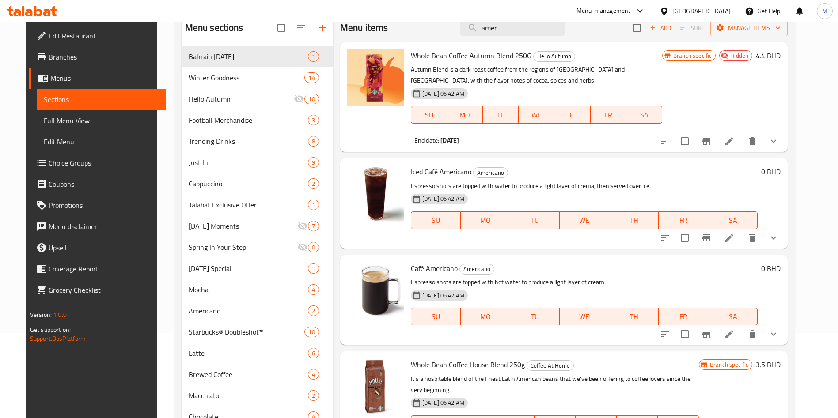
scroll to position [199, 0]
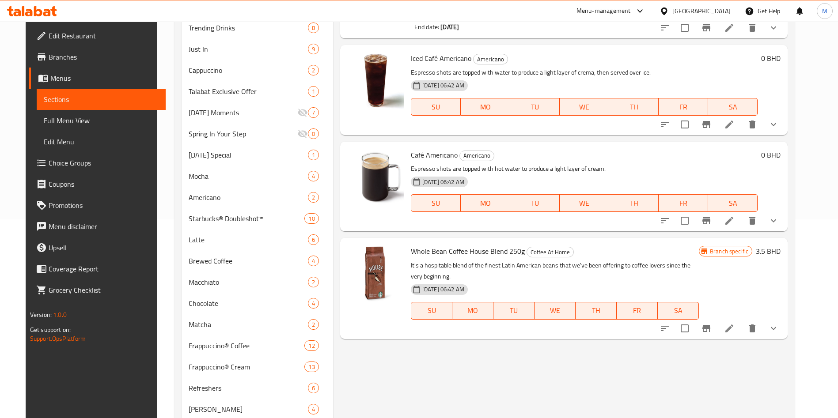
type input "amer"
click at [733, 220] on icon at bounding box center [729, 221] width 8 height 8
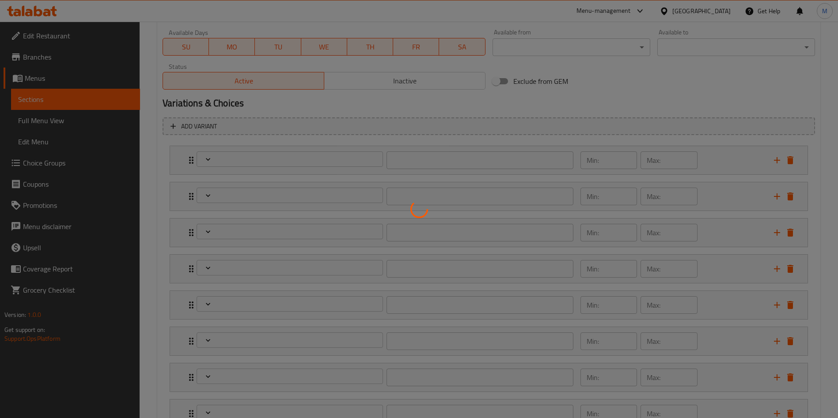
type input "إختيارك من الحجم"
type input "1"
type input "اختر نوع قهوتك"
type input "1"
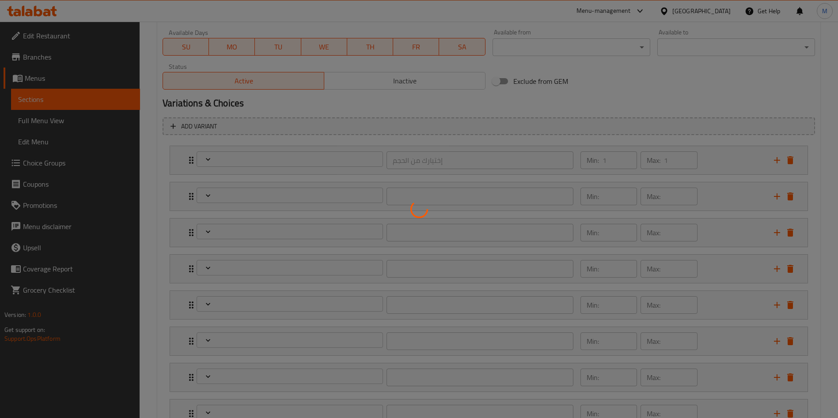
type input "1"
type input "إضافة معيار من الإسبريسو"
type input "0"
type input "6"
type input "أنواع الحليب و المنتجات الخالية من الألبان"
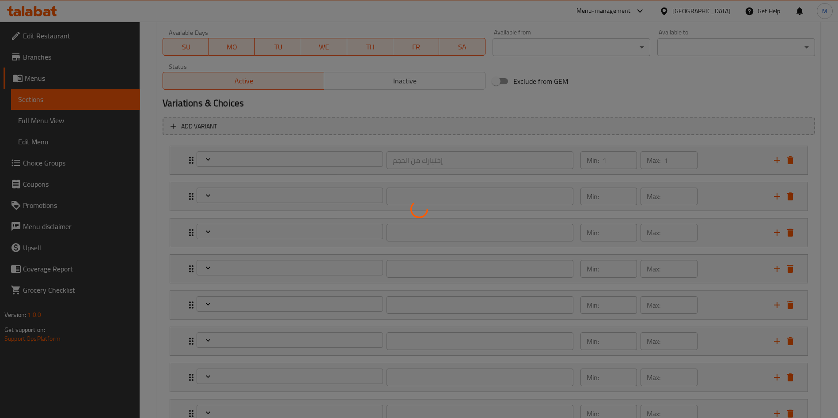
type input "0"
type input "1"
type input "طريقة الحليب"
type input "0"
type input "1"
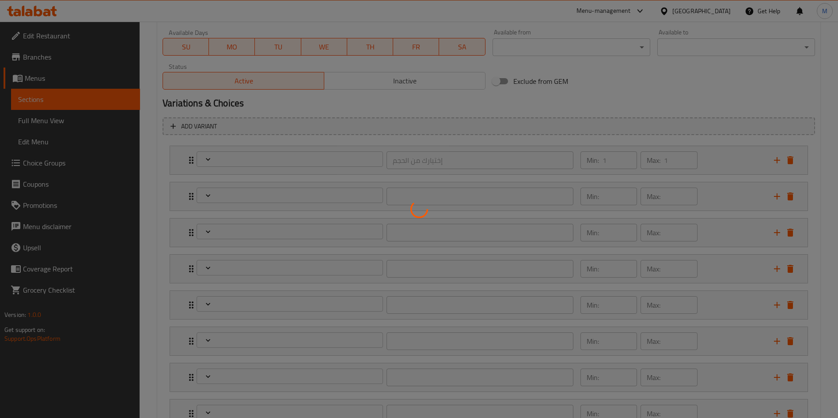
type input "إضافة صوص"
type input "0"
type input "إضافة شراب مركز"
type input "0"
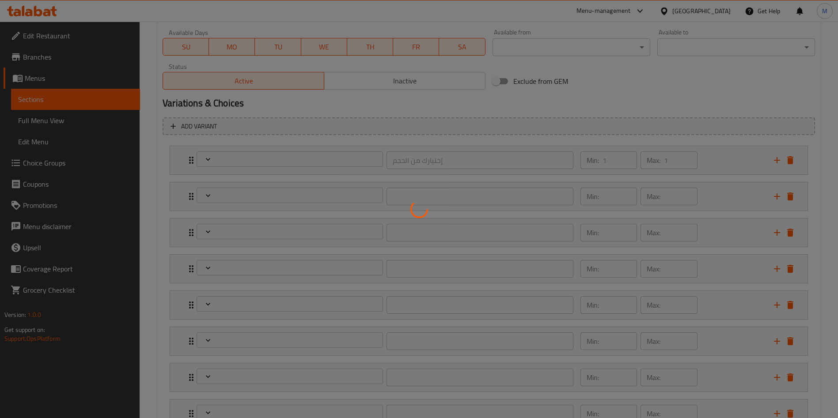
type input "0"
type input "إضافة صلصة"
type input "0"
type input "السكر و المحليات"
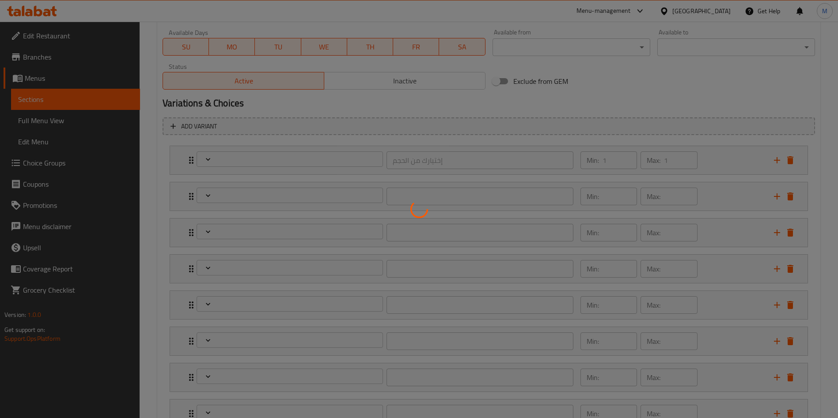
type input "0"
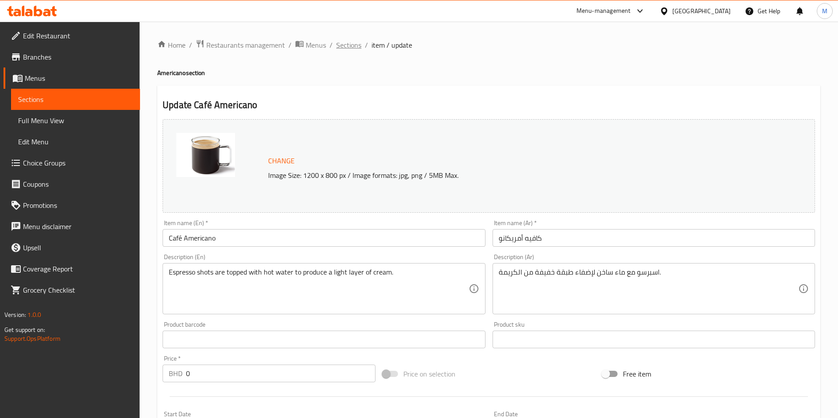
click at [359, 46] on span "Sections" at bounding box center [348, 45] width 25 height 11
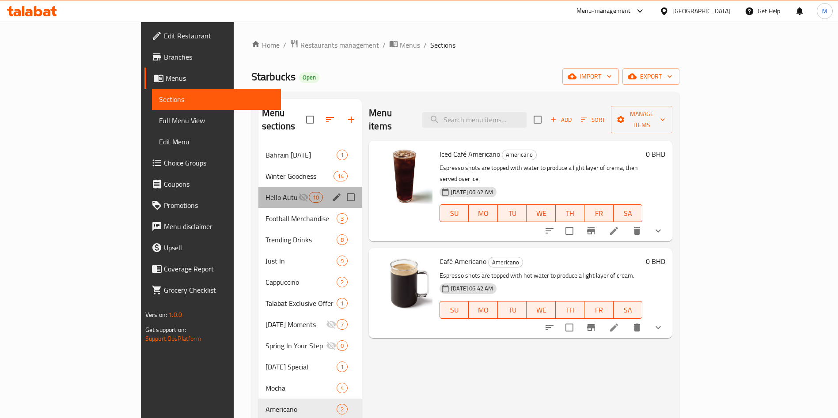
click at [258, 187] on div "Hello Autumn 10" at bounding box center [309, 197] width 103 height 21
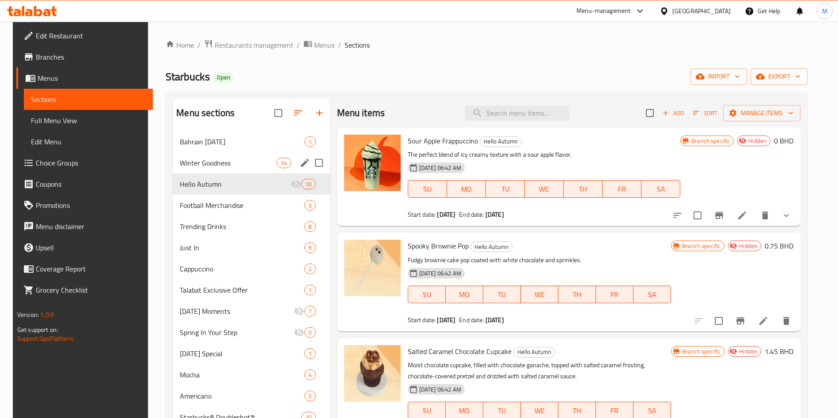
click at [224, 153] on div "Winter Goodness 14" at bounding box center [251, 162] width 157 height 21
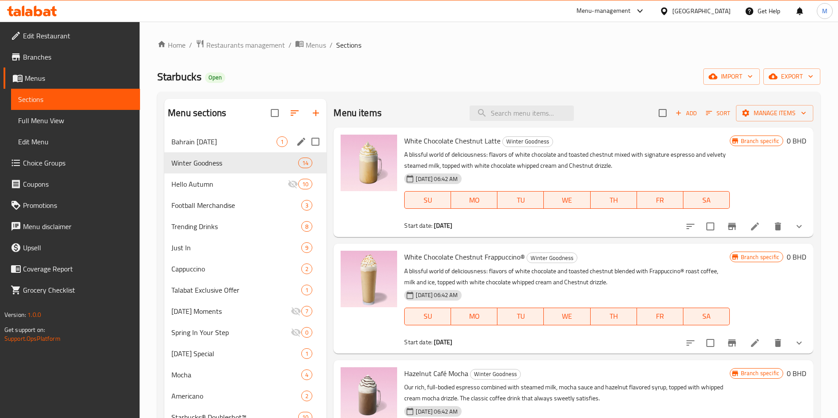
click at [227, 134] on div "Bahrain National Day 1" at bounding box center [245, 141] width 162 height 21
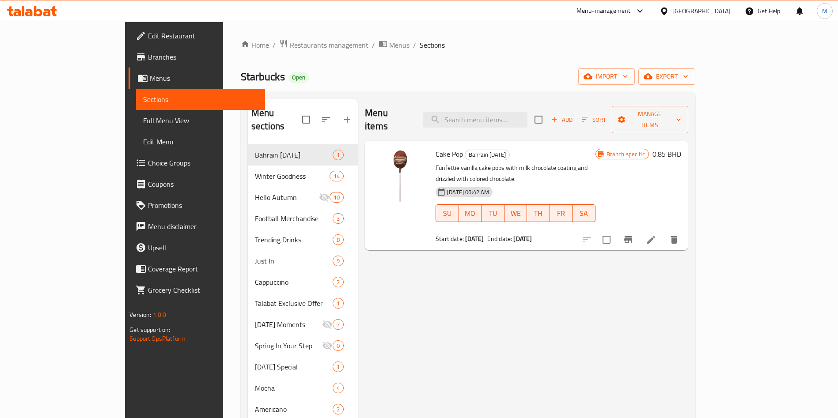
drag, startPoint x: 233, startPoint y: 42, endPoint x: 233, endPoint y: 52, distance: 10.2
click at [290, 42] on span "Restaurants management" at bounding box center [329, 45] width 79 height 11
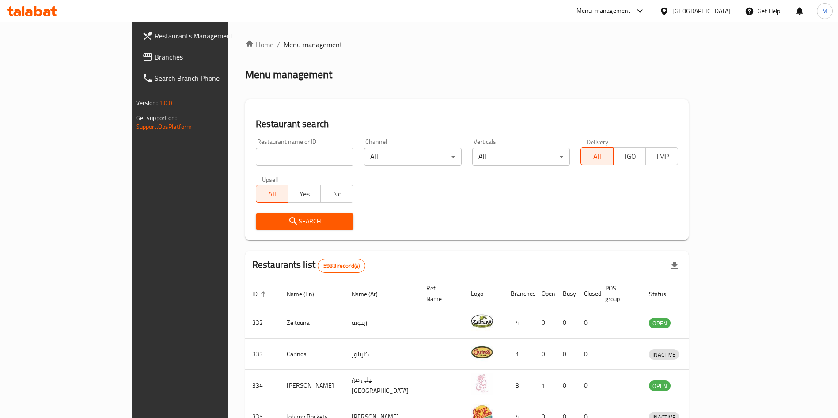
click at [256, 155] on input "search" at bounding box center [305, 157] width 98 height 18
type input "tex chicken"
click button "Search" at bounding box center [305, 221] width 98 height 16
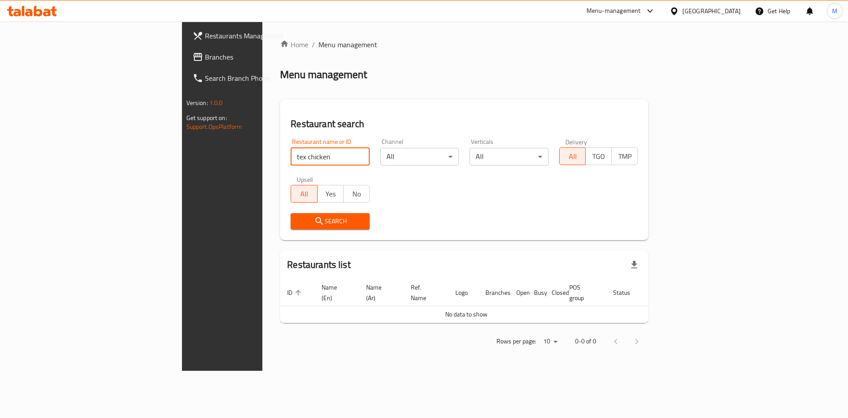
click at [291, 157] on input "tex chicken" at bounding box center [330, 157] width 79 height 18
type input "texas chicken"
click button "Search" at bounding box center [330, 221] width 79 height 16
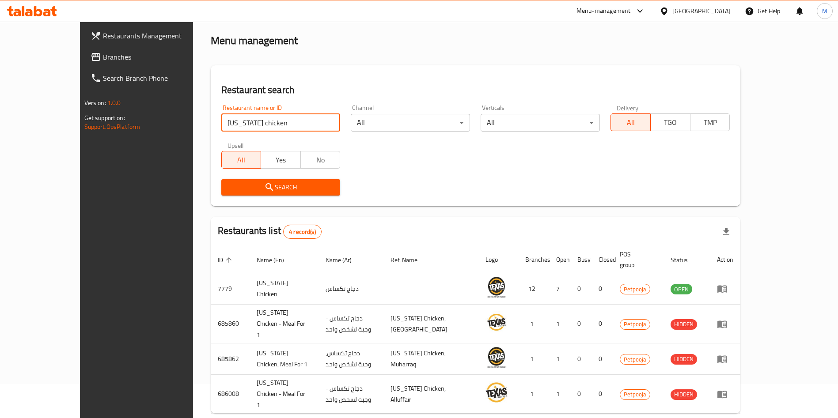
scroll to position [53, 0]
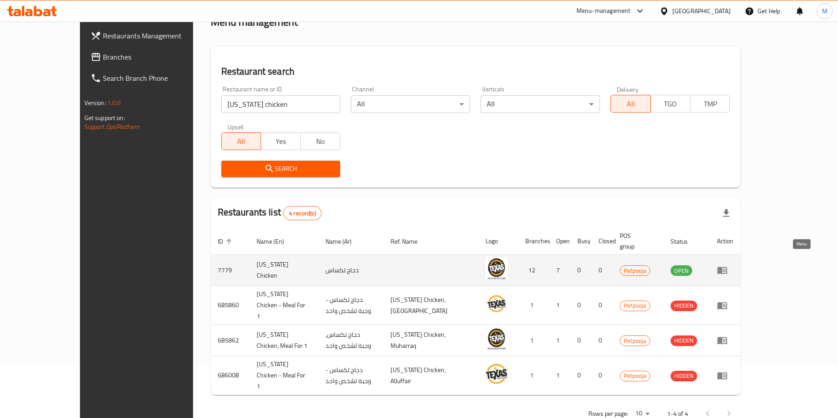
click at [733, 265] on link "enhanced table" at bounding box center [725, 270] width 16 height 11
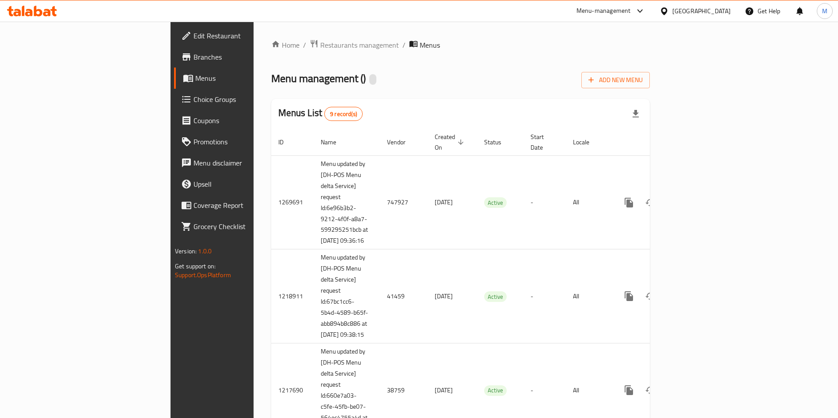
click at [193, 58] on span "Branches" at bounding box center [248, 57] width 110 height 11
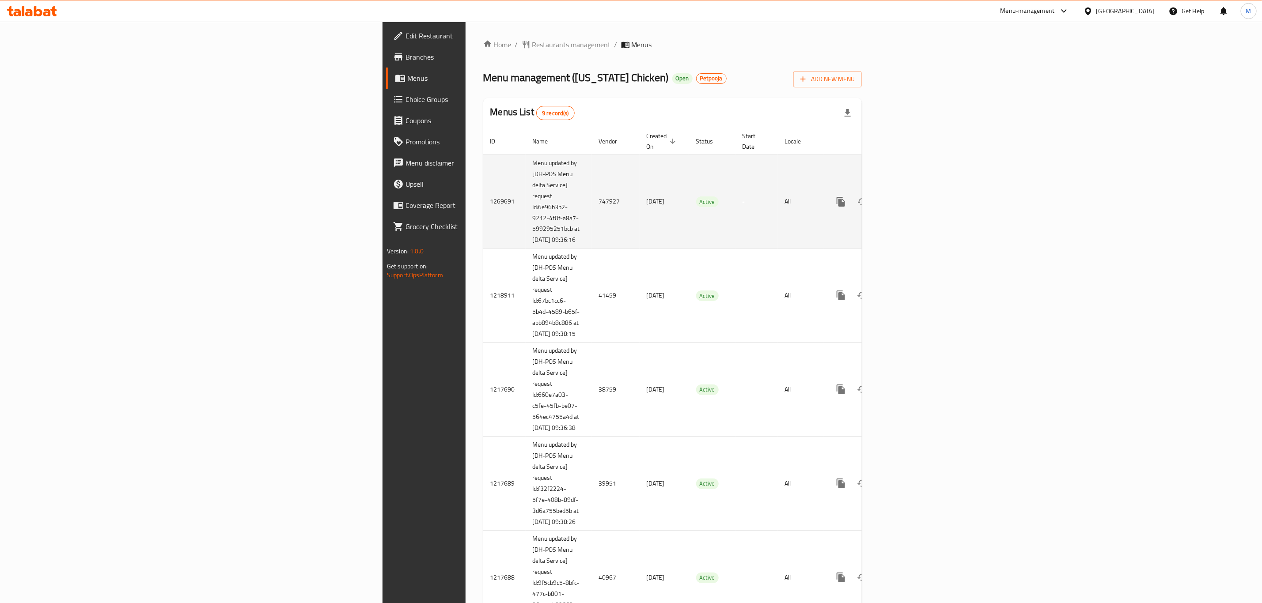
click at [915, 197] on link "enhanced table" at bounding box center [904, 201] width 21 height 21
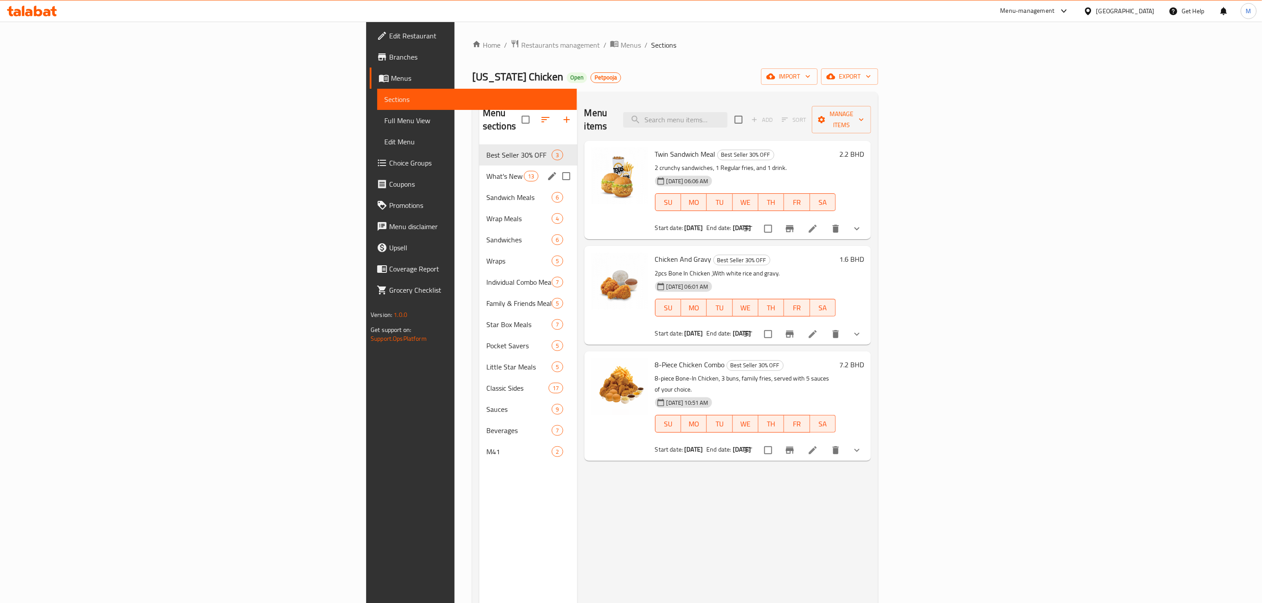
click at [479, 166] on div "What's New 13" at bounding box center [528, 176] width 98 height 21
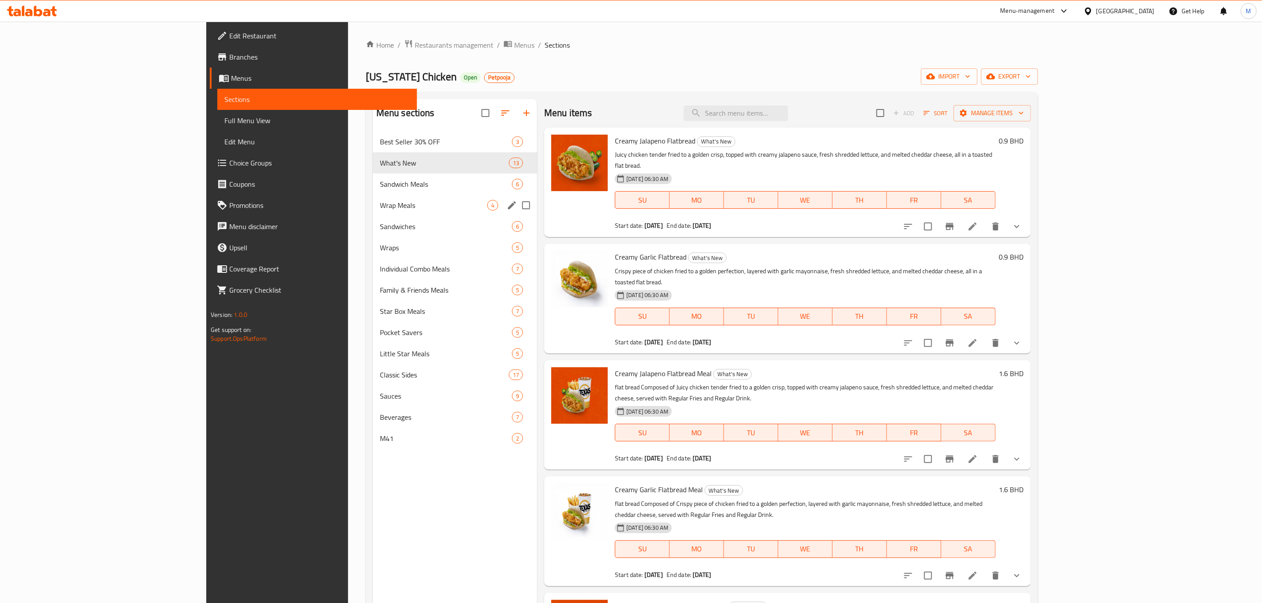
click at [373, 199] on div "Wrap Meals 4" at bounding box center [455, 205] width 164 height 21
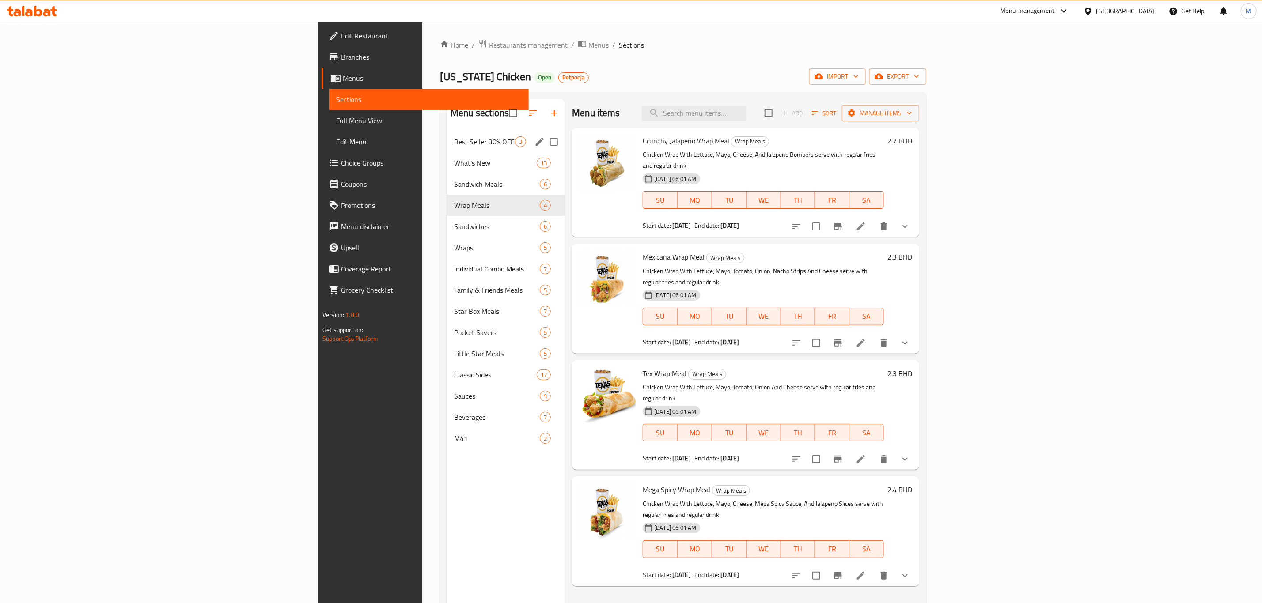
click at [454, 137] on span "Best Seller 30% OFF" at bounding box center [484, 141] width 61 height 11
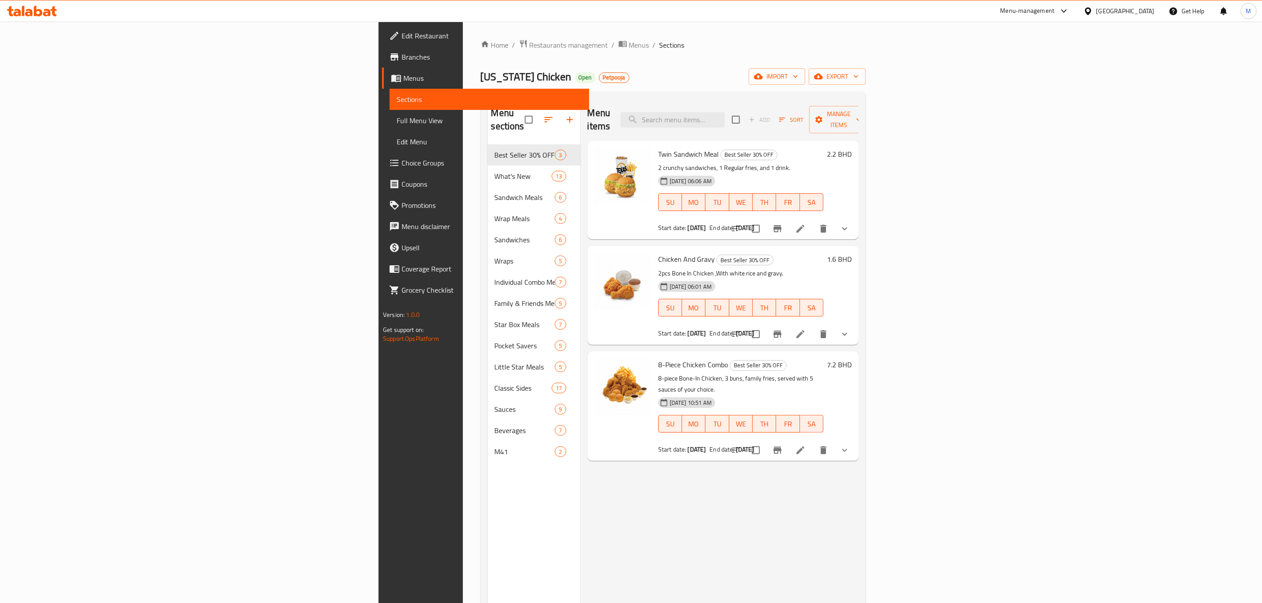
click at [525, 114] on div at bounding box center [553, 119] width 56 height 21
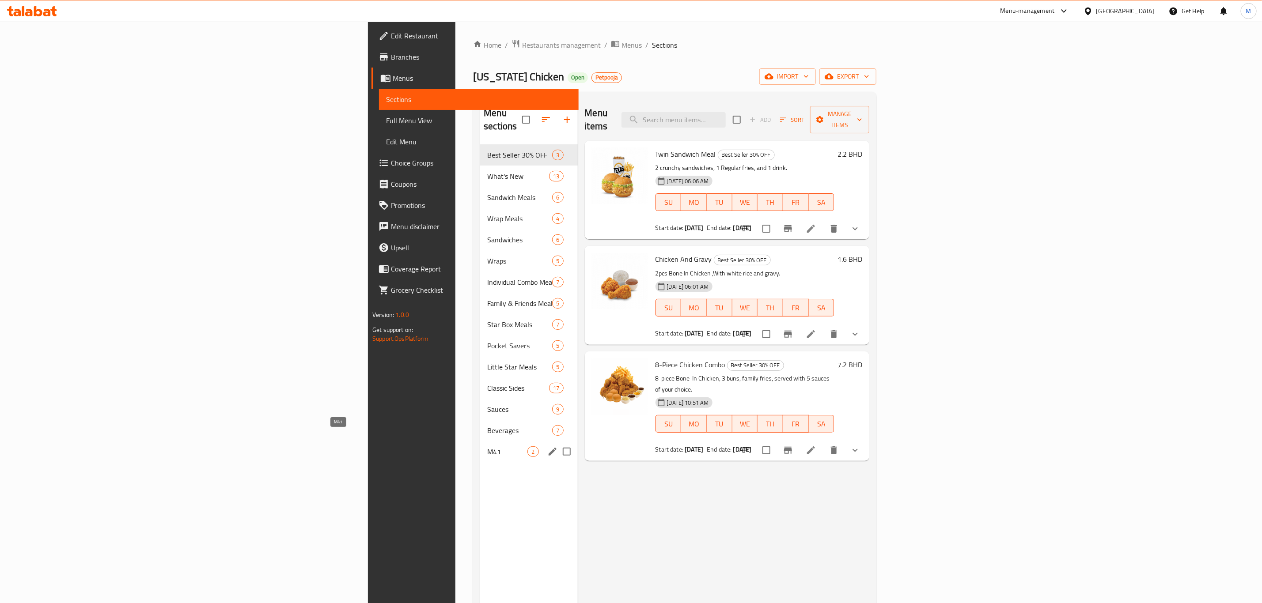
click at [487, 446] on span "M41" at bounding box center [507, 451] width 40 height 11
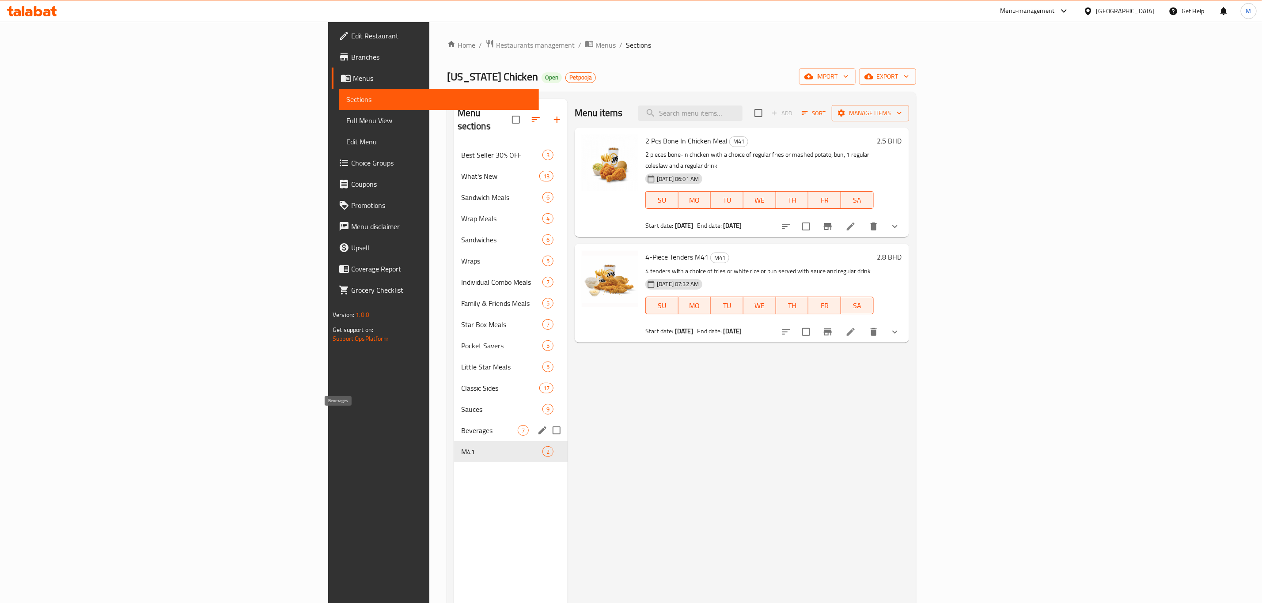
click at [461, 425] on span "Beverages" at bounding box center [489, 430] width 57 height 11
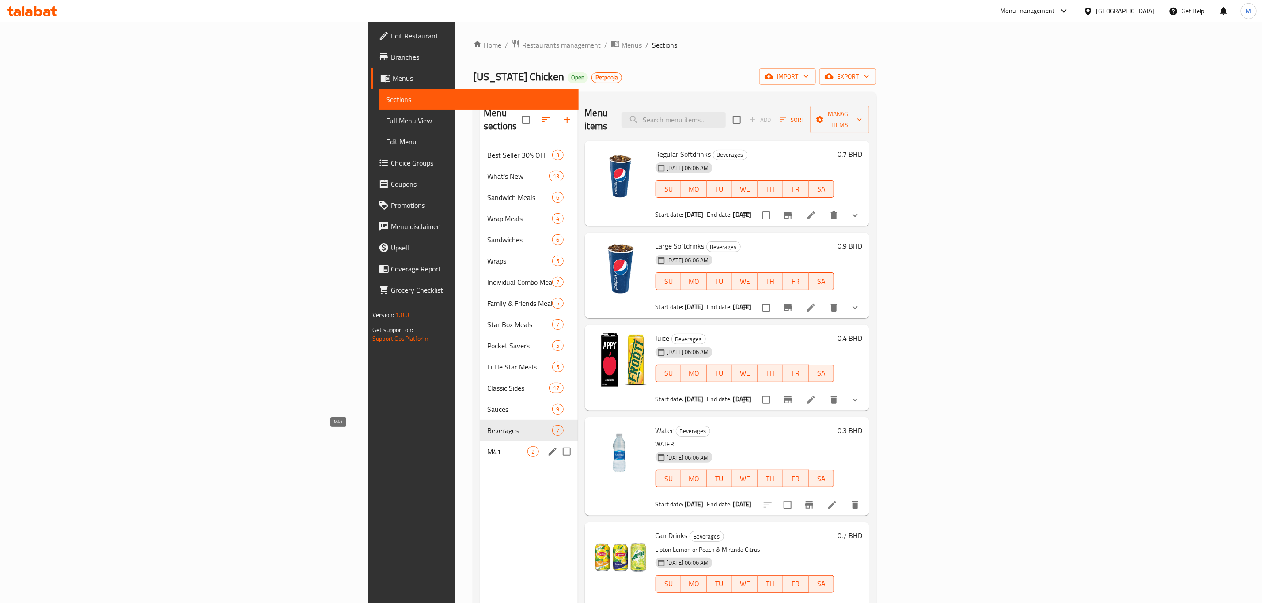
click at [487, 446] on span "M41" at bounding box center [507, 451] width 40 height 11
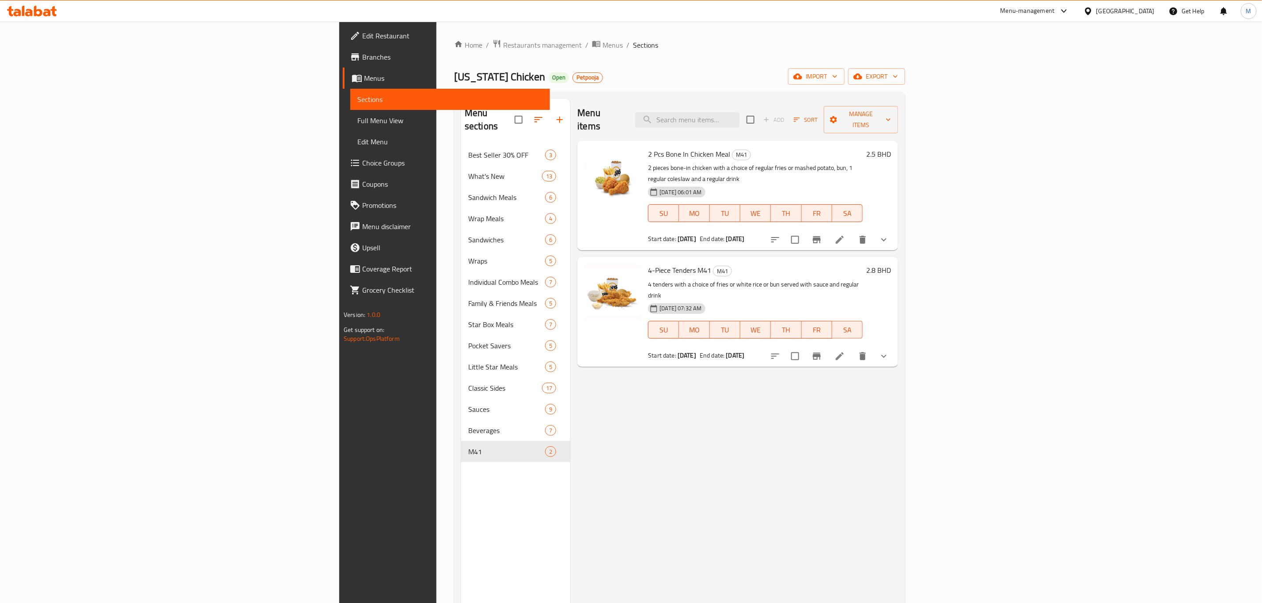
click at [461, 141] on nav "Best Seller 30% OFF 3 What's New 13 Sandwich Meals 6 Wrap Meals 4 Sandwiches 6 …" at bounding box center [515, 303] width 109 height 325
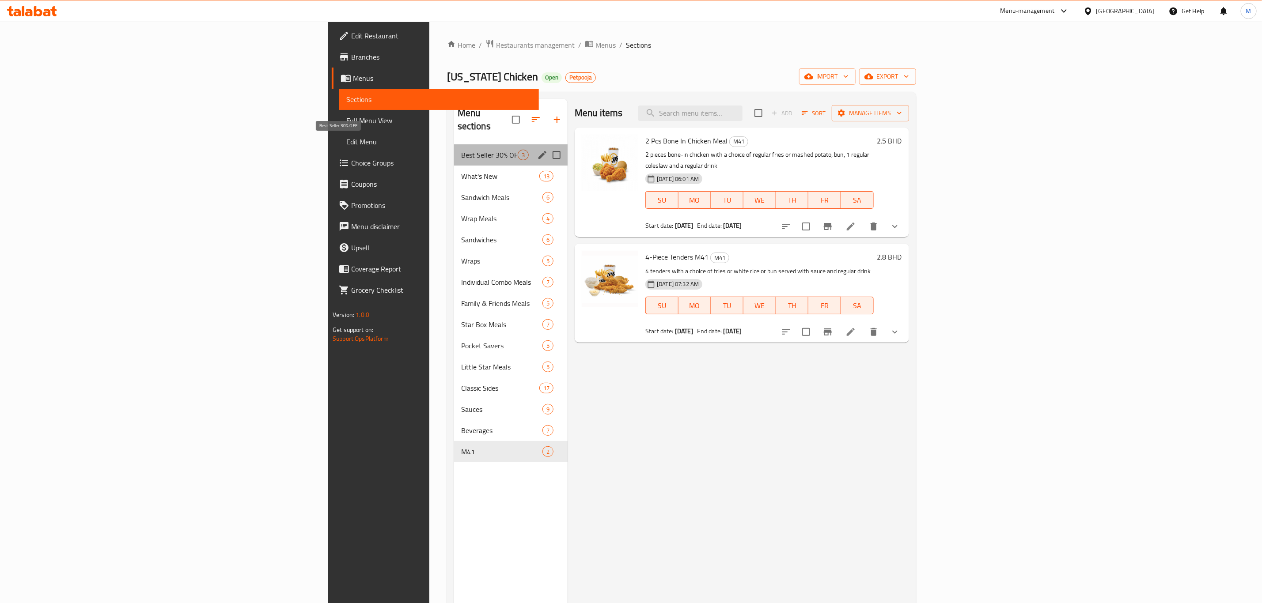
click at [461, 150] on span "Best Seller 30% OFF" at bounding box center [489, 155] width 57 height 11
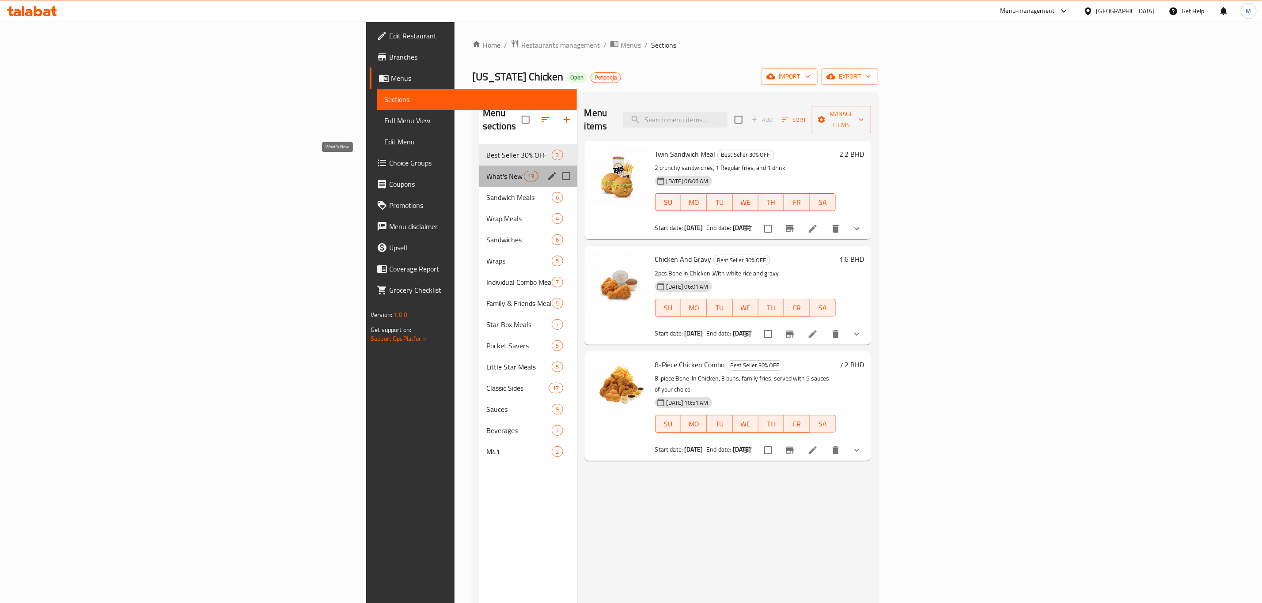
click at [486, 171] on span "What's New" at bounding box center [505, 176] width 38 height 11
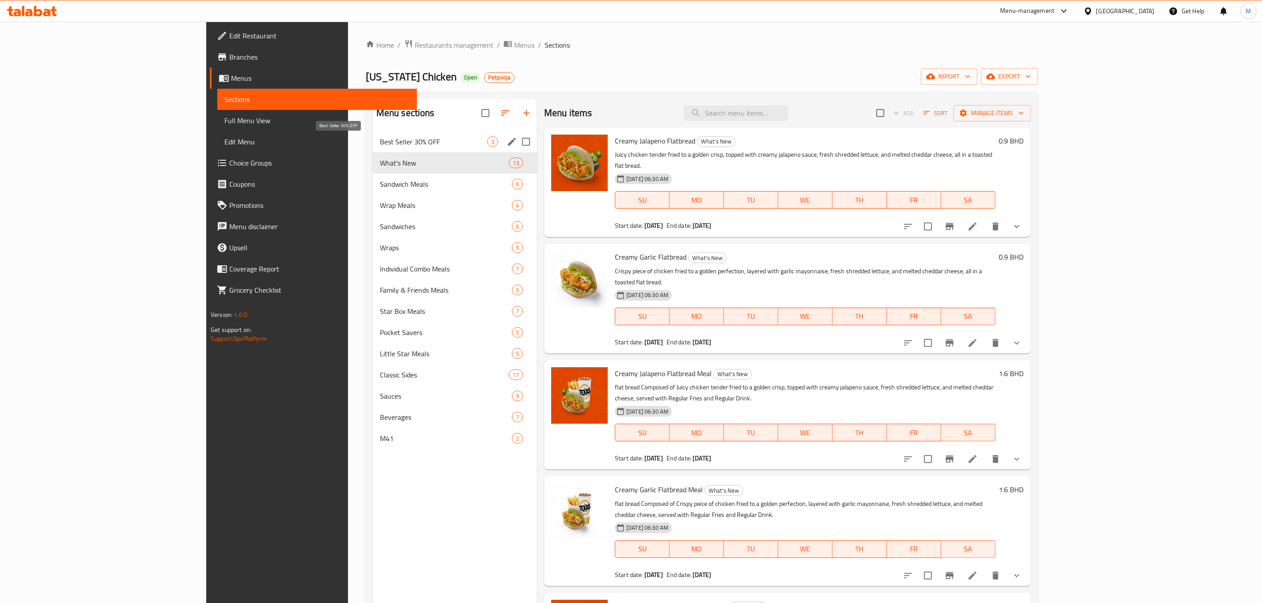
click at [380, 146] on span "Best Seller 30% OFF" at bounding box center [433, 141] width 107 height 11
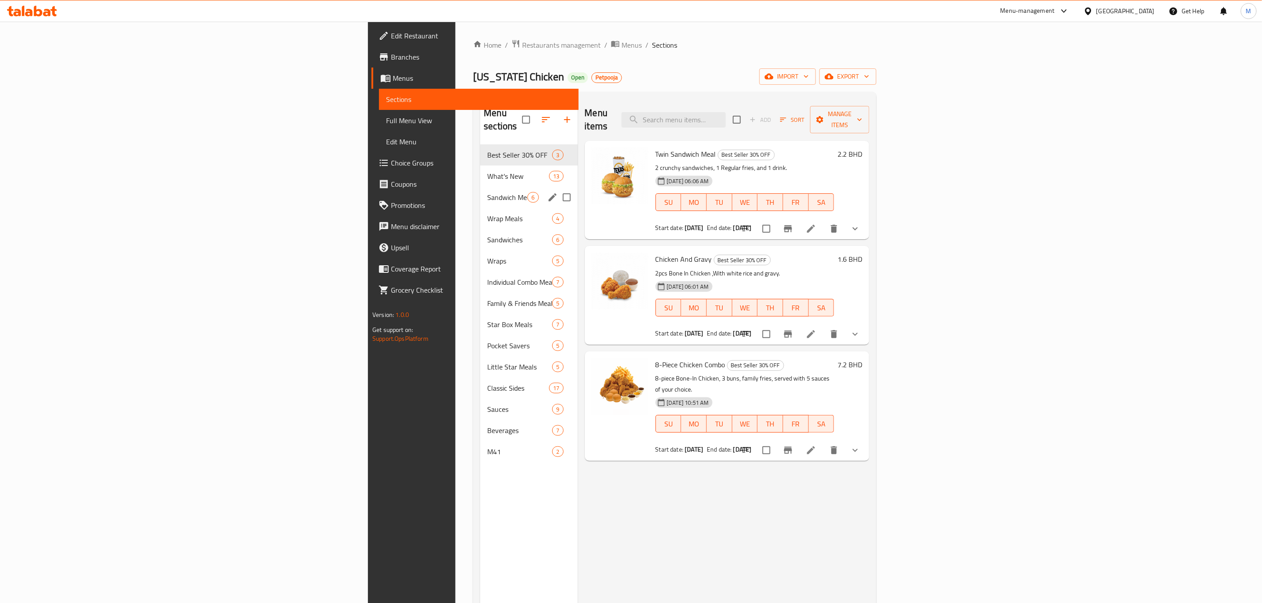
click at [480, 187] on div "Sandwich Meals 6" at bounding box center [528, 197] width 97 height 21
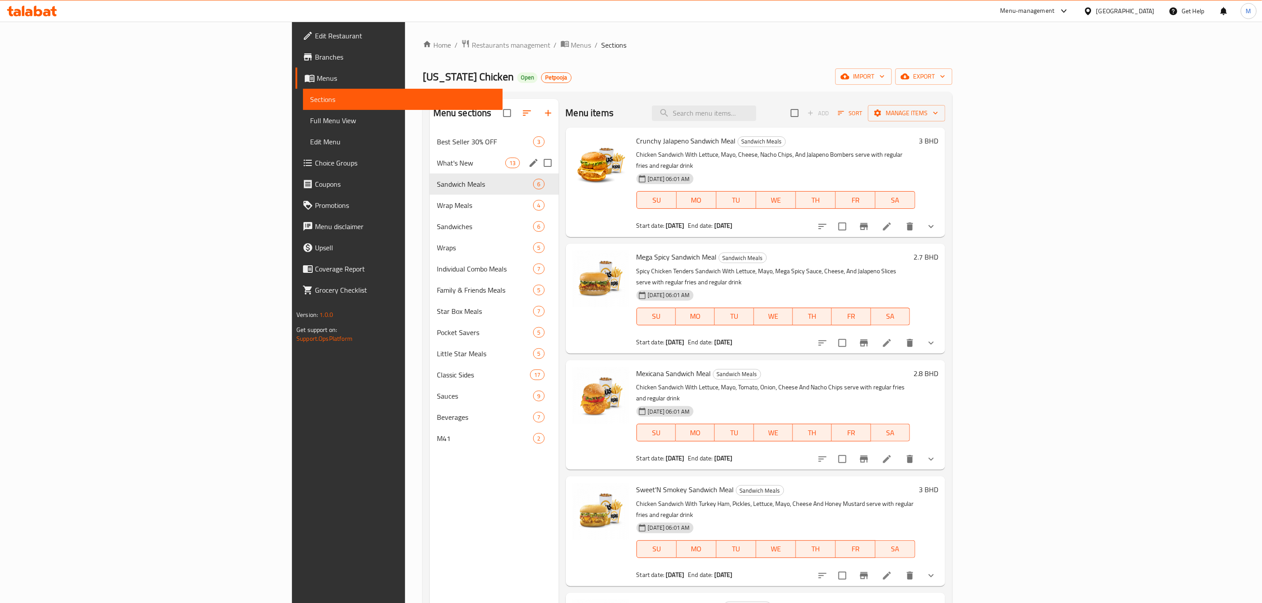
click at [437, 167] on span "What's New" at bounding box center [471, 163] width 69 height 11
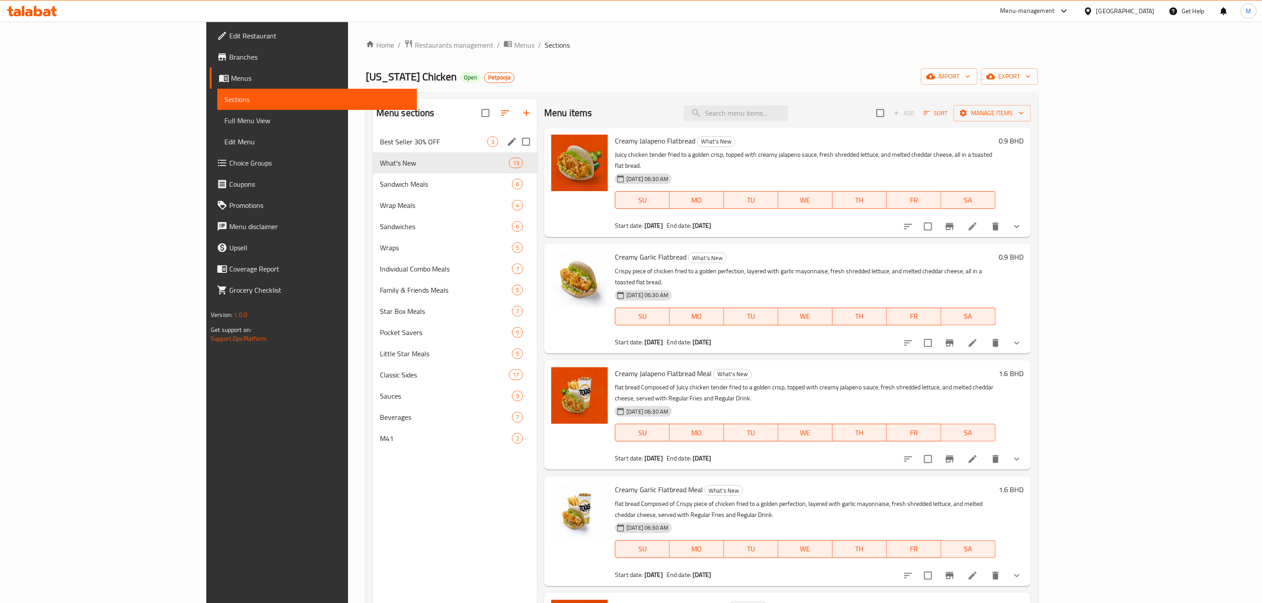
click at [380, 138] on span "Best Seller 30% OFF" at bounding box center [433, 141] width 107 height 11
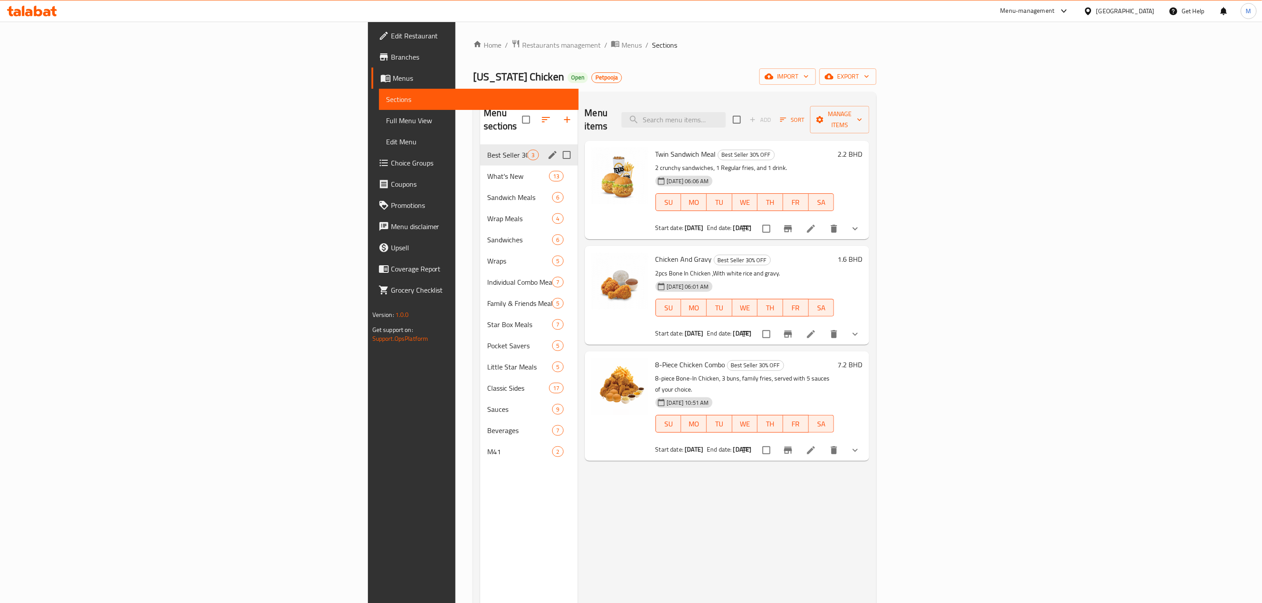
click at [480, 151] on div "Best Seller 30% OFF 3" at bounding box center [528, 154] width 97 height 21
click at [487, 150] on span "Best Seller 30% OFF" at bounding box center [507, 155] width 40 height 11
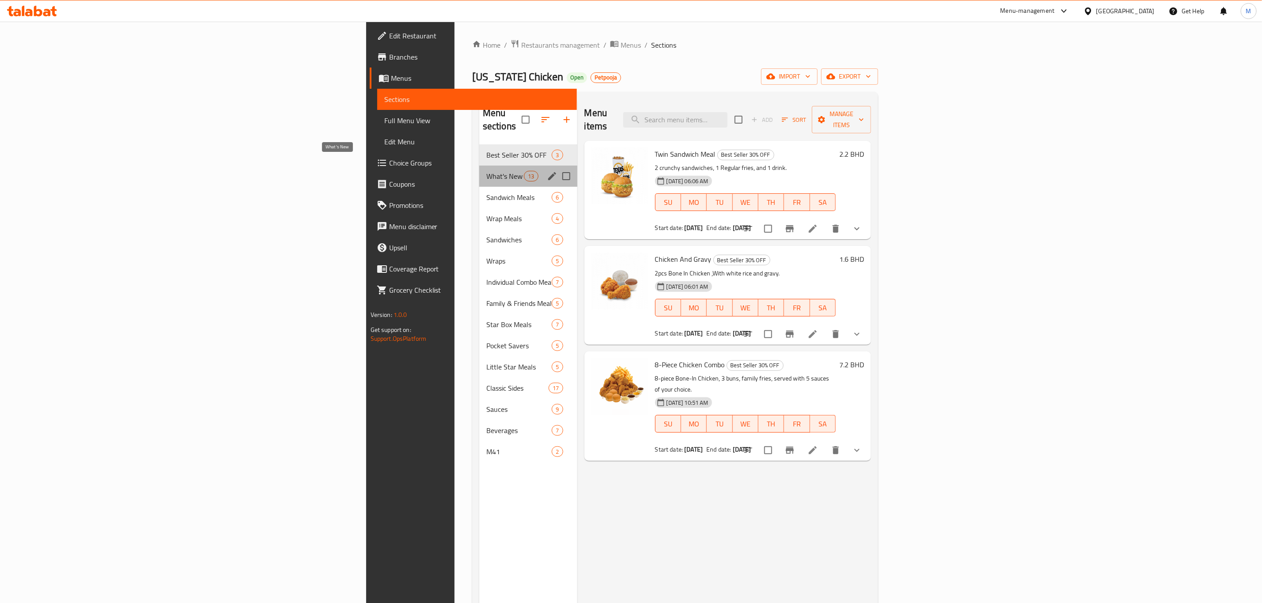
click at [486, 171] on span "What's New" at bounding box center [505, 176] width 38 height 11
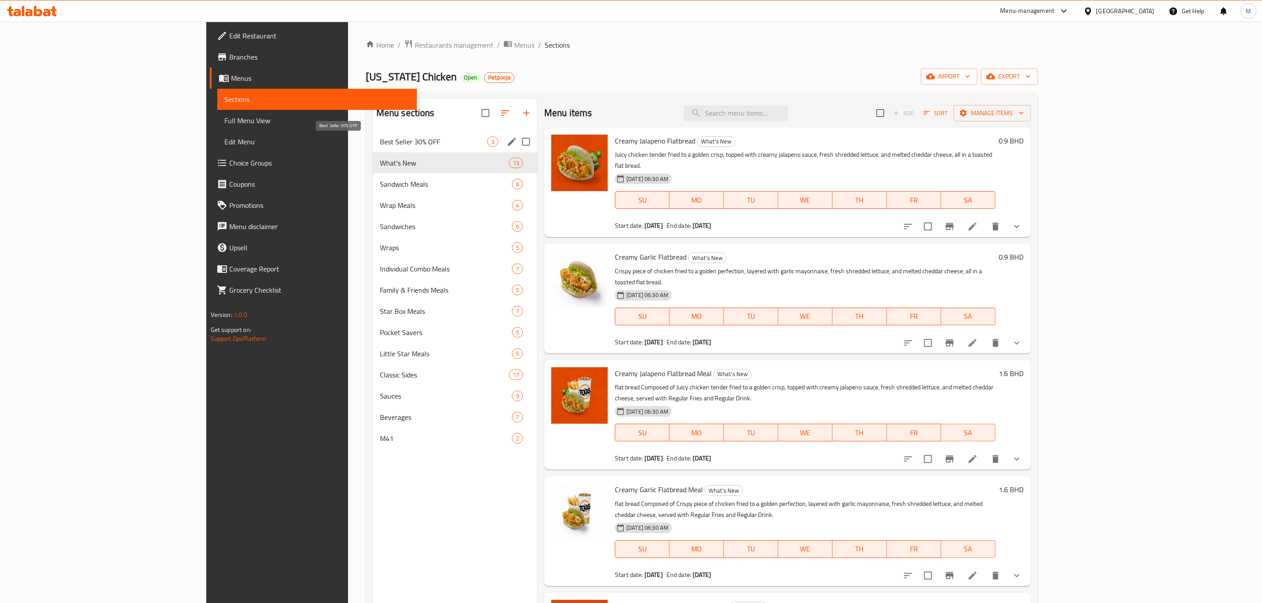
click at [380, 146] on span "Best Seller 30% OFF" at bounding box center [433, 141] width 107 height 11
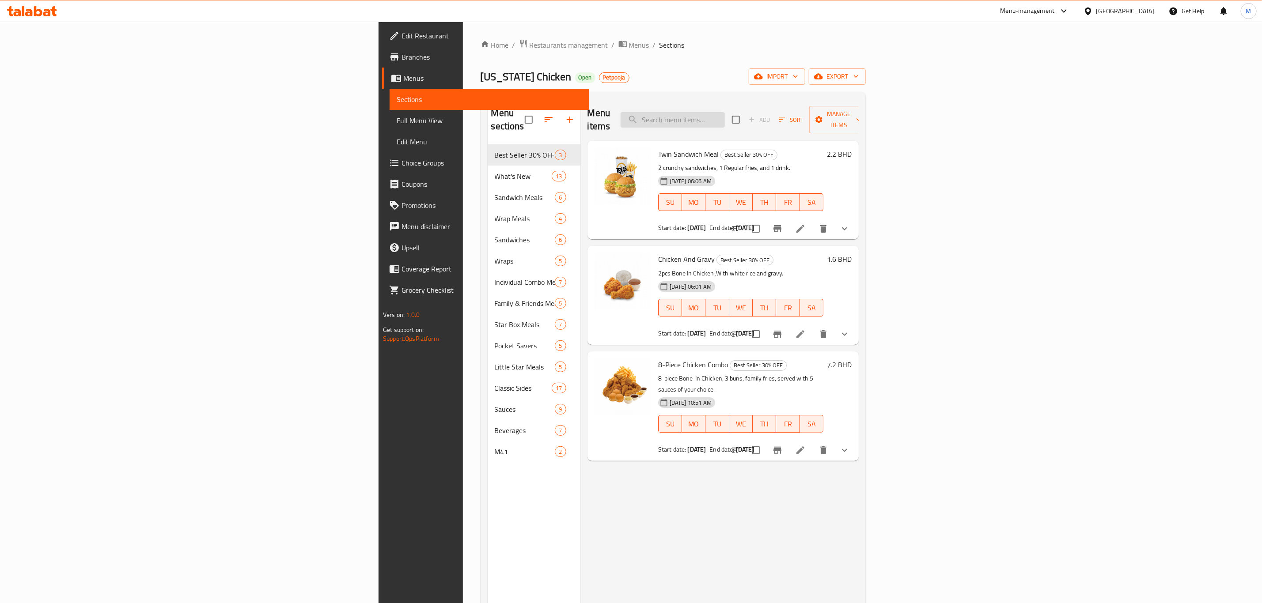
click at [725, 117] on input "search" at bounding box center [672, 119] width 104 height 15
click at [725, 112] on input "search" at bounding box center [672, 119] width 104 height 15
paste input "Tex Supreme Sandwich Meal"
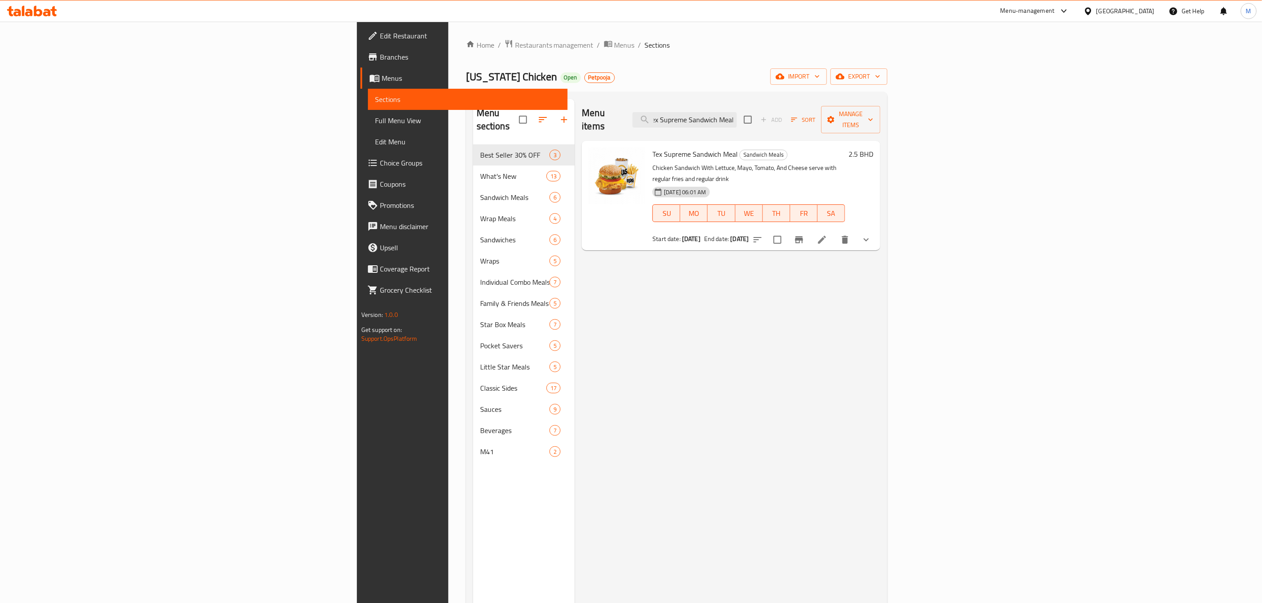
type input "Tex Supreme Sandwich Meal"
click at [691, 277] on div "Menu items Tex Supreme Sandwich Meal Add Sort Manage items Tex Supreme Sandwich…" at bounding box center [727, 400] width 306 height 603
click at [834, 232] on li at bounding box center [821, 240] width 25 height 16
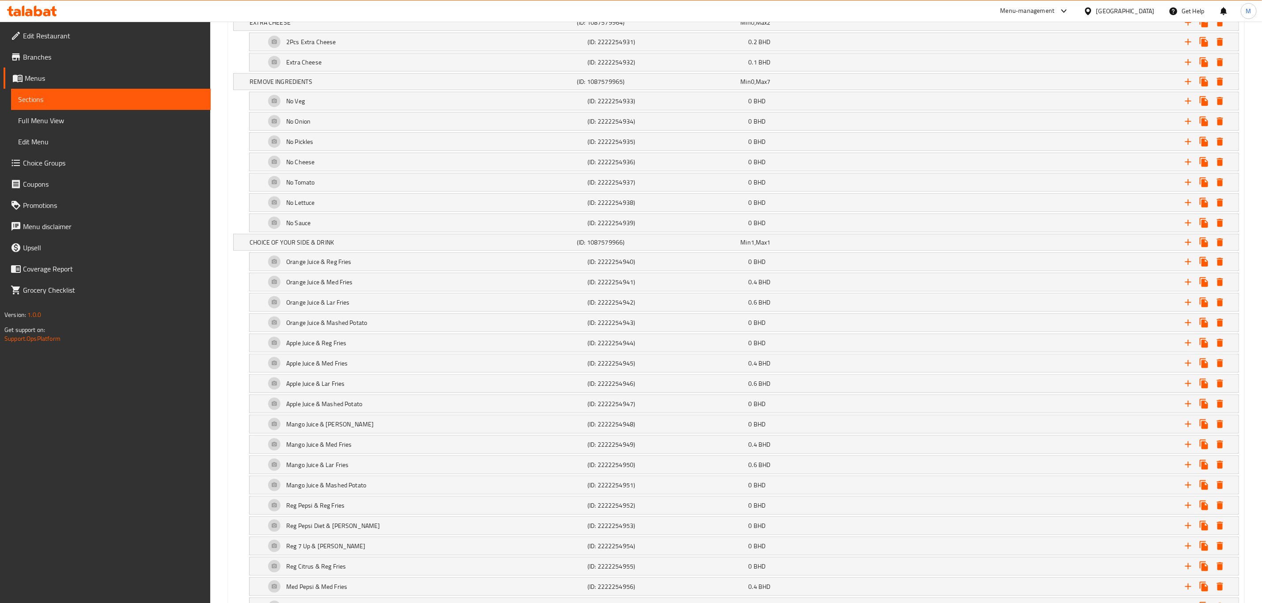
scroll to position [596, 0]
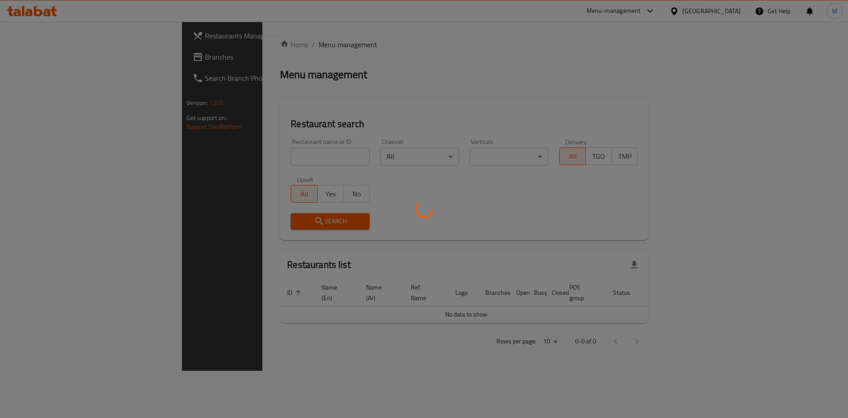
click at [200, 154] on div at bounding box center [424, 209] width 848 height 418
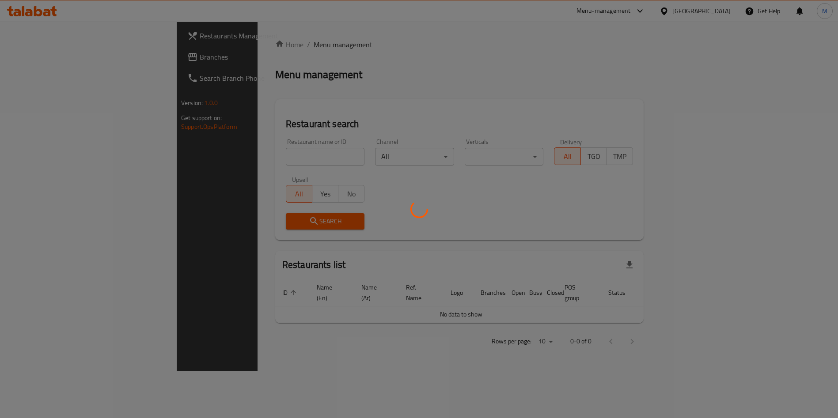
click at [200, 154] on div at bounding box center [419, 209] width 838 height 418
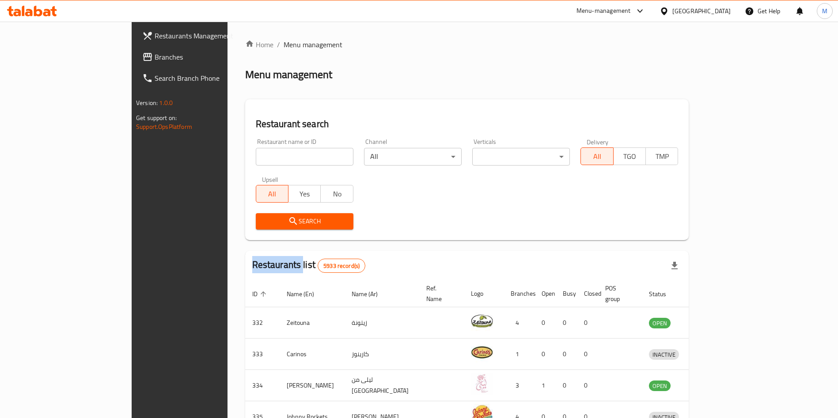
click at [256, 154] on input "search" at bounding box center [305, 157] width 98 height 18
drag, startPoint x: 0, startPoint y: 0, endPoint x: 200, endPoint y: 154, distance: 252.2
click at [256, 154] on input "search" at bounding box center [305, 157] width 98 height 18
type input "DILLA QAHWA AND KARAK"
click at [263, 216] on span "Search" at bounding box center [304, 221] width 83 height 11
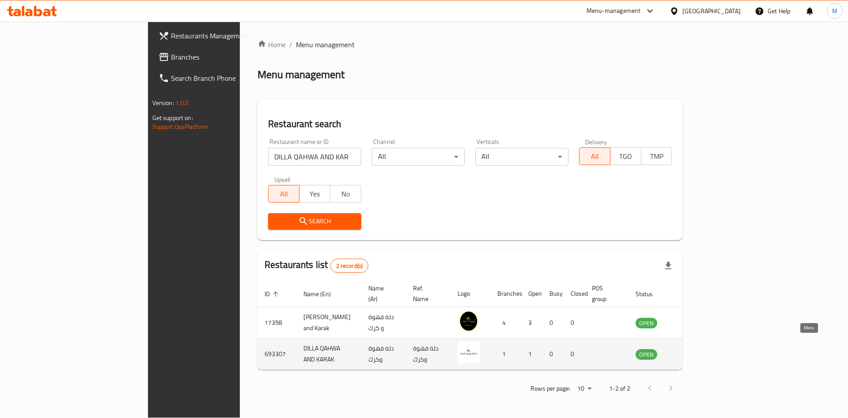
click at [698, 349] on link "enhanced table" at bounding box center [690, 354] width 16 height 11
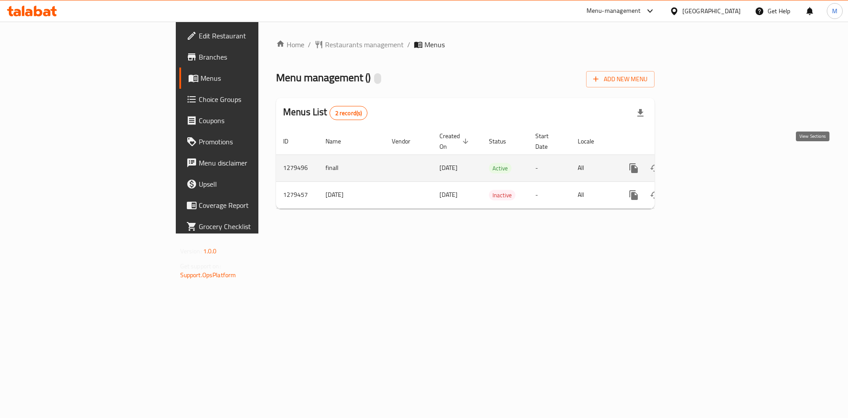
click at [701, 164] on icon "enhanced table" at bounding box center [697, 168] width 8 height 8
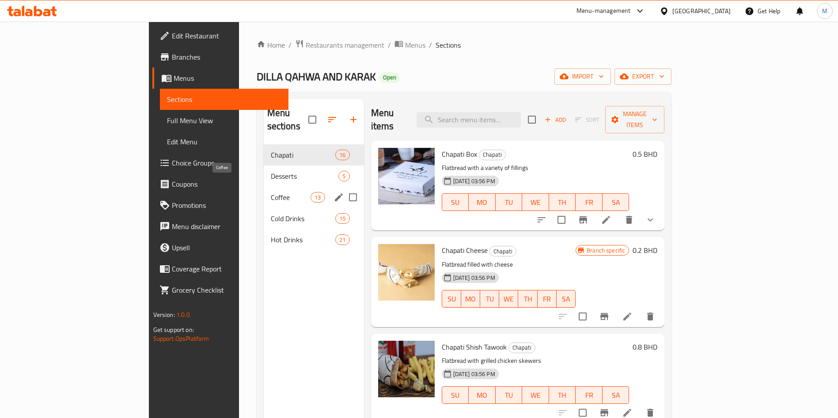
click at [271, 192] on span "Coffee" at bounding box center [291, 197] width 40 height 11
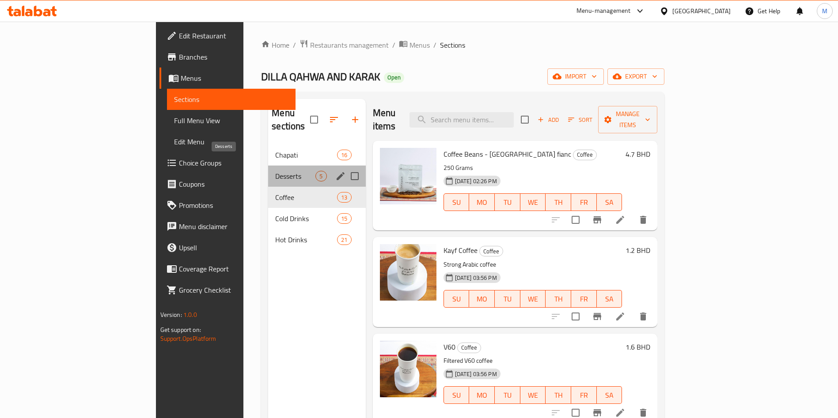
click at [275, 171] on span "Desserts" at bounding box center [295, 176] width 40 height 11
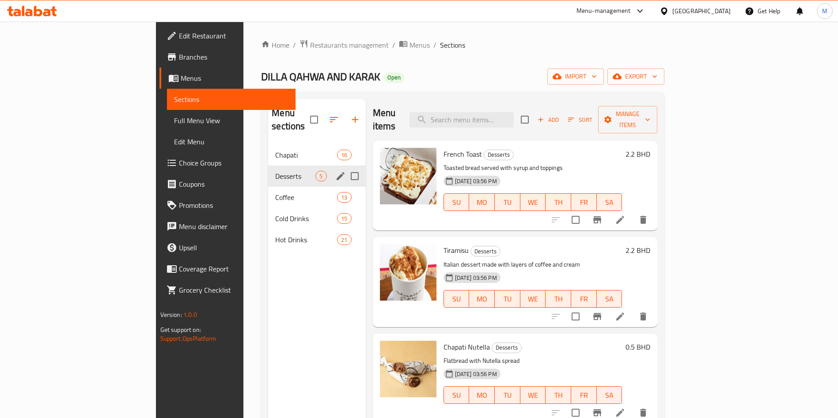
click at [275, 150] on span "Chapati" at bounding box center [306, 155] width 62 height 11
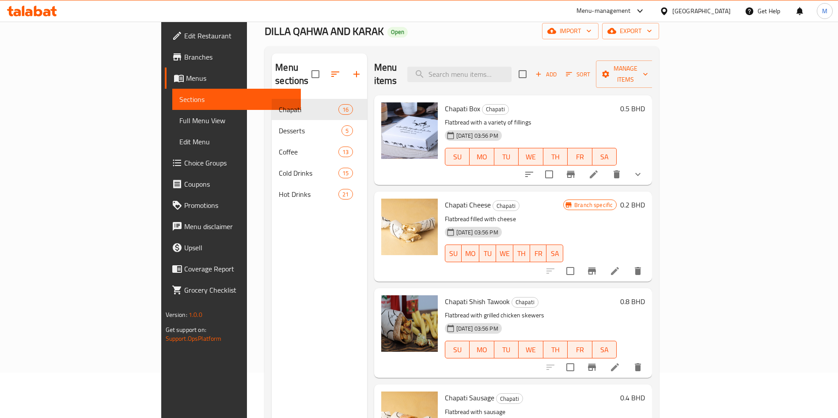
scroll to position [66, 0]
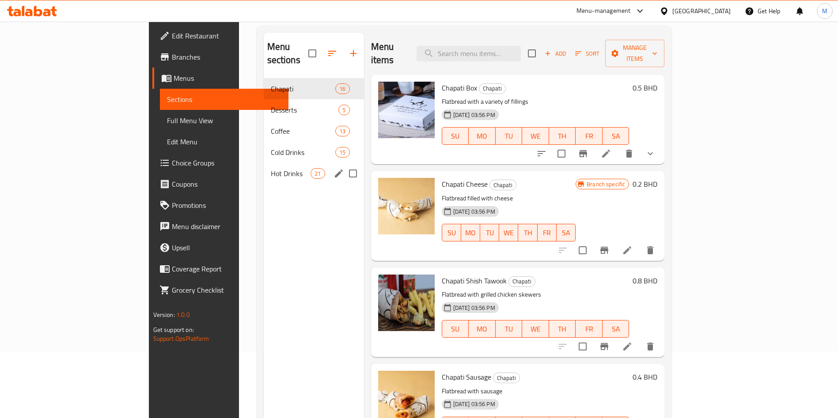
click at [264, 163] on div "Hot Drinks 21" at bounding box center [314, 173] width 100 height 21
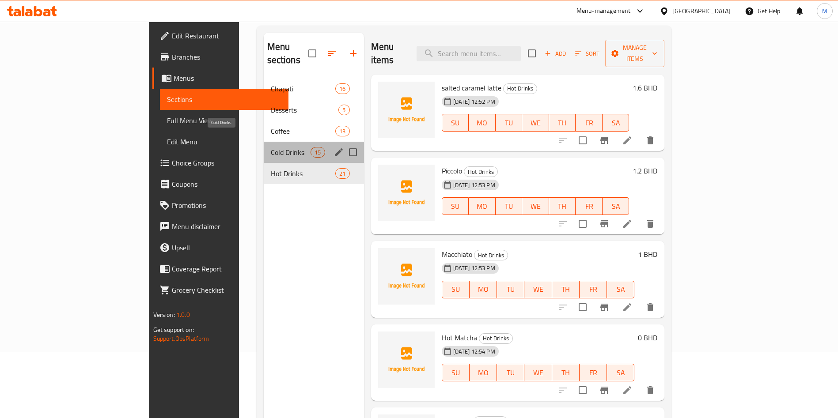
click at [271, 147] on span "Cold Drinks" at bounding box center [291, 152] width 40 height 11
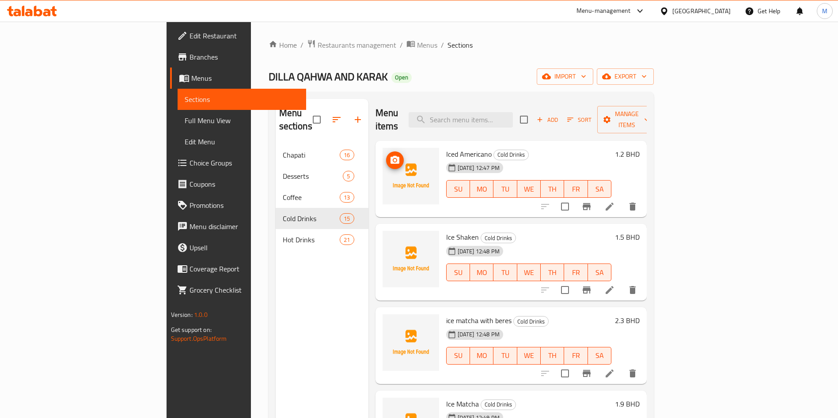
click at [382, 148] on img at bounding box center [410, 176] width 57 height 57
click at [389, 155] on icon "upload picture" at bounding box center [394, 160] width 11 height 11
click at [389, 238] on icon "upload picture" at bounding box center [394, 243] width 11 height 11
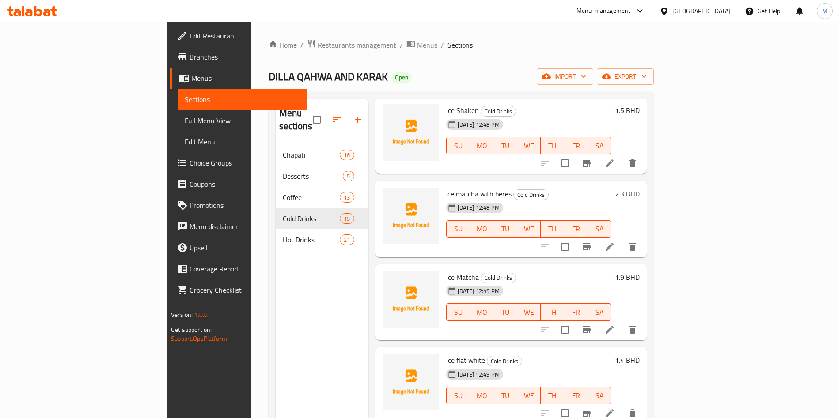
scroll to position [132, 0]
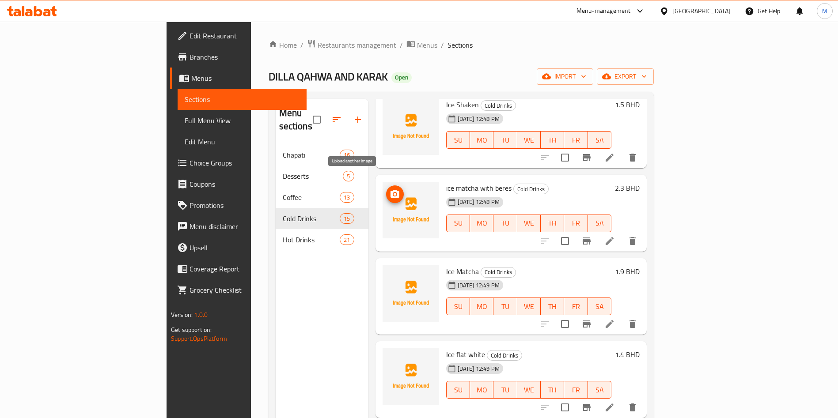
click at [389, 189] on icon "upload picture" at bounding box center [394, 194] width 11 height 11
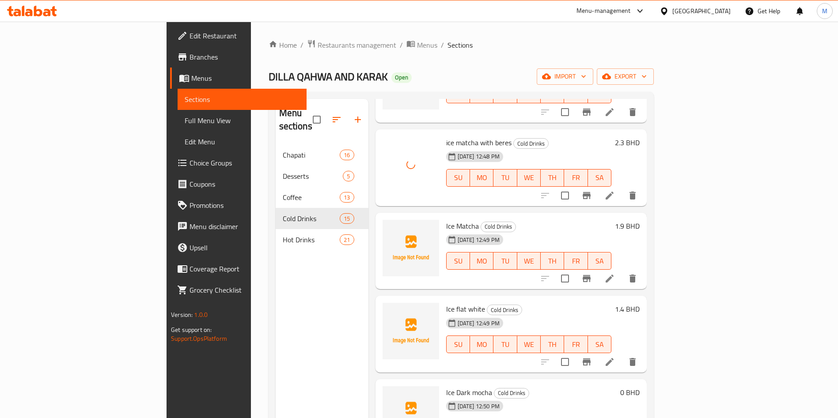
scroll to position [199, 0]
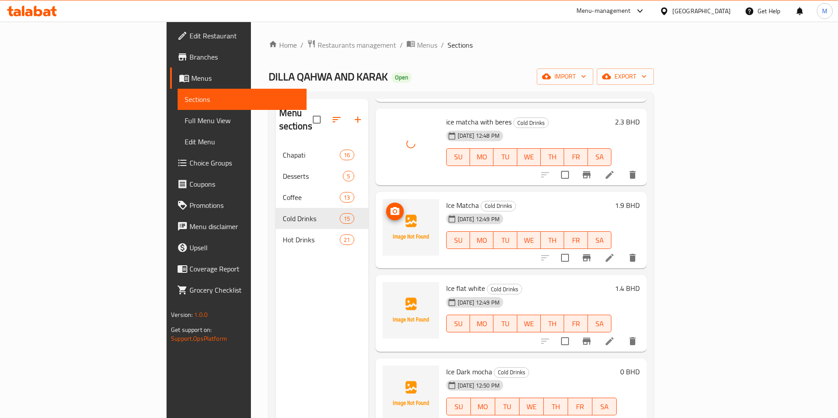
click at [386, 203] on button "upload picture" at bounding box center [395, 212] width 18 height 18
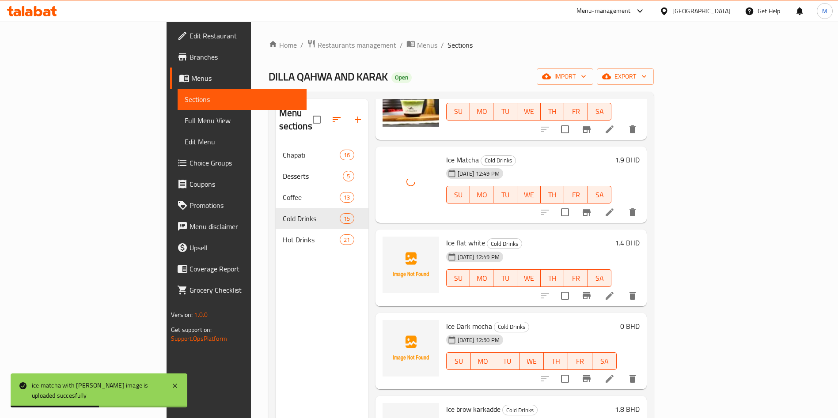
scroll to position [265, 0]
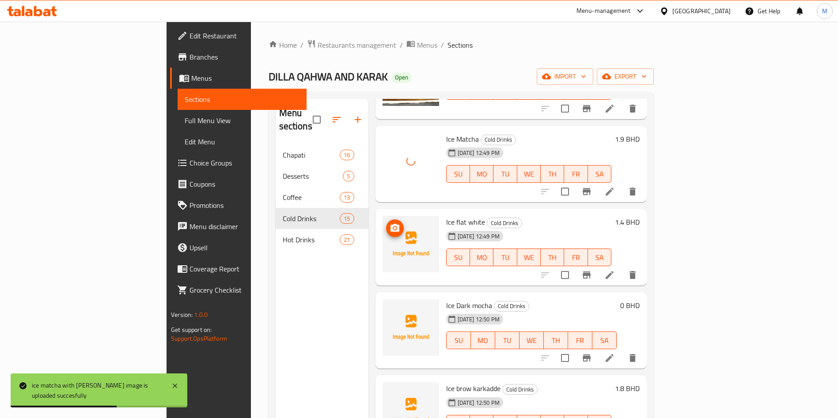
click at [390, 224] on icon "upload picture" at bounding box center [394, 228] width 9 height 8
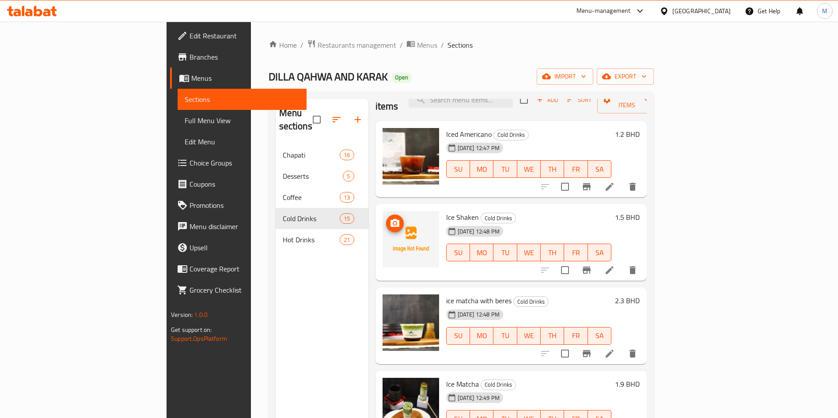
scroll to position [0, 0]
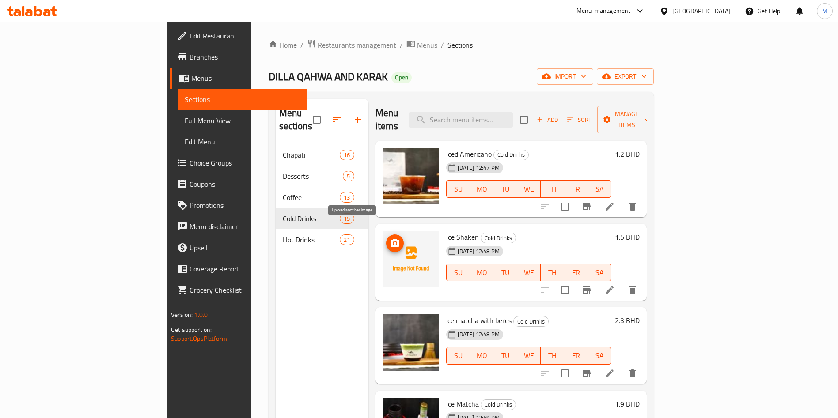
click at [390, 239] on icon "upload picture" at bounding box center [394, 243] width 9 height 8
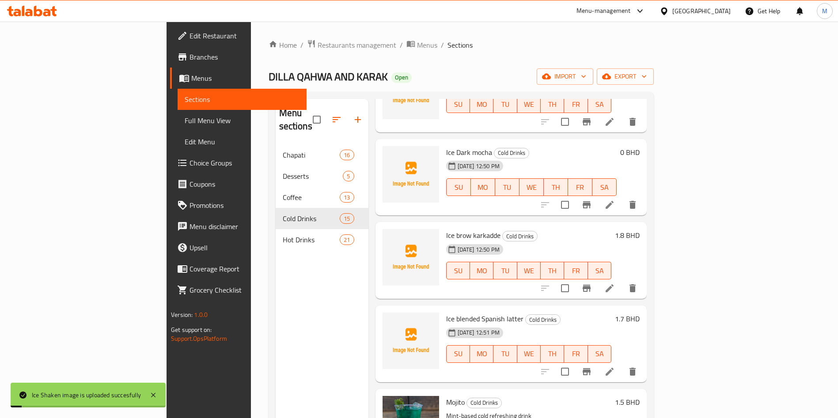
scroll to position [397, 0]
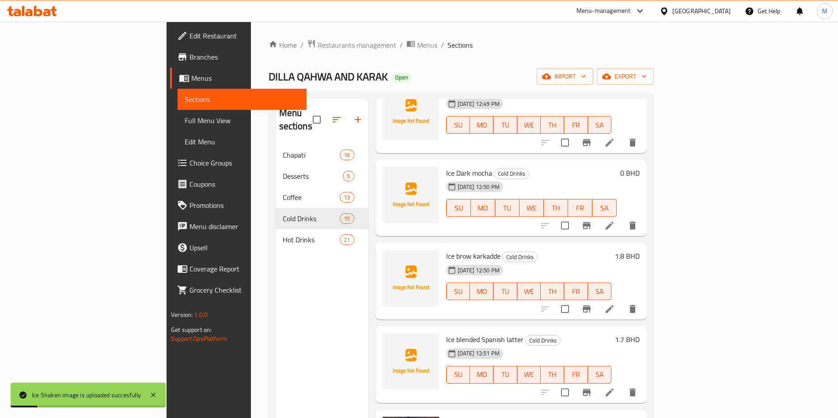
click at [615, 220] on icon at bounding box center [609, 225] width 11 height 11
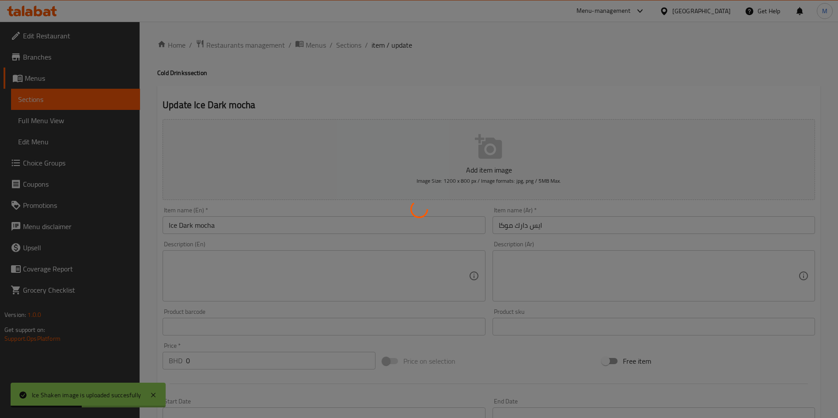
click at [239, 369] on div at bounding box center [419, 209] width 838 height 418
click at [241, 358] on div at bounding box center [419, 209] width 838 height 418
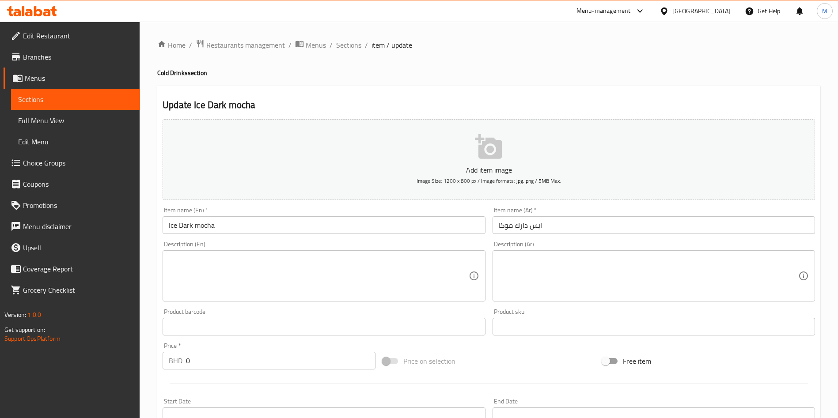
click at [218, 367] on input "0" at bounding box center [280, 361] width 189 height 18
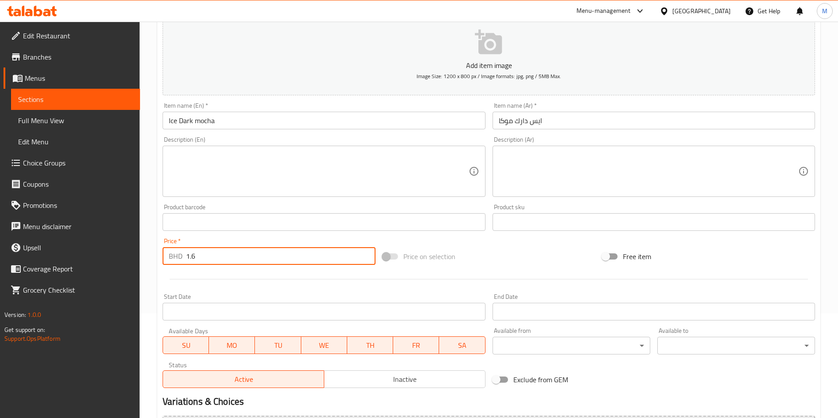
scroll to position [206, 0]
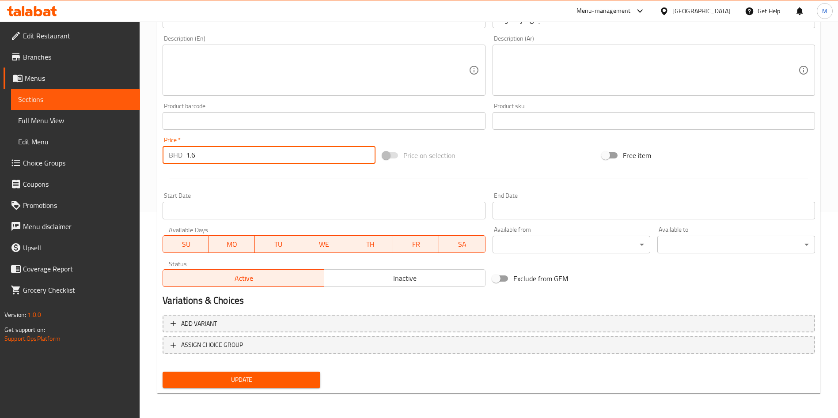
type input "1.6"
click at [288, 372] on button "Update" at bounding box center [242, 380] width 158 height 16
click at [288, 372] on div at bounding box center [419, 209] width 838 height 418
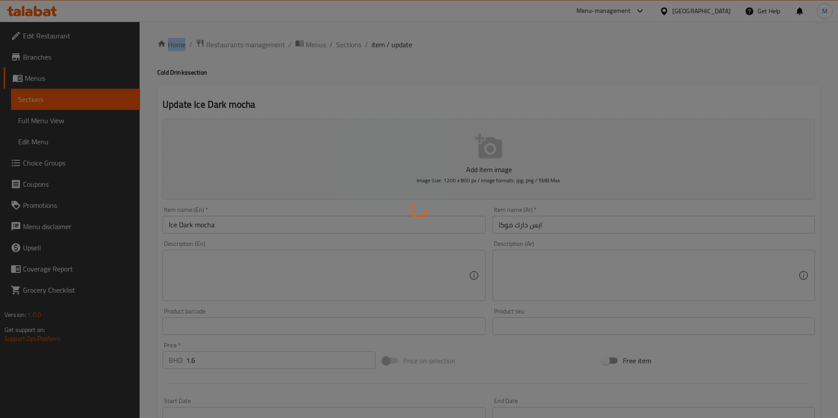
scroll to position [0, 0]
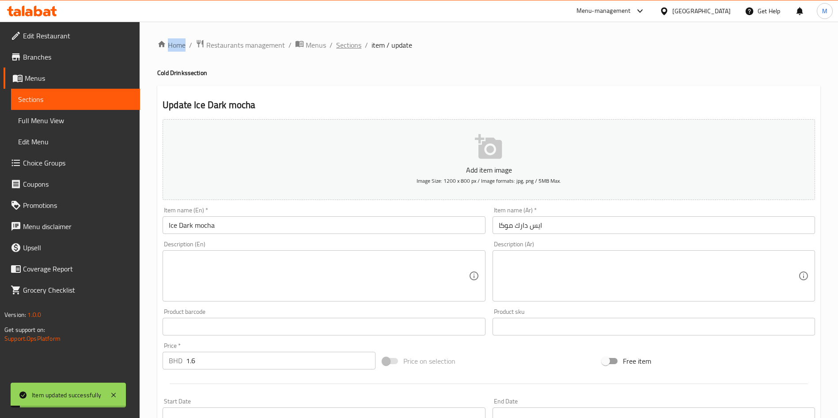
click at [340, 46] on span "Sections" at bounding box center [348, 45] width 25 height 11
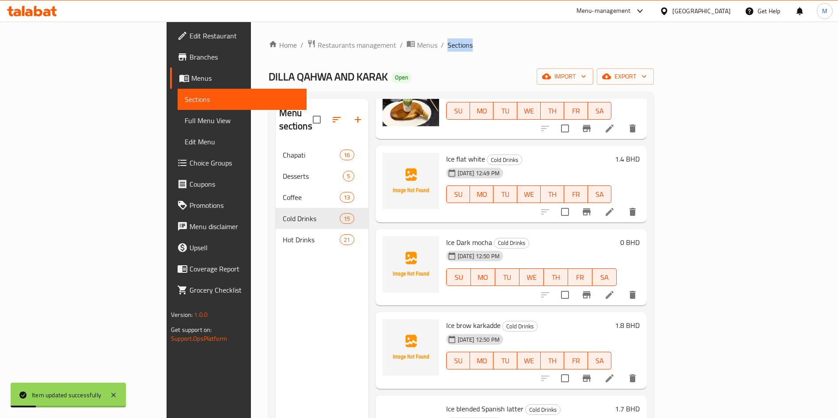
scroll to position [331, 0]
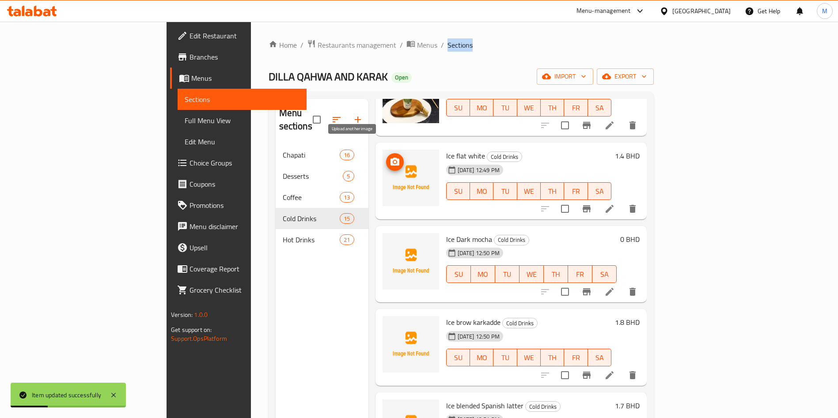
click at [390, 158] on icon "upload picture" at bounding box center [394, 162] width 9 height 8
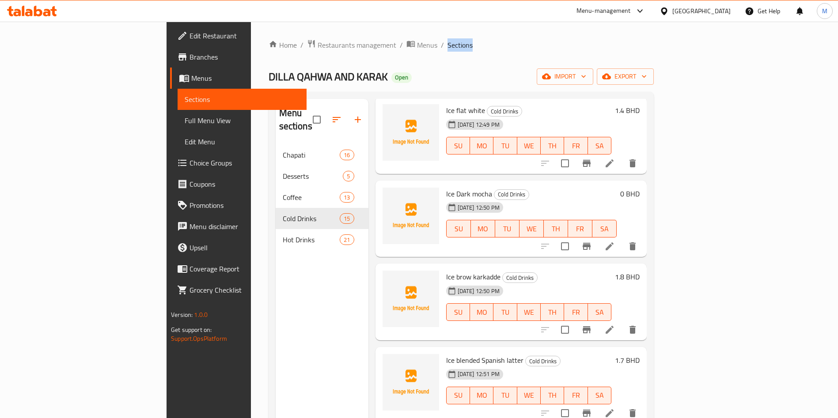
scroll to position [397, 0]
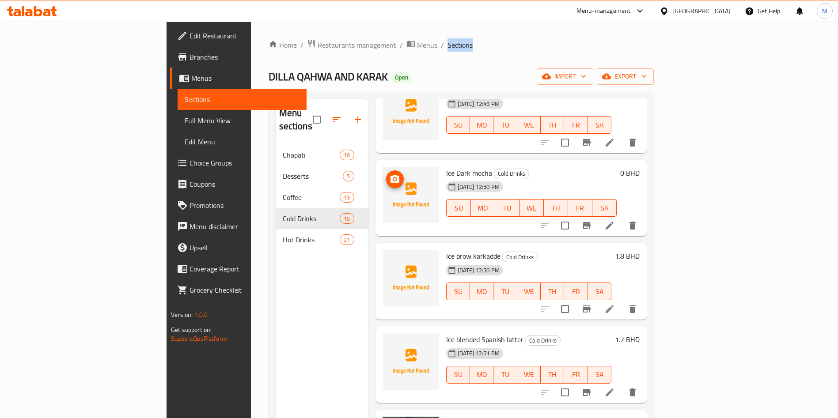
click at [389, 174] on icon "upload picture" at bounding box center [394, 179] width 11 height 11
click at [390, 258] on icon "upload picture" at bounding box center [394, 262] width 9 height 8
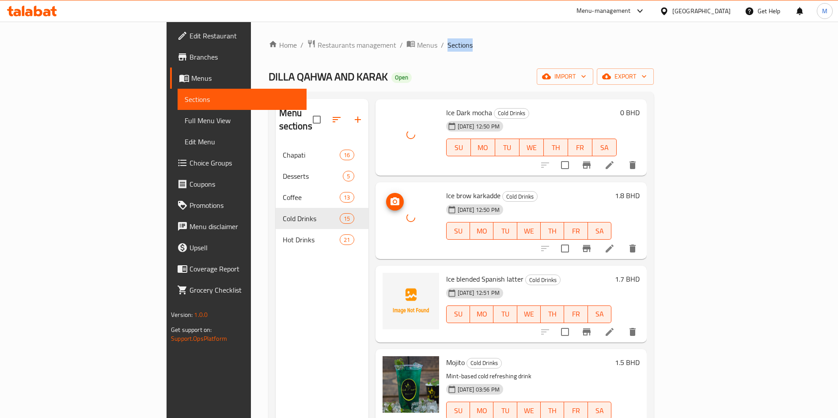
scroll to position [530, 0]
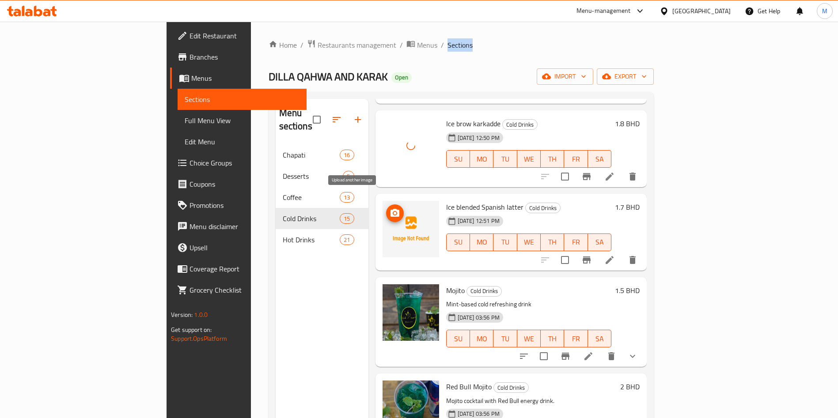
click at [390, 209] on icon "upload picture" at bounding box center [394, 213] width 9 height 8
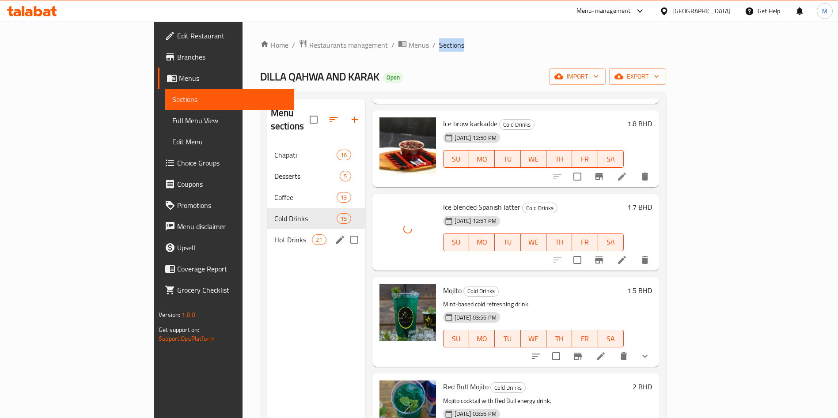
click at [274, 234] on span "Hot Drinks" at bounding box center [293, 239] width 38 height 11
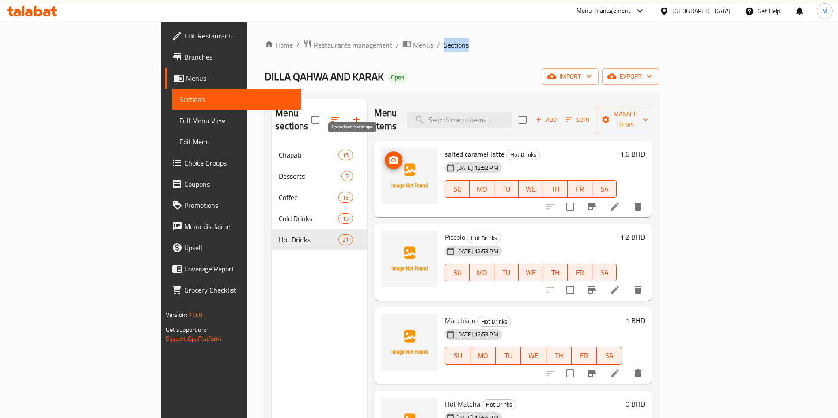
click at [389, 156] on icon "upload picture" at bounding box center [393, 160] width 9 height 8
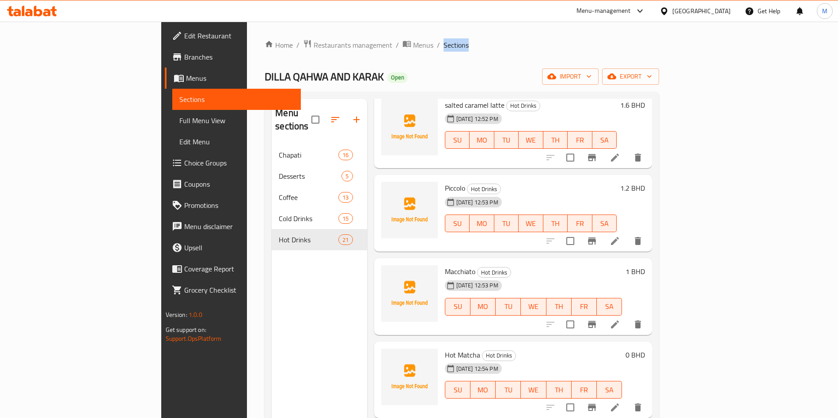
scroll to position [66, 0]
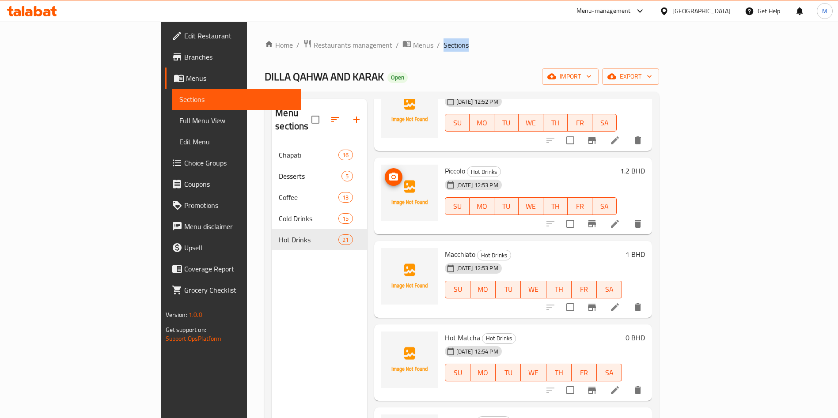
click at [389, 173] on icon "upload picture" at bounding box center [393, 177] width 9 height 8
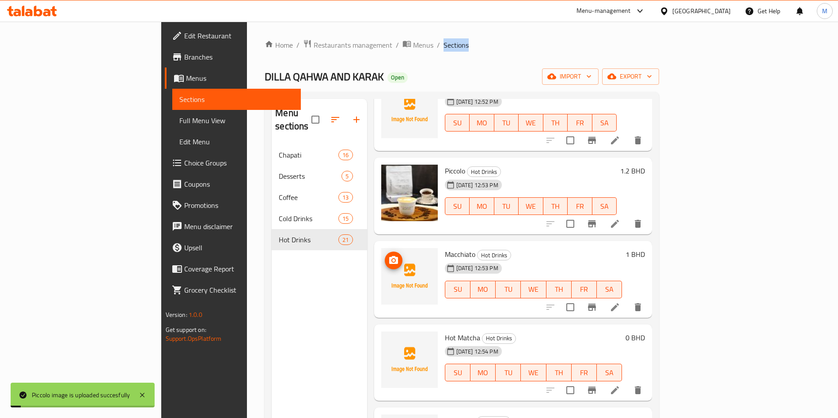
click at [388, 255] on icon "upload picture" at bounding box center [393, 260] width 11 height 11
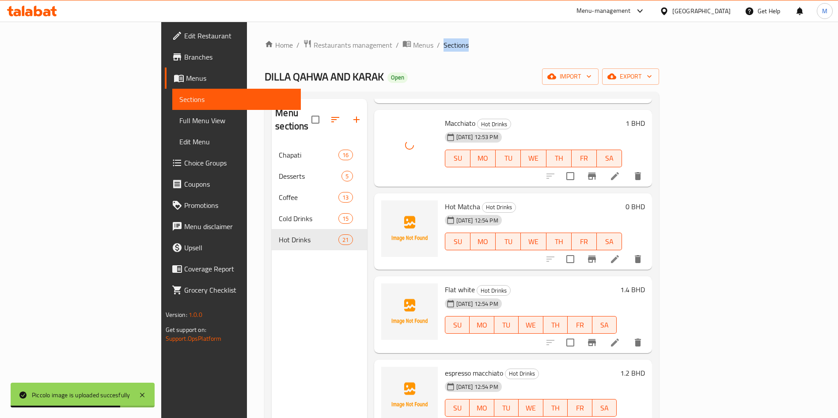
scroll to position [199, 0]
click at [388, 206] on icon "upload picture" at bounding box center [393, 211] width 11 height 11
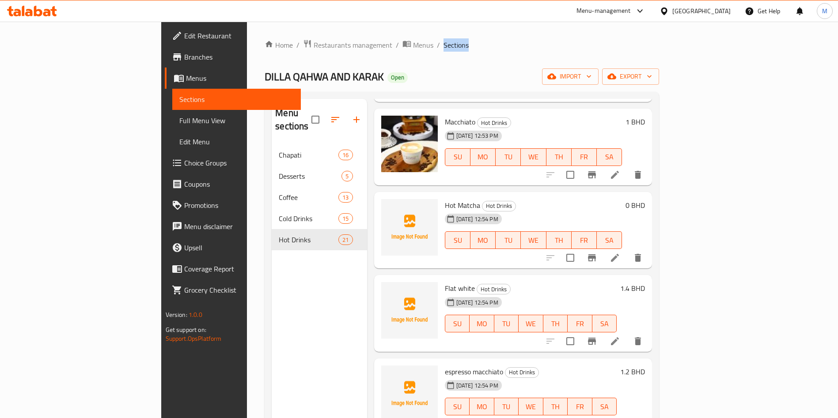
scroll to position [331, 0]
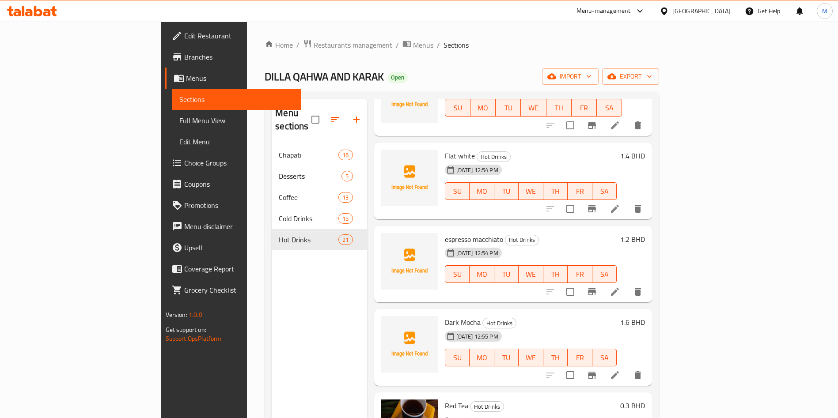
click at [378, 148] on div at bounding box center [410, 181] width 64 height 70
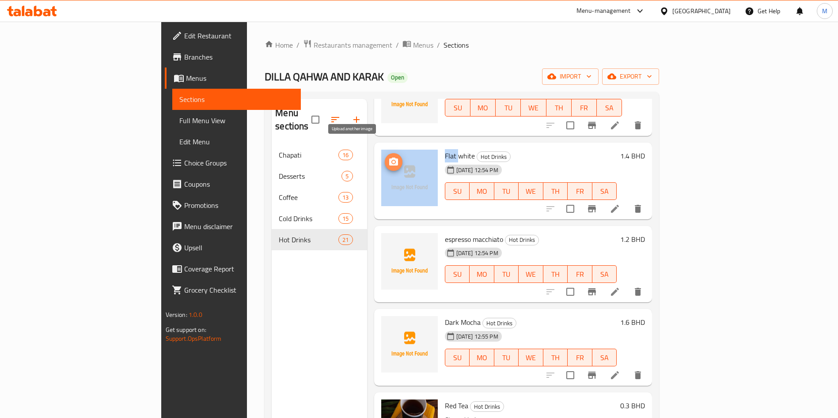
click at [388, 157] on icon "upload picture" at bounding box center [393, 162] width 11 height 11
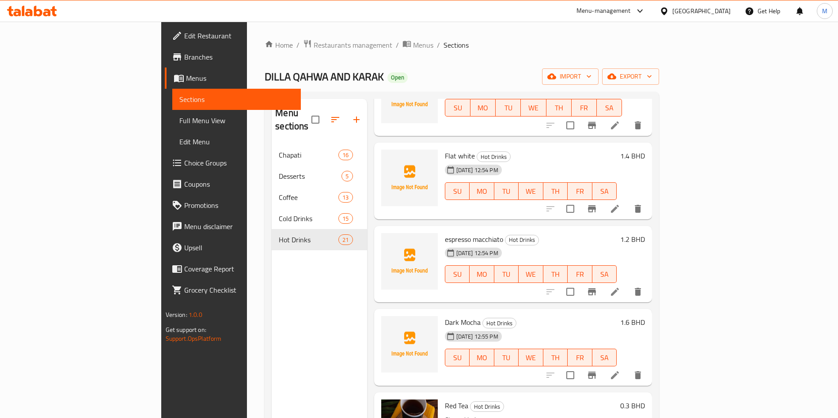
click at [374, 309] on div "Dark Mocha Hot Drinks [DATE] 12:55 PM SU MO TU WE TH FR SA 1.6 BHD" at bounding box center [513, 347] width 278 height 77
click at [392, 327] on circle "upload picture" at bounding box center [393, 328] width 3 height 3
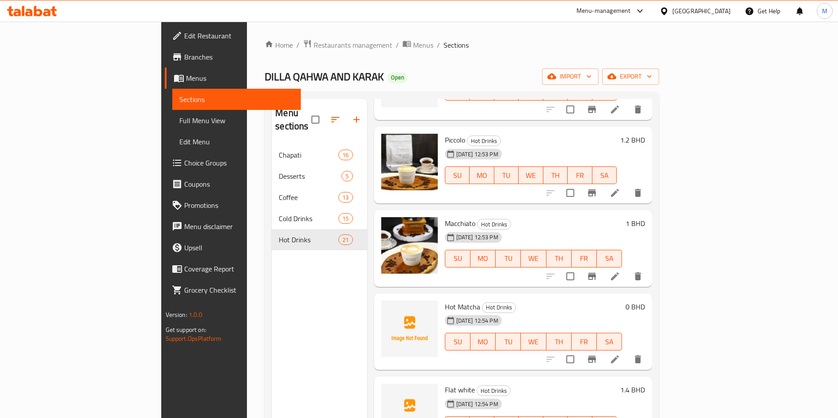
scroll to position [0, 0]
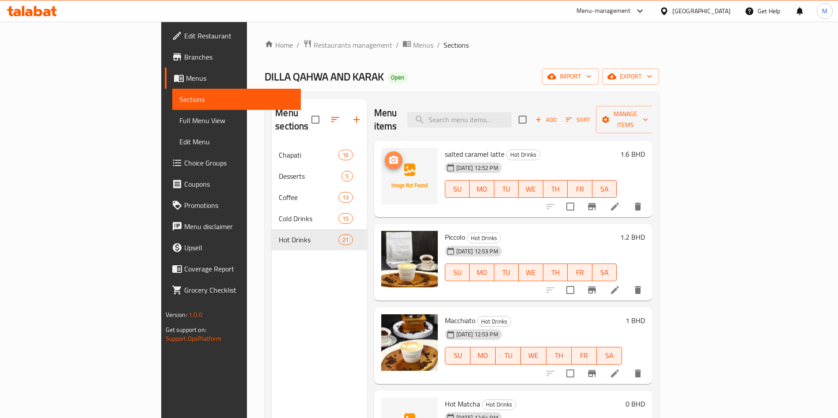
click at [385, 155] on span "upload picture" at bounding box center [394, 160] width 18 height 11
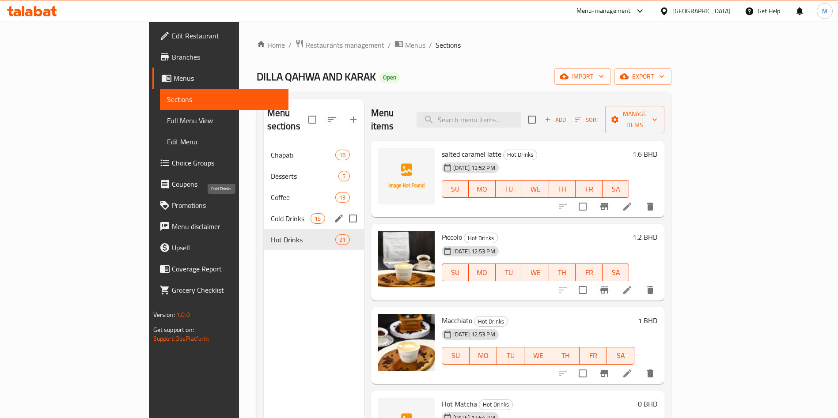
click at [271, 213] on span "Cold Drinks" at bounding box center [291, 218] width 40 height 11
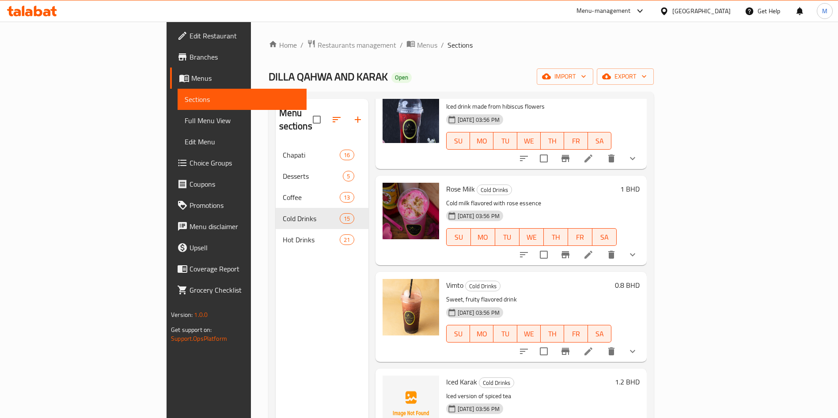
scroll to position [945, 0]
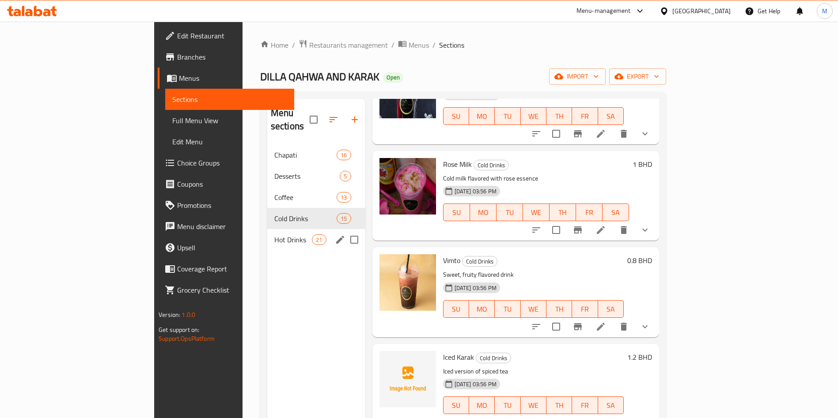
click at [267, 234] on div "Hot Drinks 21" at bounding box center [316, 239] width 98 height 21
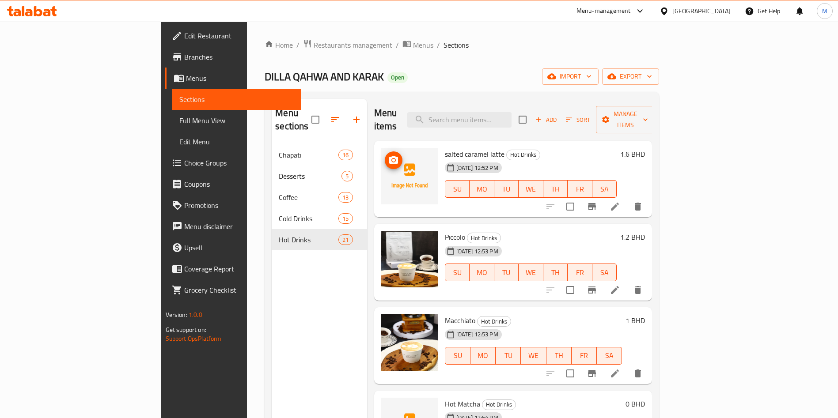
click at [389, 156] on icon "upload picture" at bounding box center [393, 160] width 9 height 8
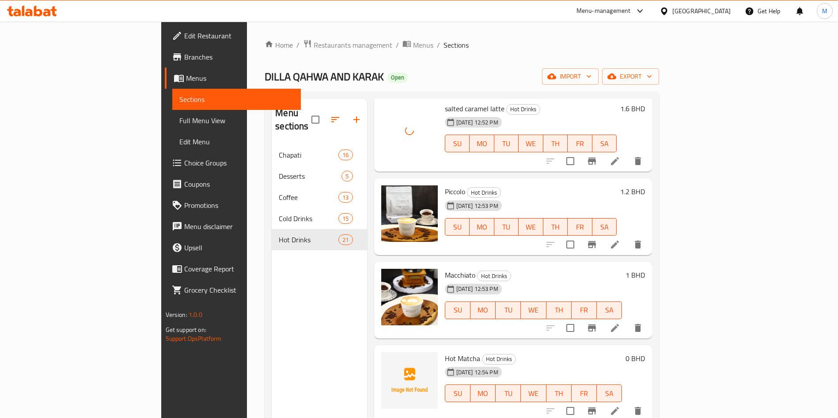
scroll to position [66, 0]
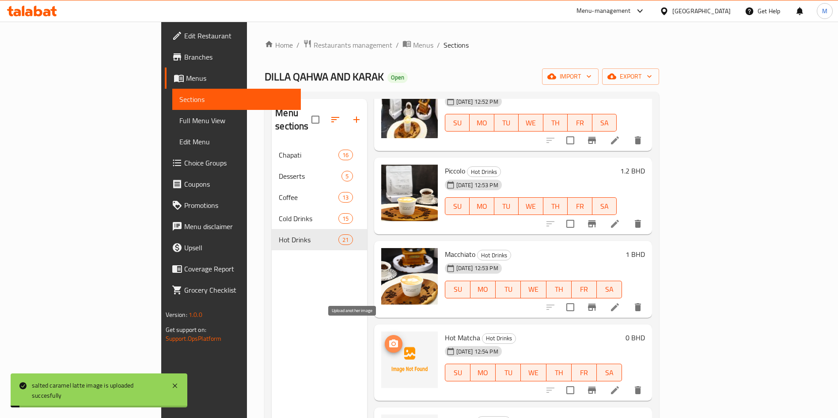
click at [388, 339] on icon "upload picture" at bounding box center [393, 344] width 11 height 11
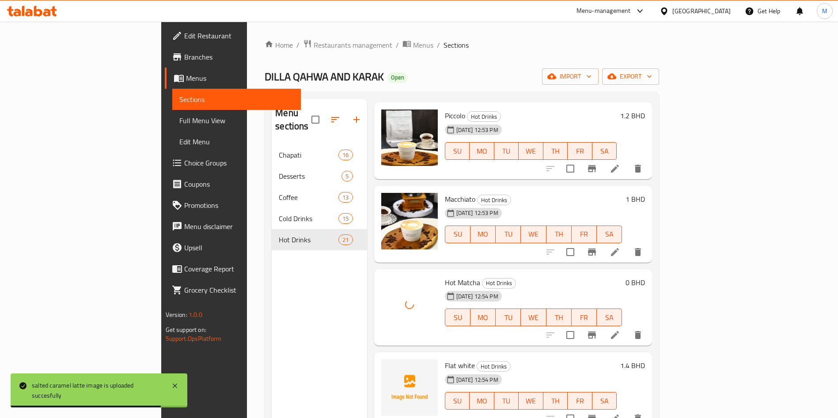
scroll to position [199, 0]
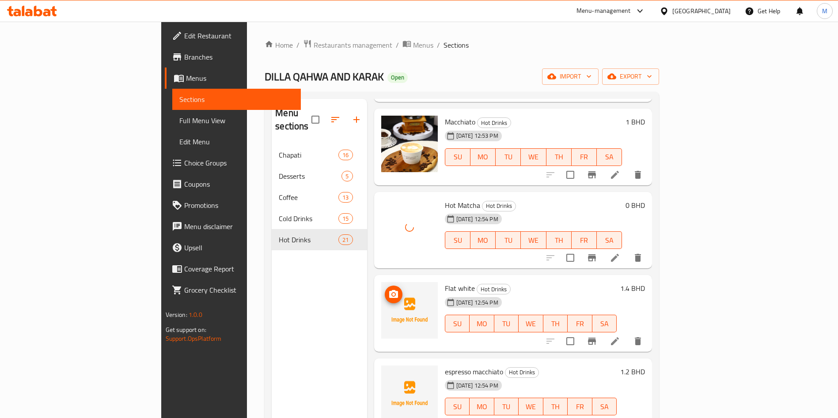
click at [381, 282] on img at bounding box center [409, 310] width 57 height 57
click at [389, 290] on icon "upload picture" at bounding box center [393, 294] width 9 height 8
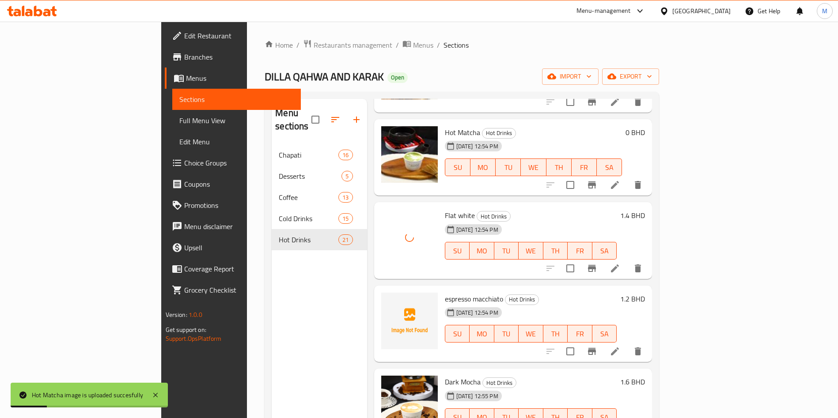
scroll to position [331, 0]
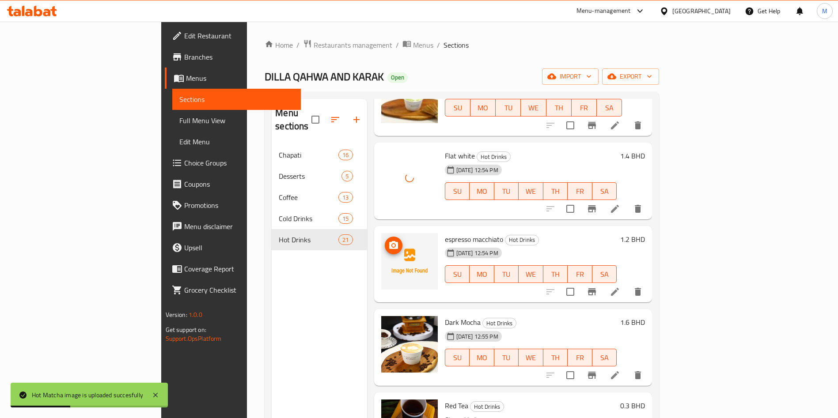
click at [392, 244] on circle "upload picture" at bounding box center [393, 245] width 3 height 3
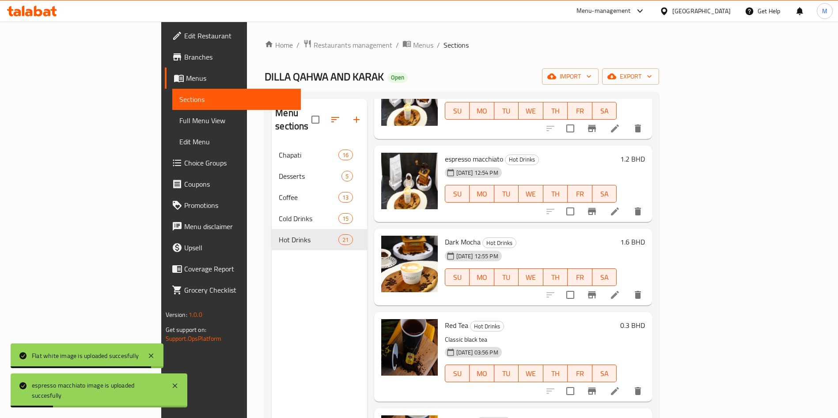
scroll to position [0, 0]
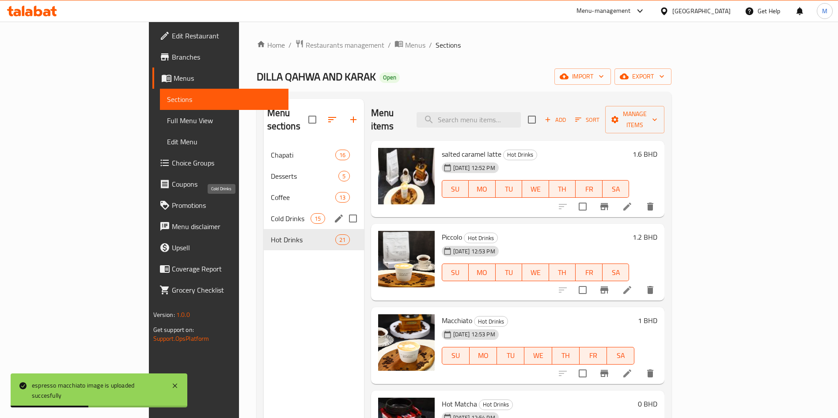
click at [271, 213] on span "Cold Drinks" at bounding box center [291, 218] width 40 height 11
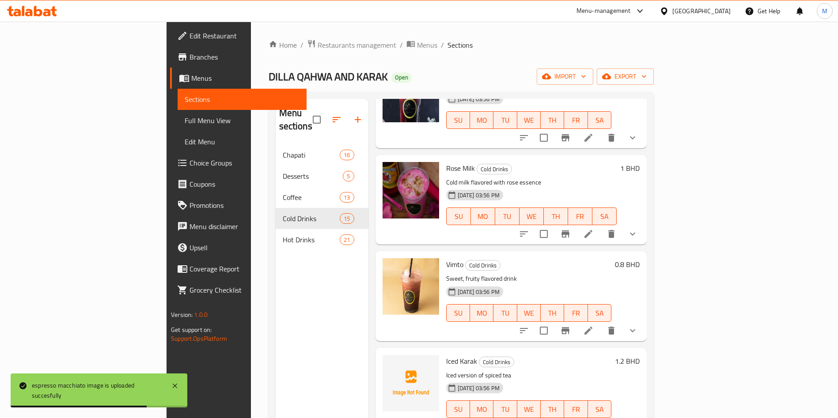
scroll to position [945, 0]
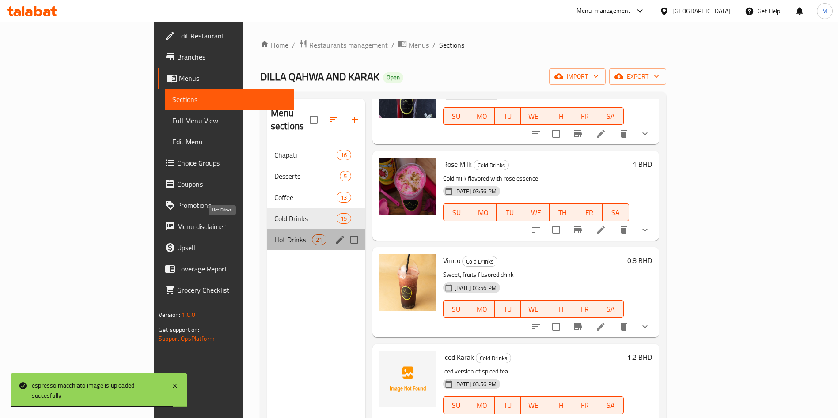
click at [274, 234] on span "Hot Drinks" at bounding box center [293, 239] width 38 height 11
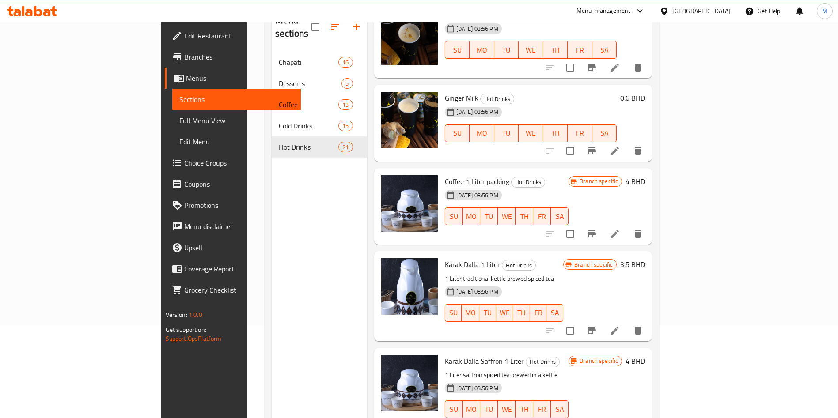
scroll to position [124, 0]
